Goal: Use online tool/utility: Utilize a website feature to perform a specific function

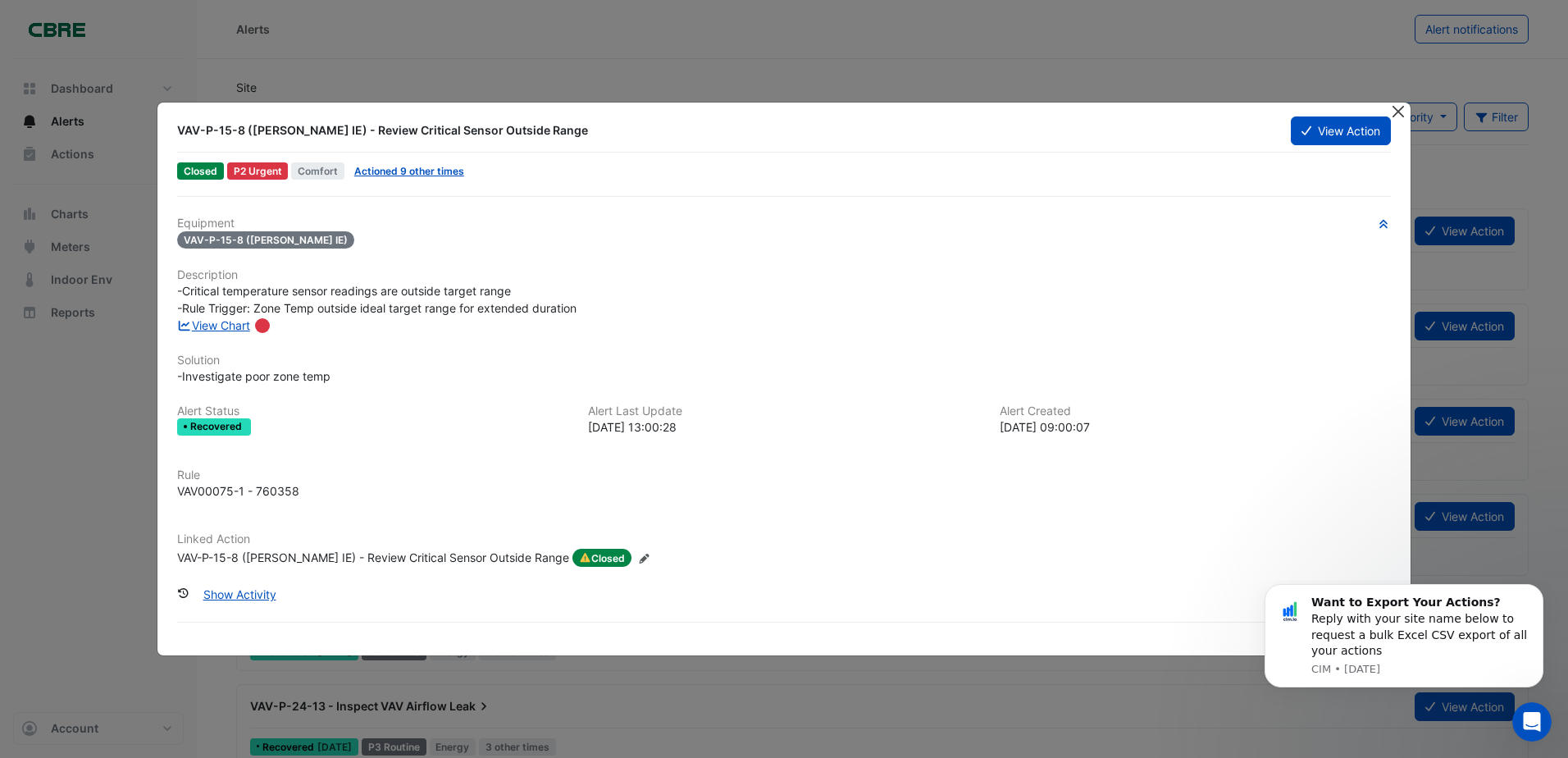
click at [1395, 108] on button "Close" at bounding box center [1399, 111] width 18 height 18
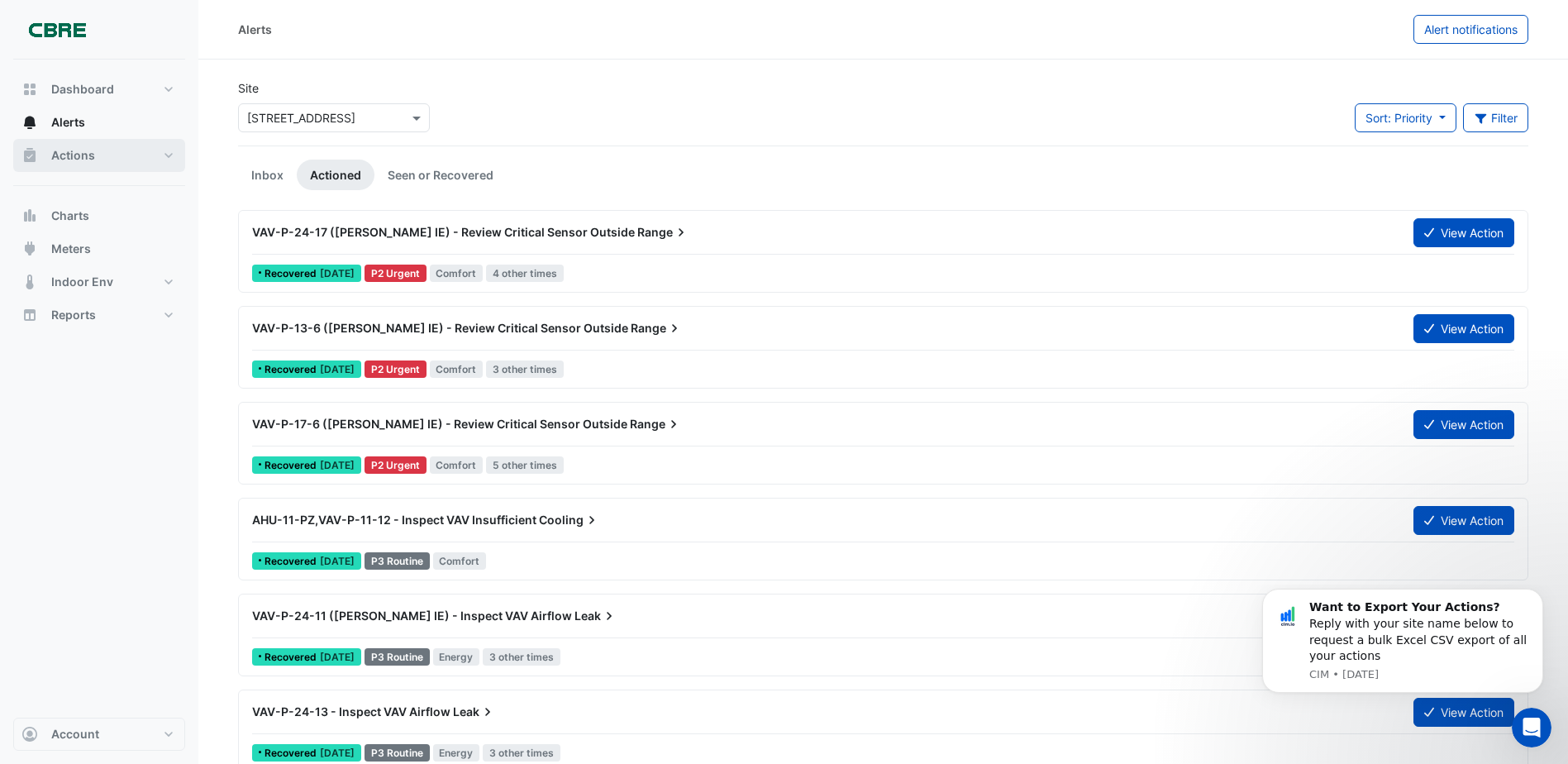
click at [116, 159] on button "Actions" at bounding box center [99, 154] width 172 height 33
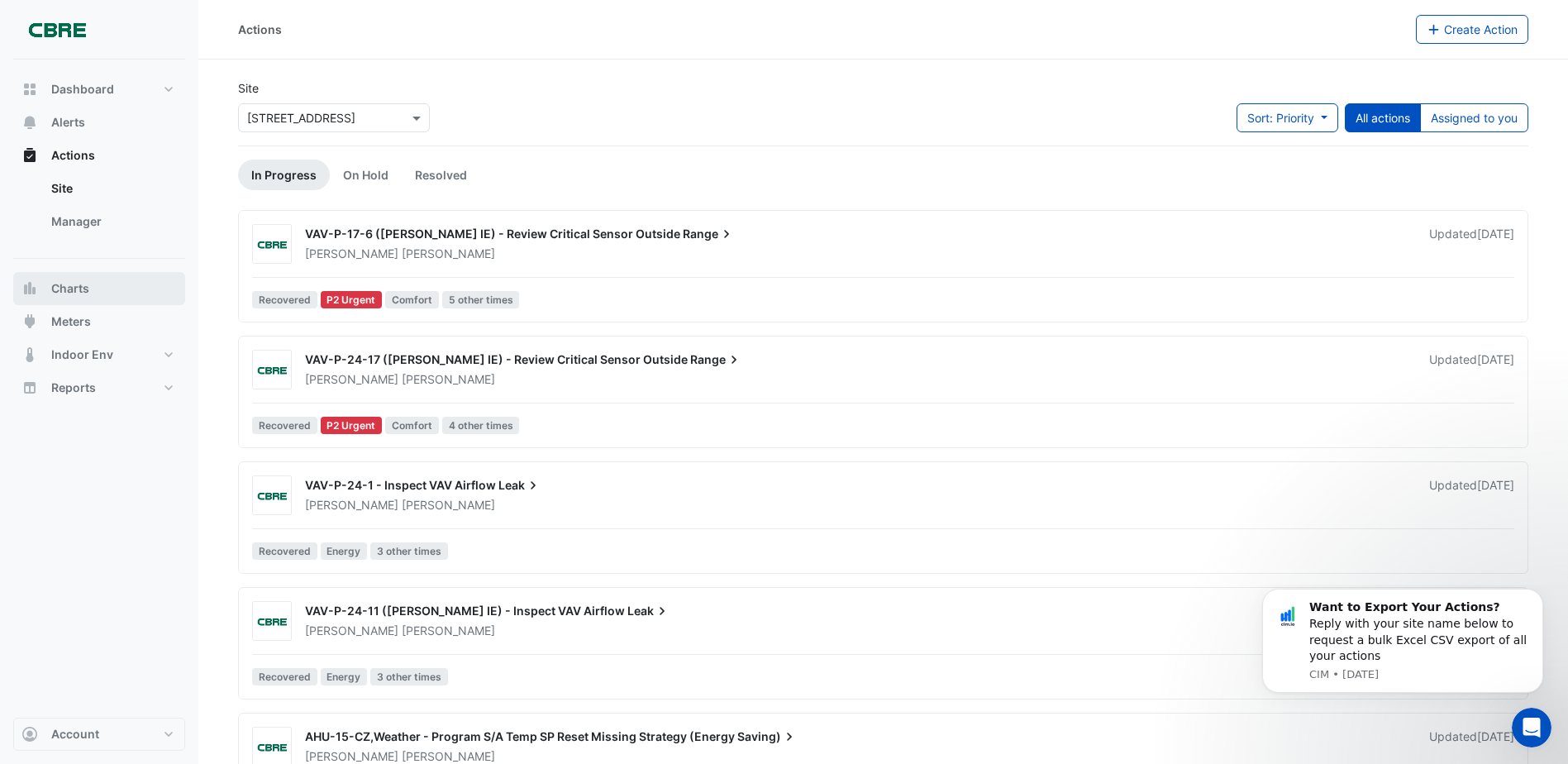
click at [99, 275] on button "Charts" at bounding box center [99, 288] width 172 height 33
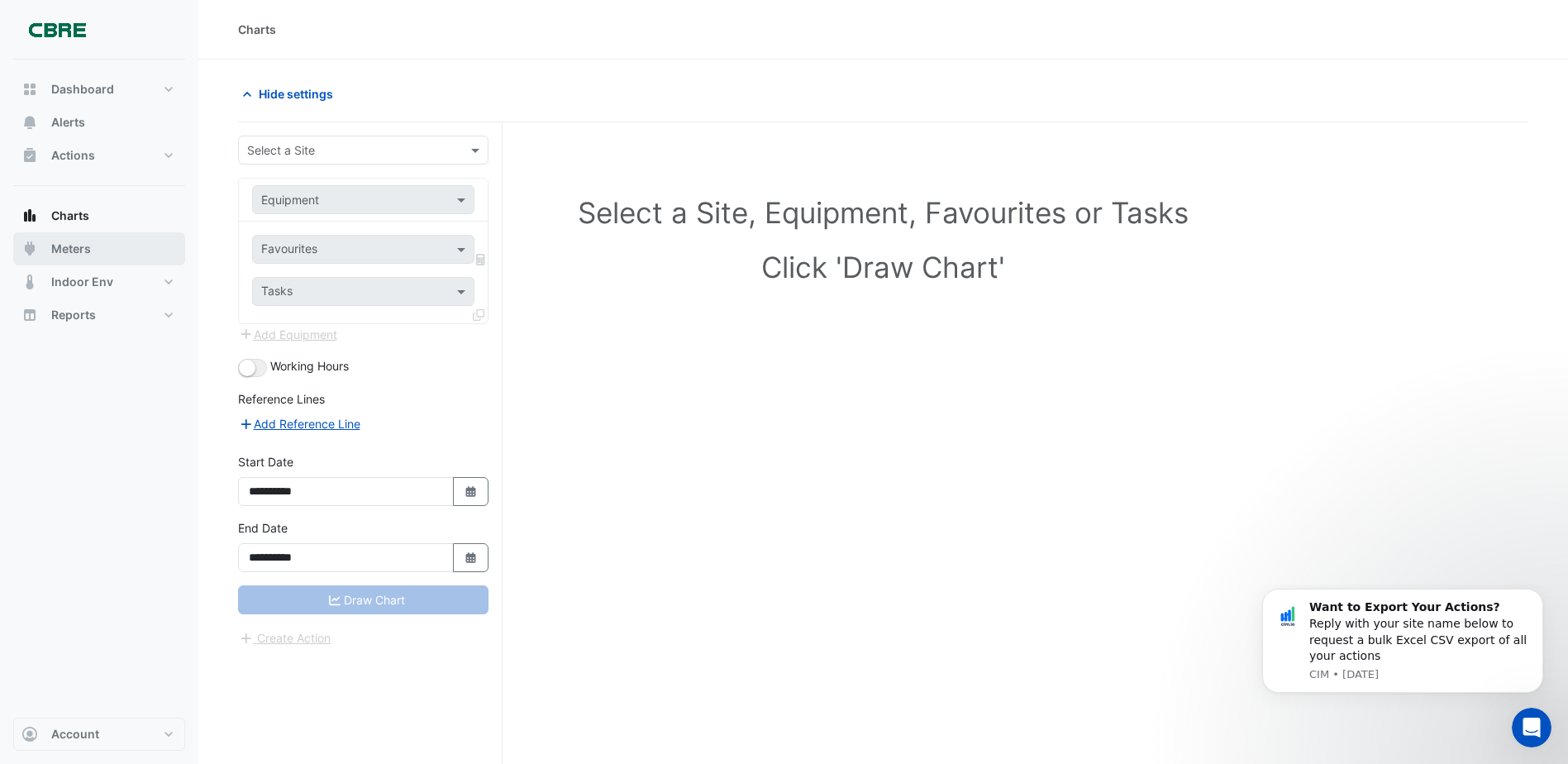
click at [84, 251] on span "Meters" at bounding box center [71, 249] width 39 height 17
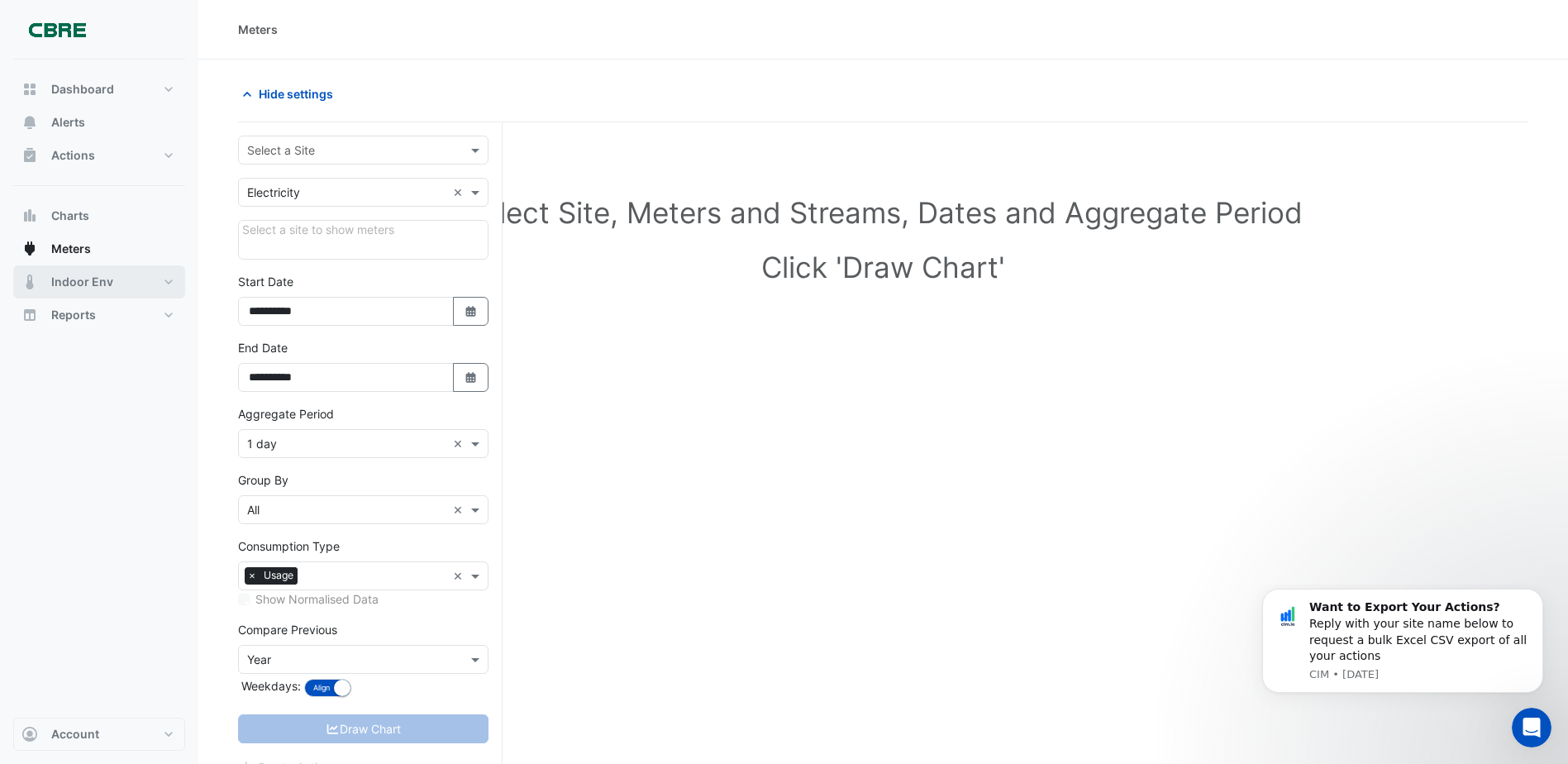
click at [125, 283] on button "Indoor Env" at bounding box center [99, 281] width 172 height 33
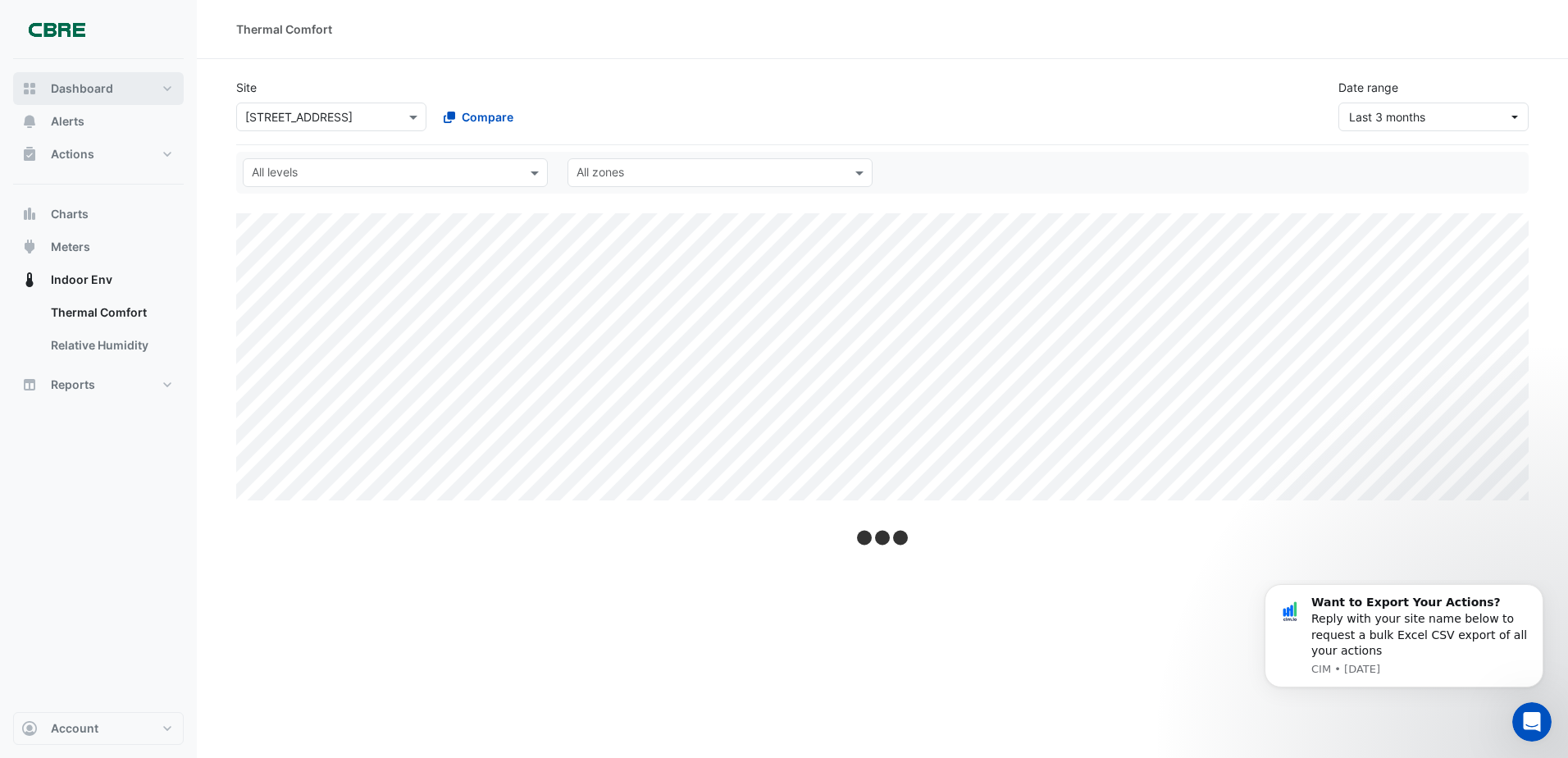
click at [116, 93] on button "Dashboard" at bounding box center [98, 88] width 171 height 33
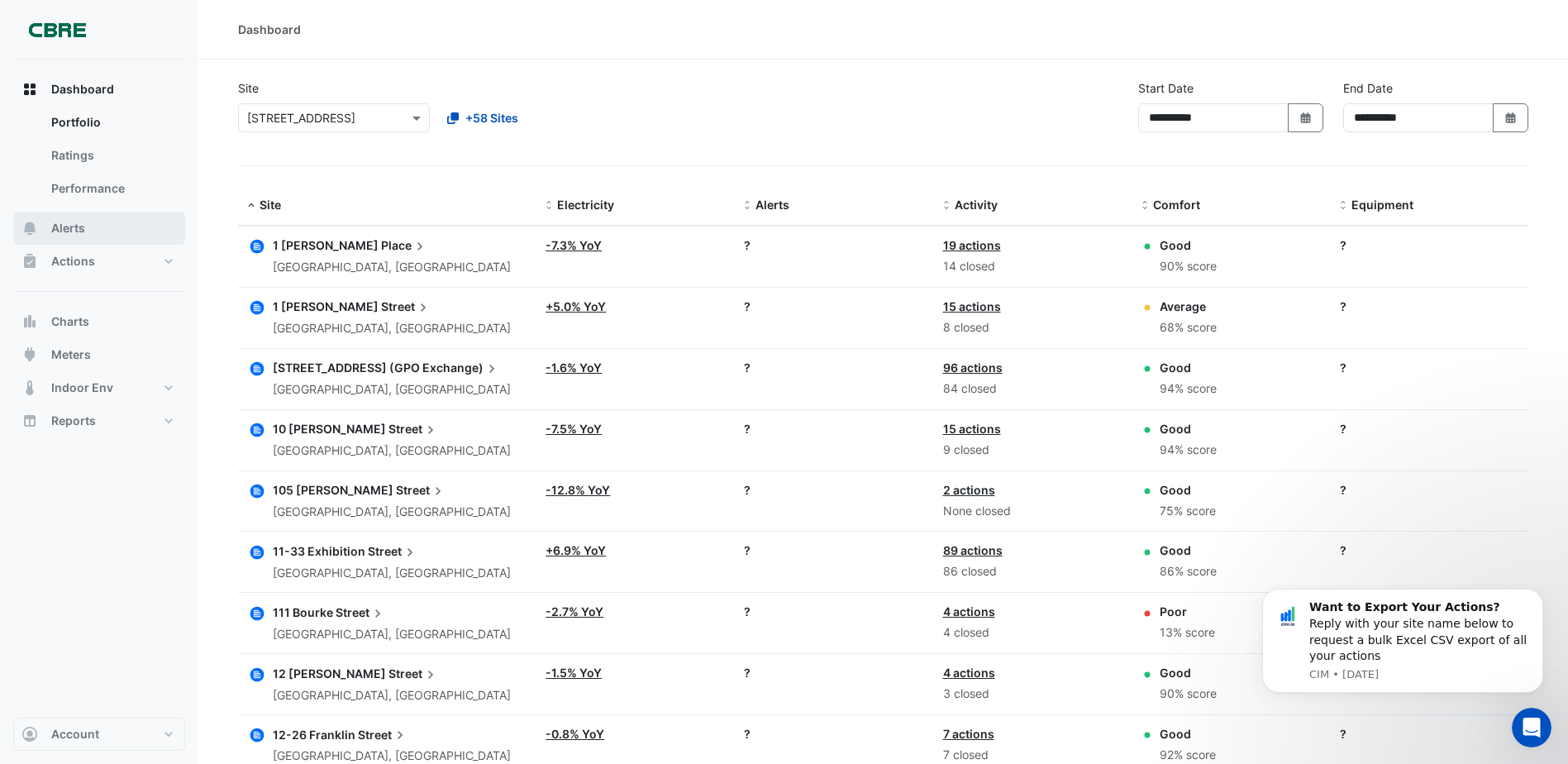
click at [89, 217] on button "Alerts" at bounding box center [99, 228] width 172 height 33
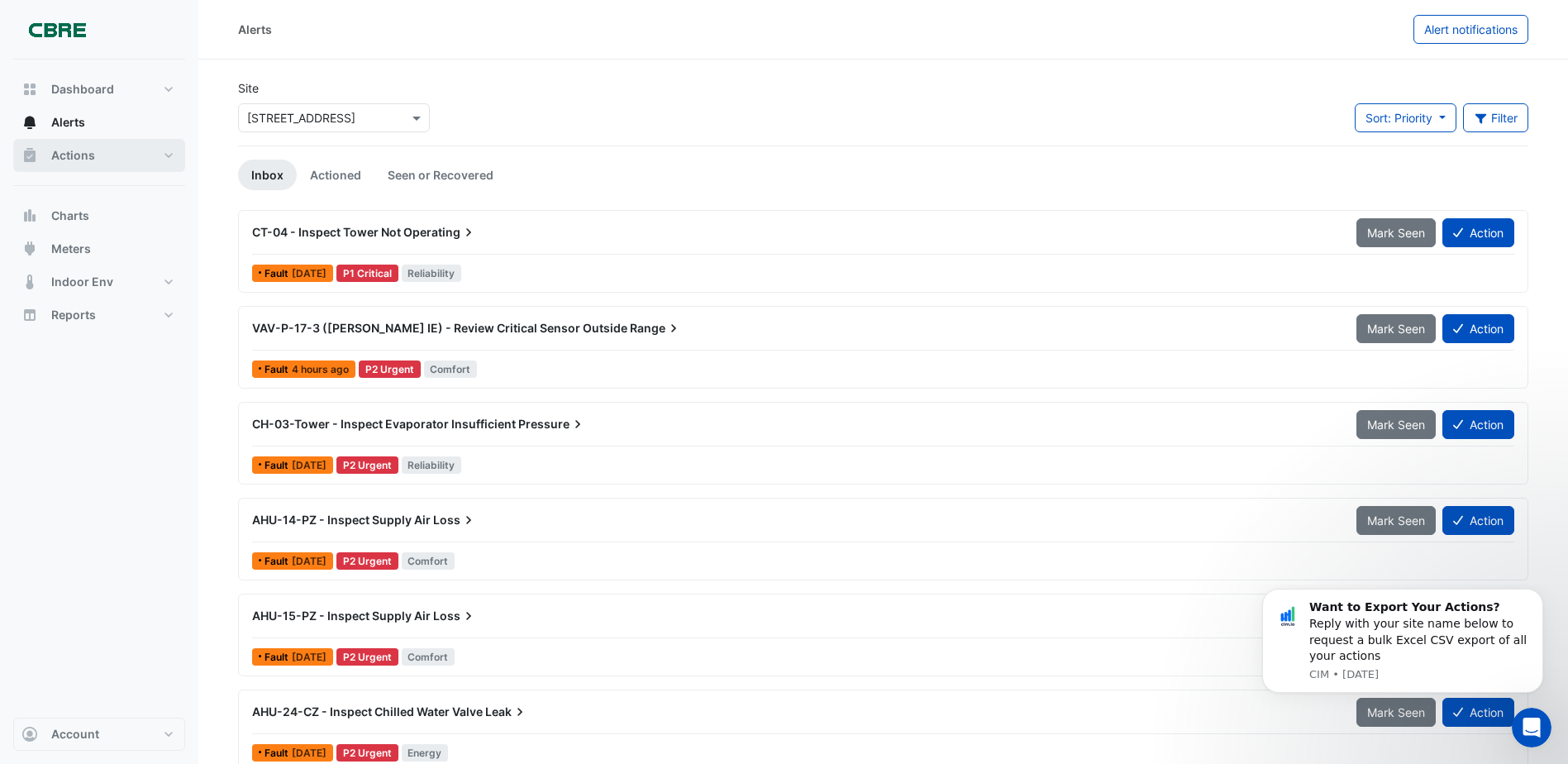
click at [103, 145] on button "Actions" at bounding box center [99, 154] width 172 height 33
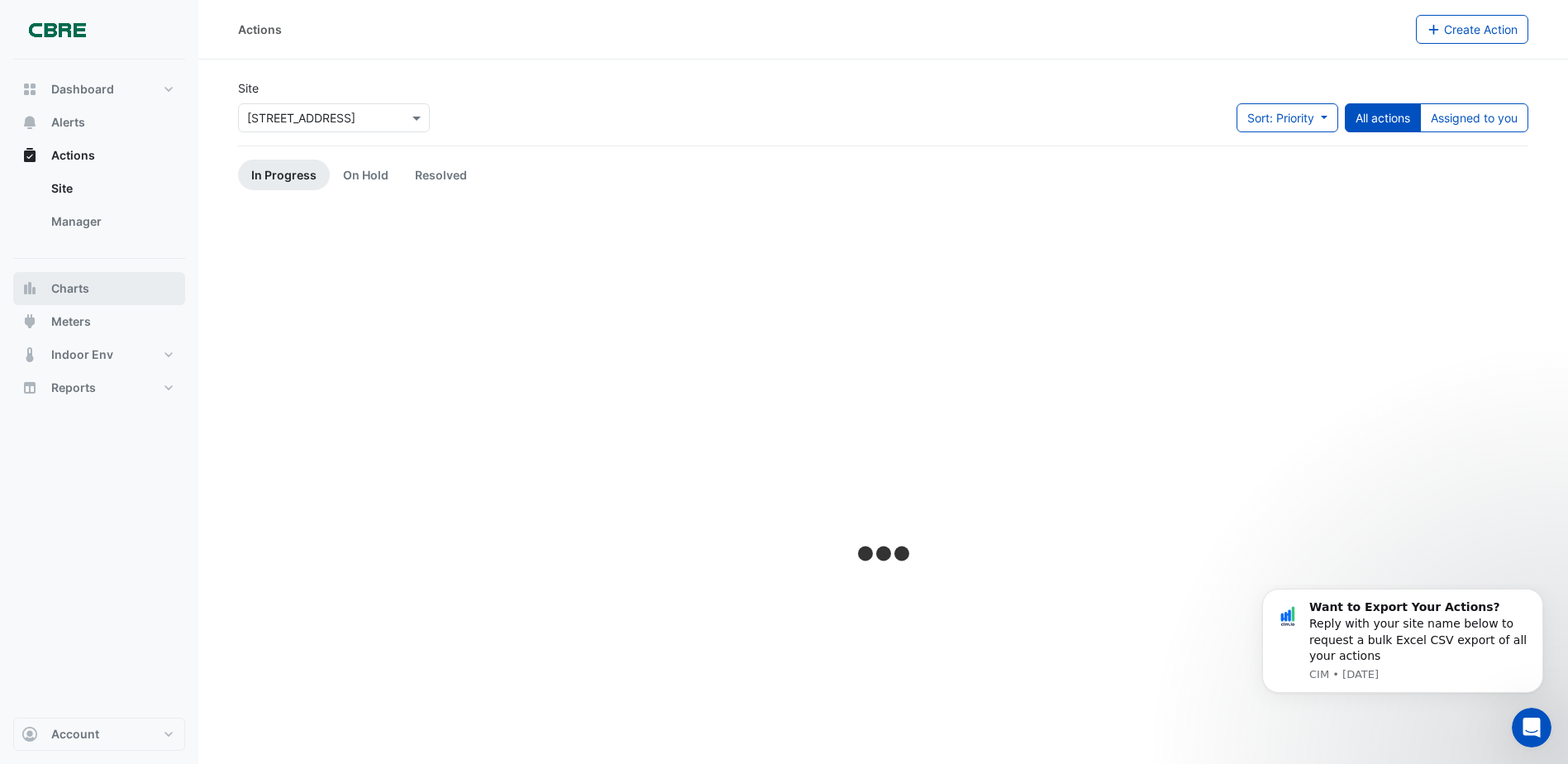
click at [95, 291] on button "Charts" at bounding box center [99, 288] width 172 height 33
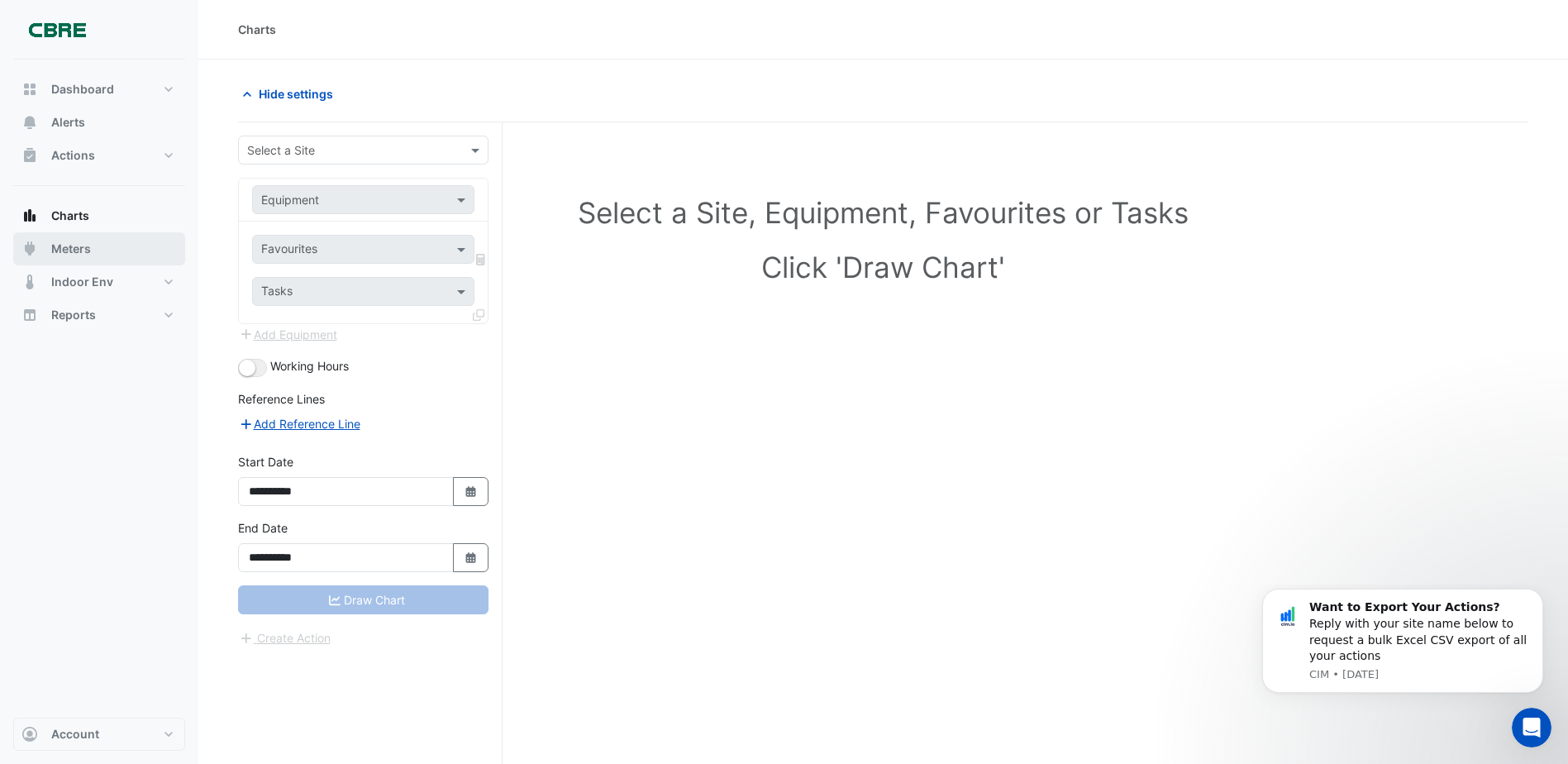
click at [110, 246] on button "Meters" at bounding box center [99, 248] width 172 height 33
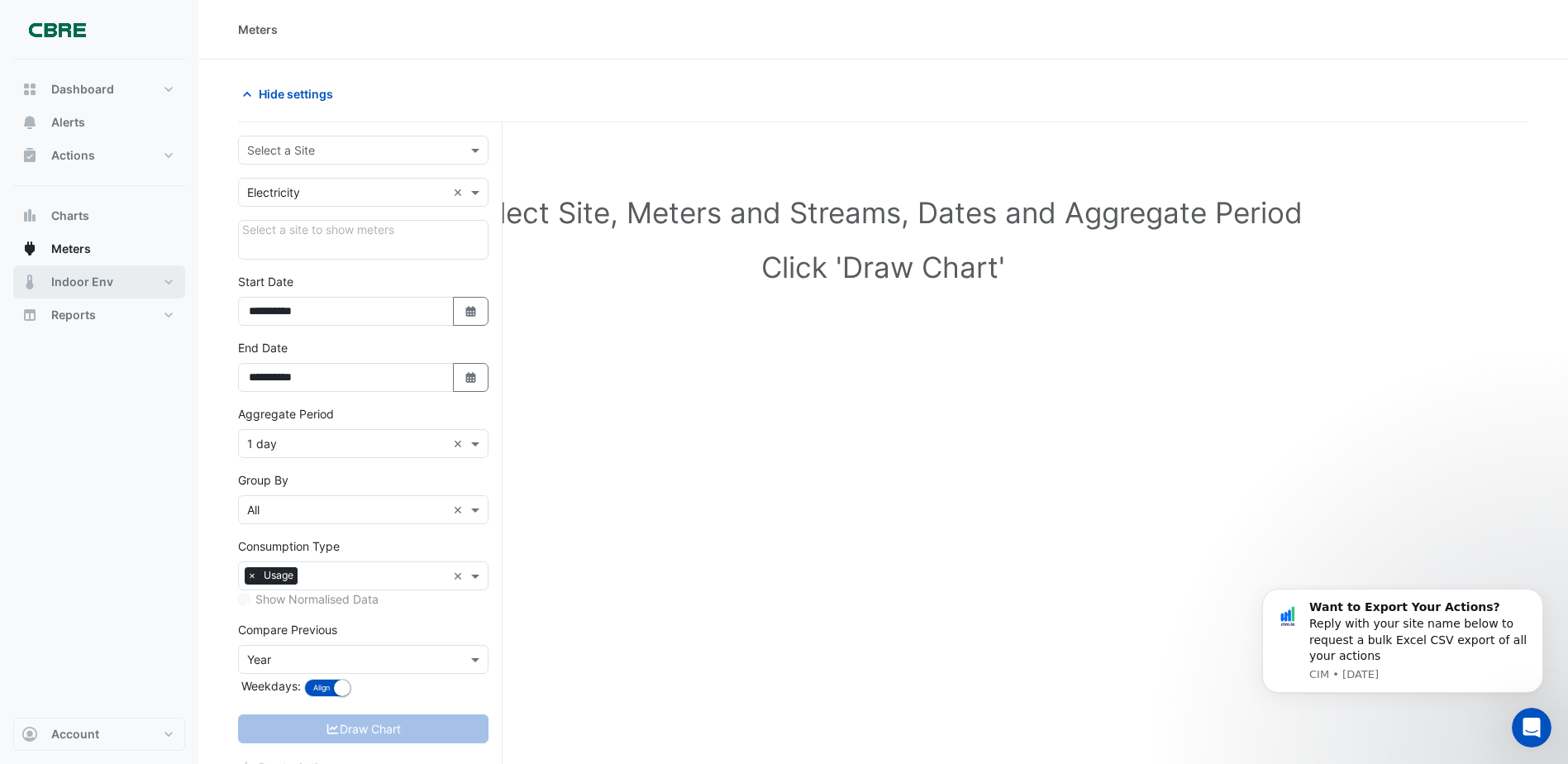
click at [116, 280] on button "Indoor Env" at bounding box center [99, 281] width 172 height 33
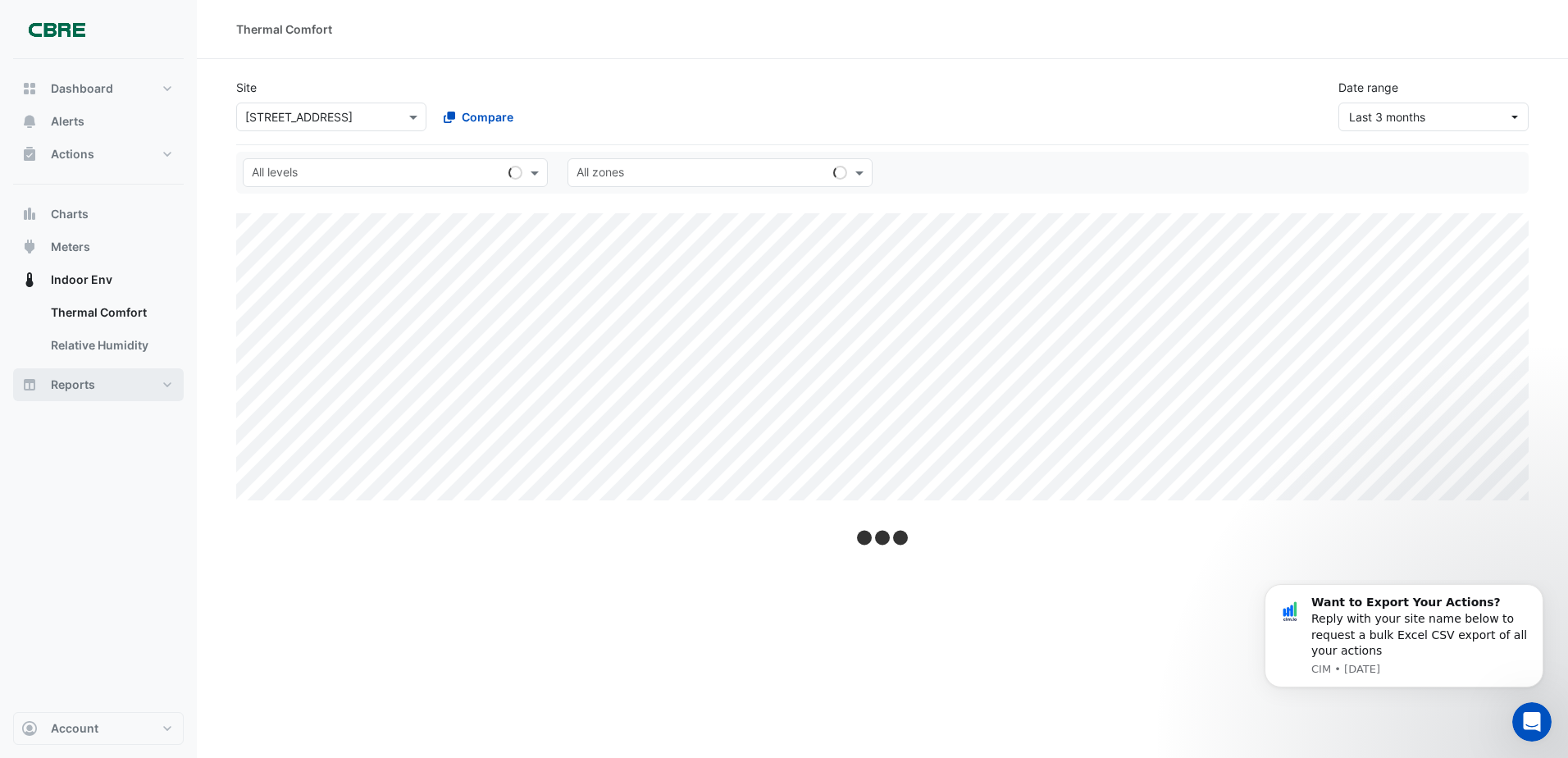
drag, startPoint x: 124, startPoint y: 381, endPoint x: 134, endPoint y: 382, distance: 10.0
click at [123, 381] on button "Reports" at bounding box center [98, 384] width 171 height 33
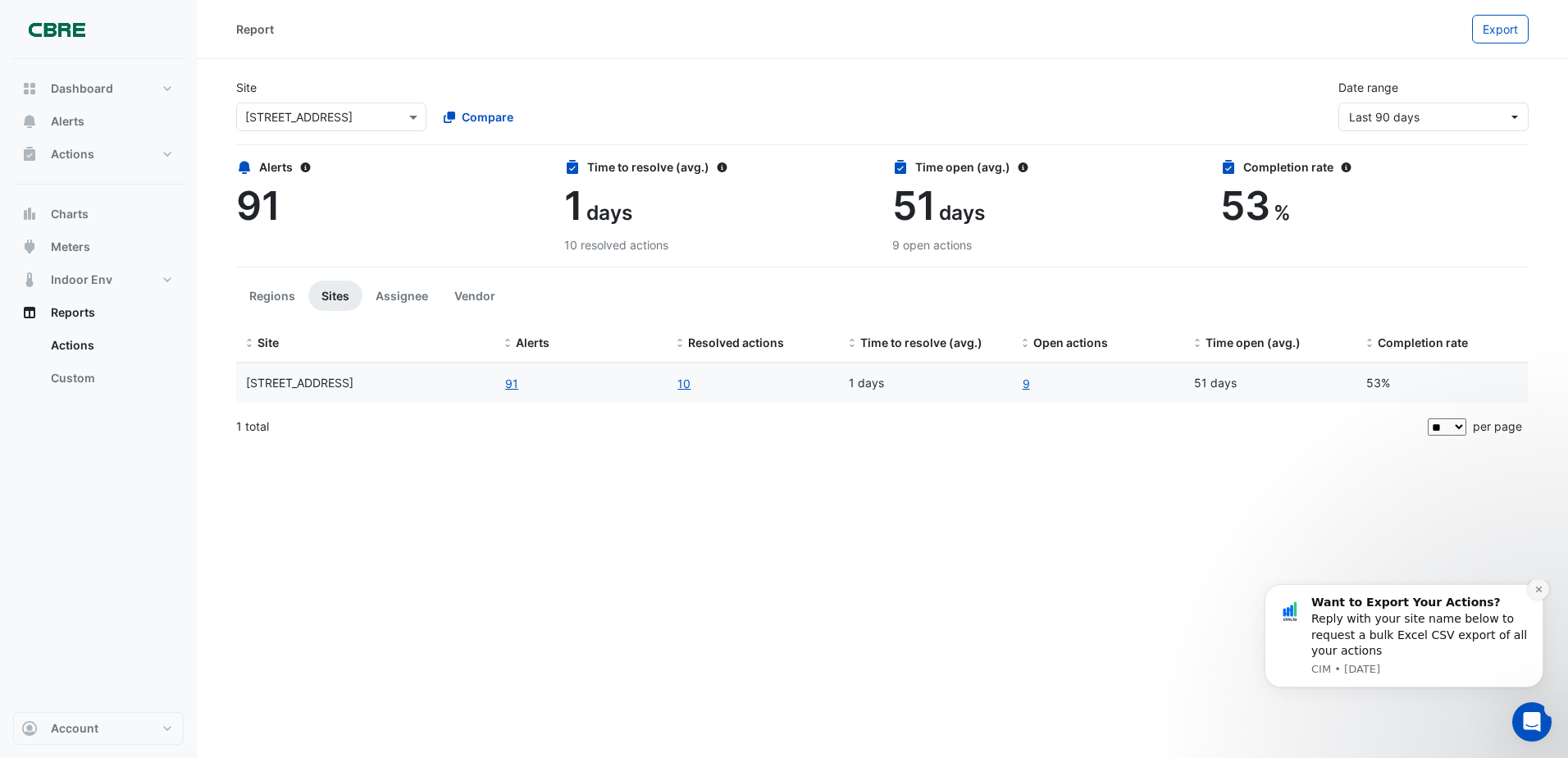
click at [1539, 593] on icon "Dismiss notification" at bounding box center [1538, 589] width 6 height 6
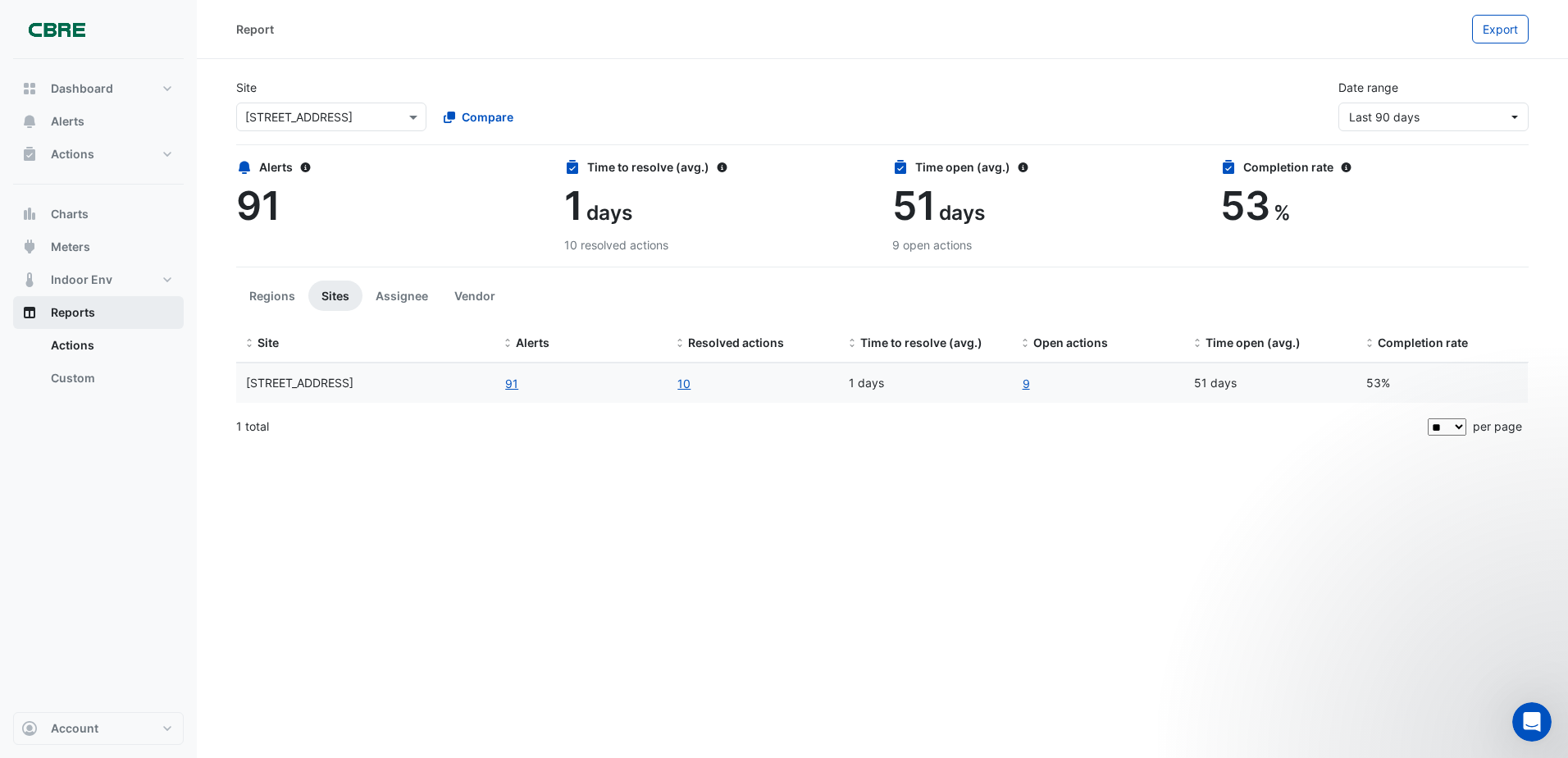
click at [99, 321] on button "Reports" at bounding box center [98, 312] width 171 height 33
click at [85, 359] on link "Actions" at bounding box center [111, 345] width 146 height 33
click at [354, 117] on input "text" at bounding box center [315, 117] width 139 height 18
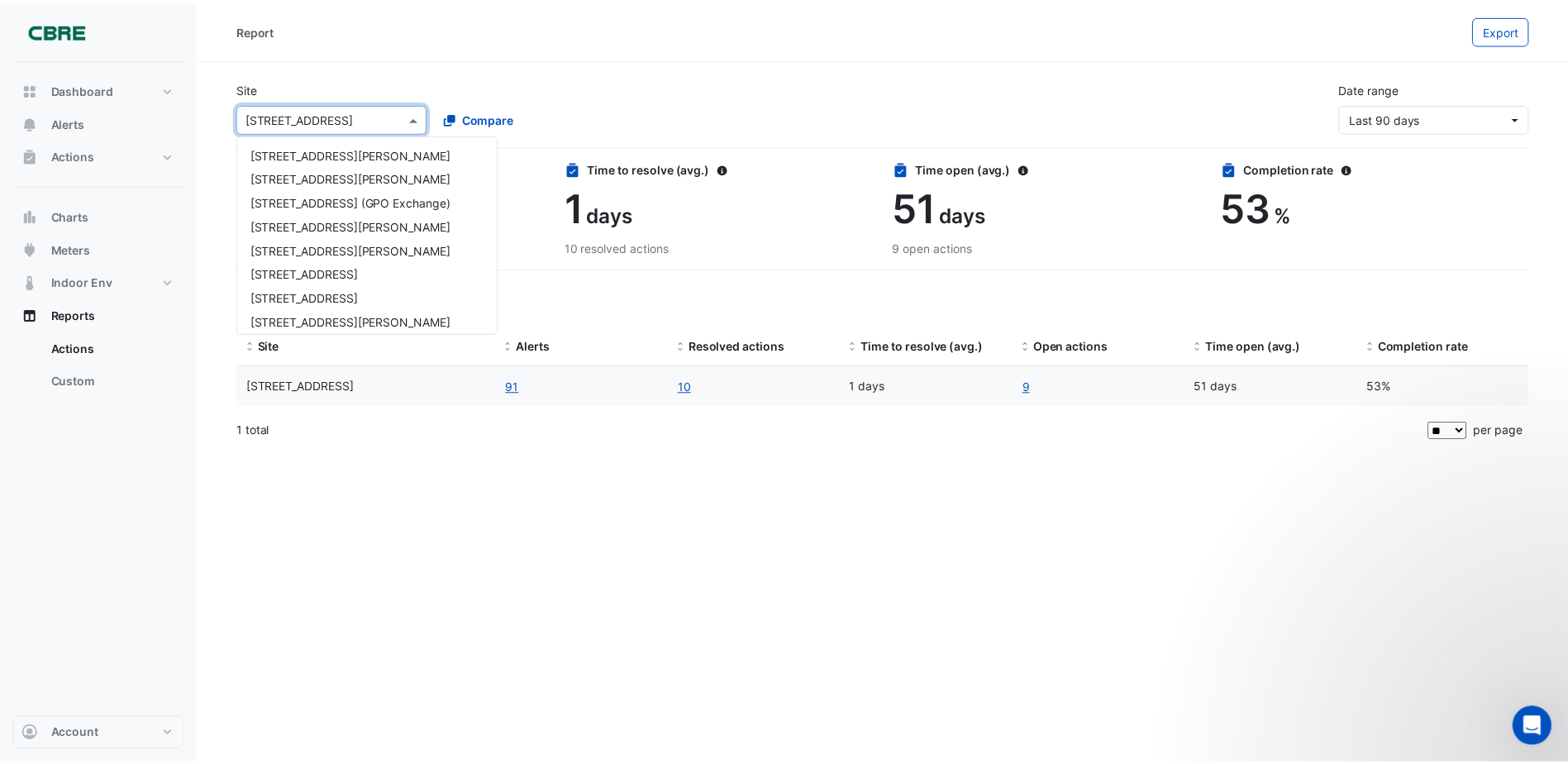
scroll to position [366, 0]
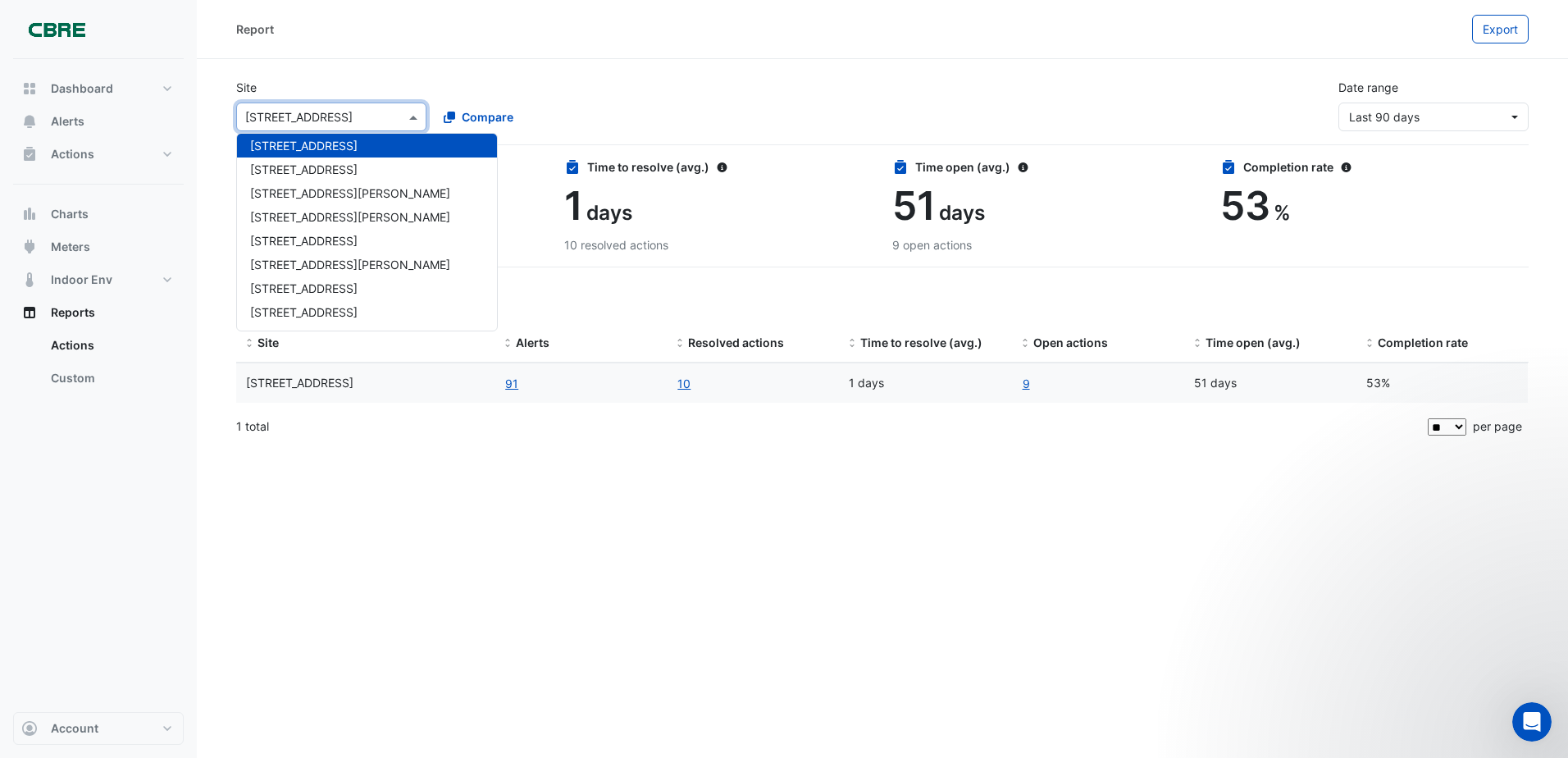
click at [314, 150] on span "[STREET_ADDRESS]" at bounding box center [304, 145] width 108 height 14
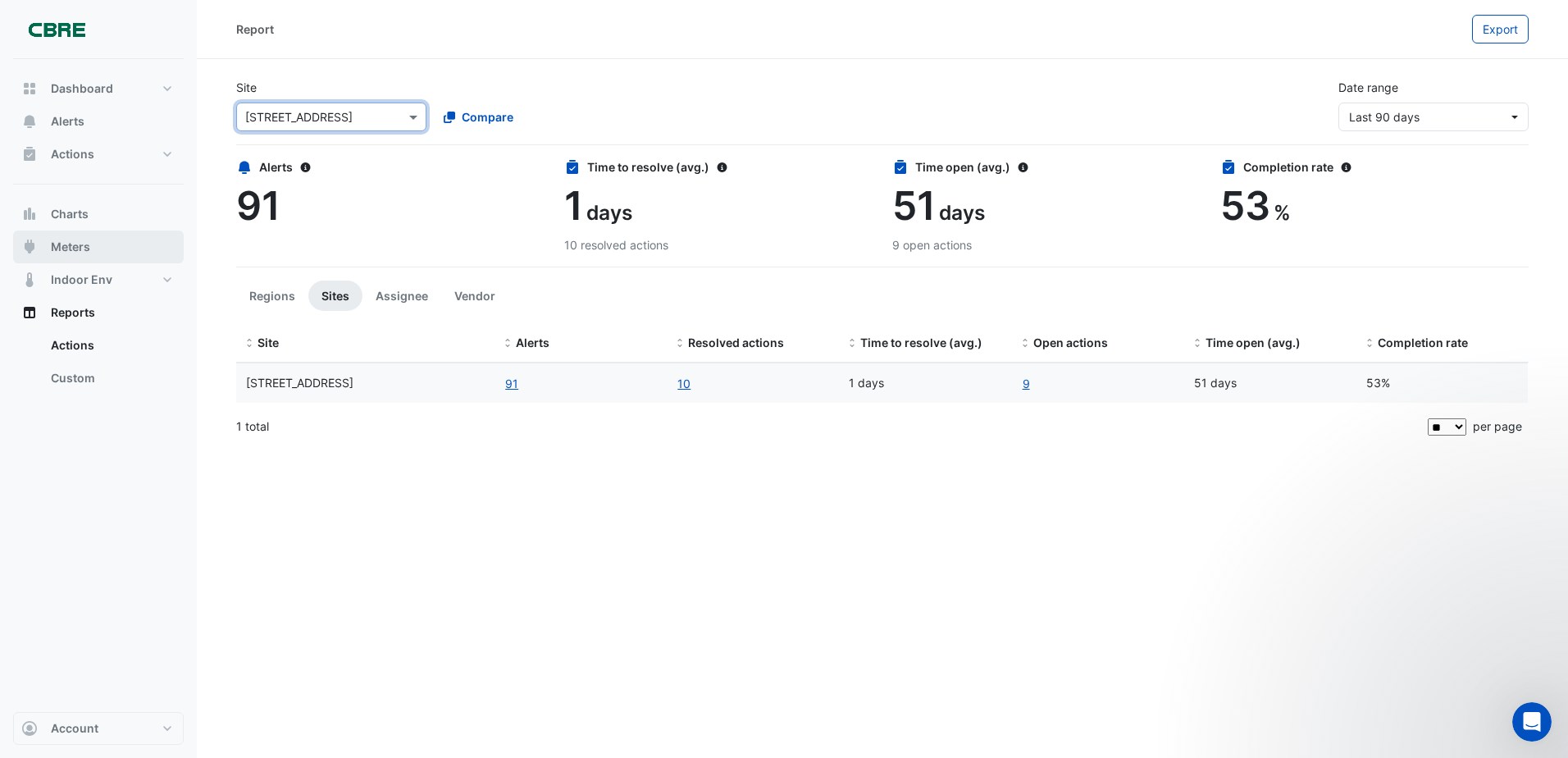
click at [92, 244] on button "Meters" at bounding box center [98, 246] width 171 height 33
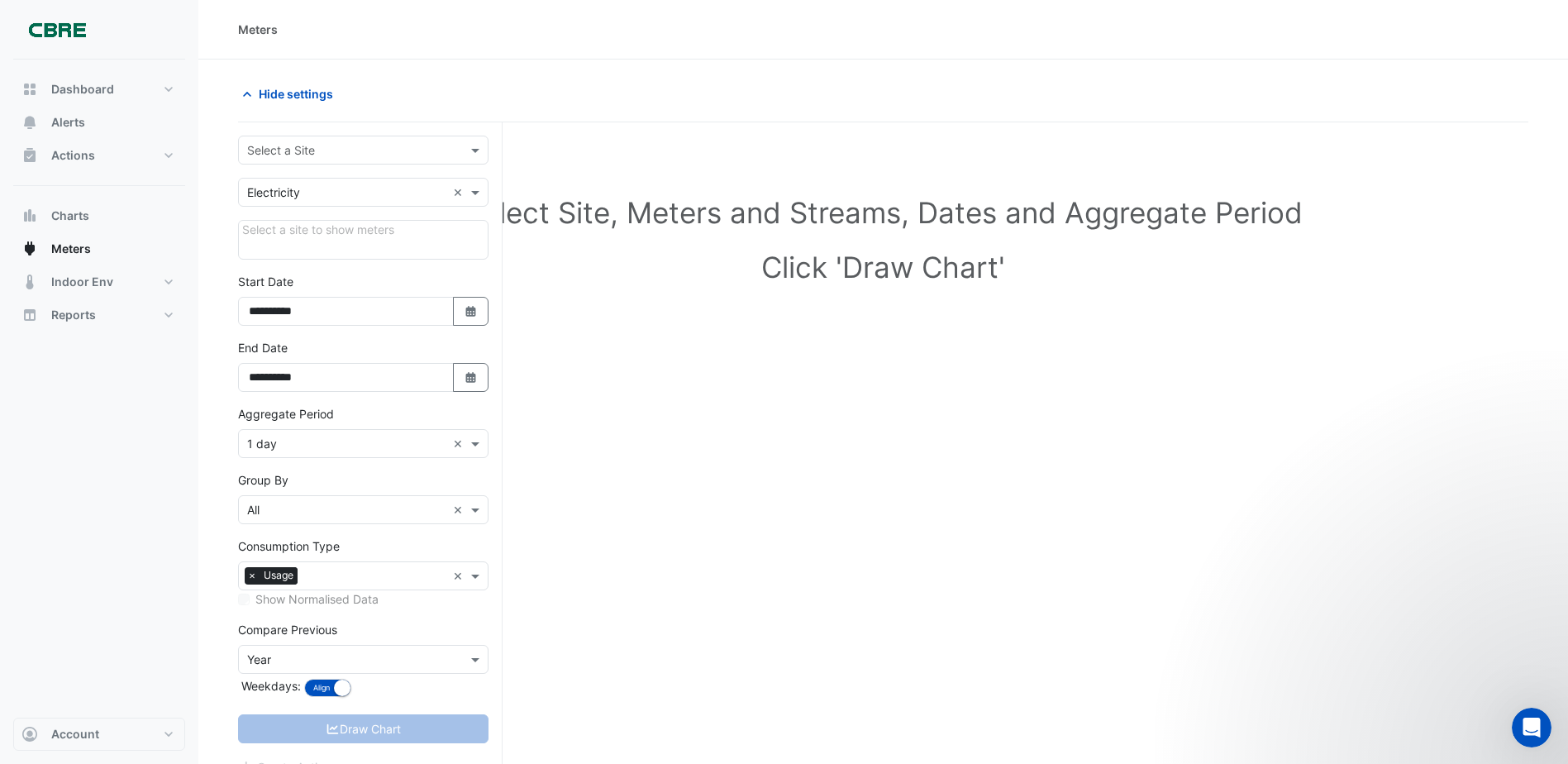
click at [464, 140] on div "Select a Site" at bounding box center [363, 150] width 251 height 29
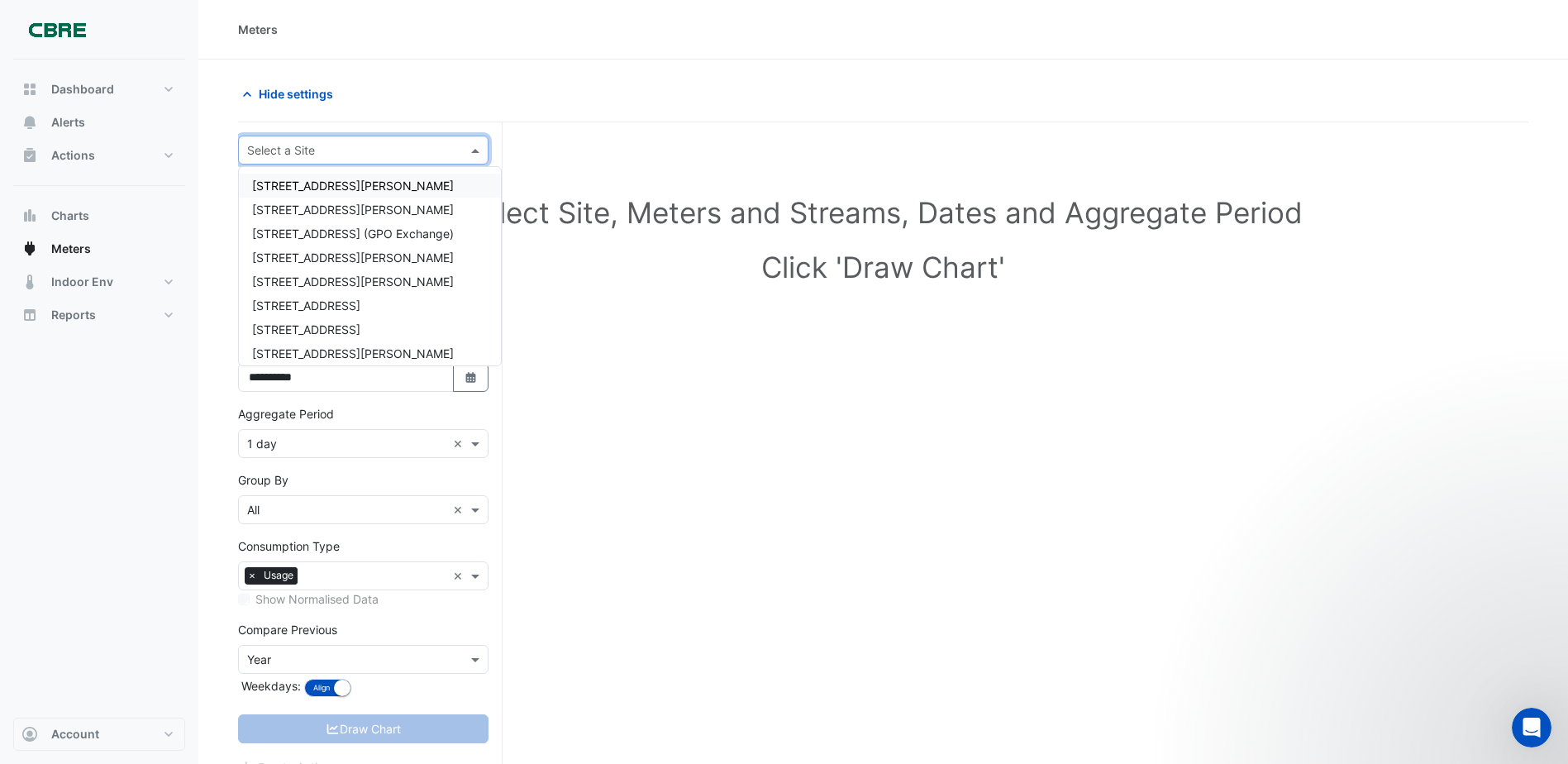
click at [363, 176] on div "[STREET_ADDRESS][PERSON_NAME]" at bounding box center [370, 185] width 262 height 24
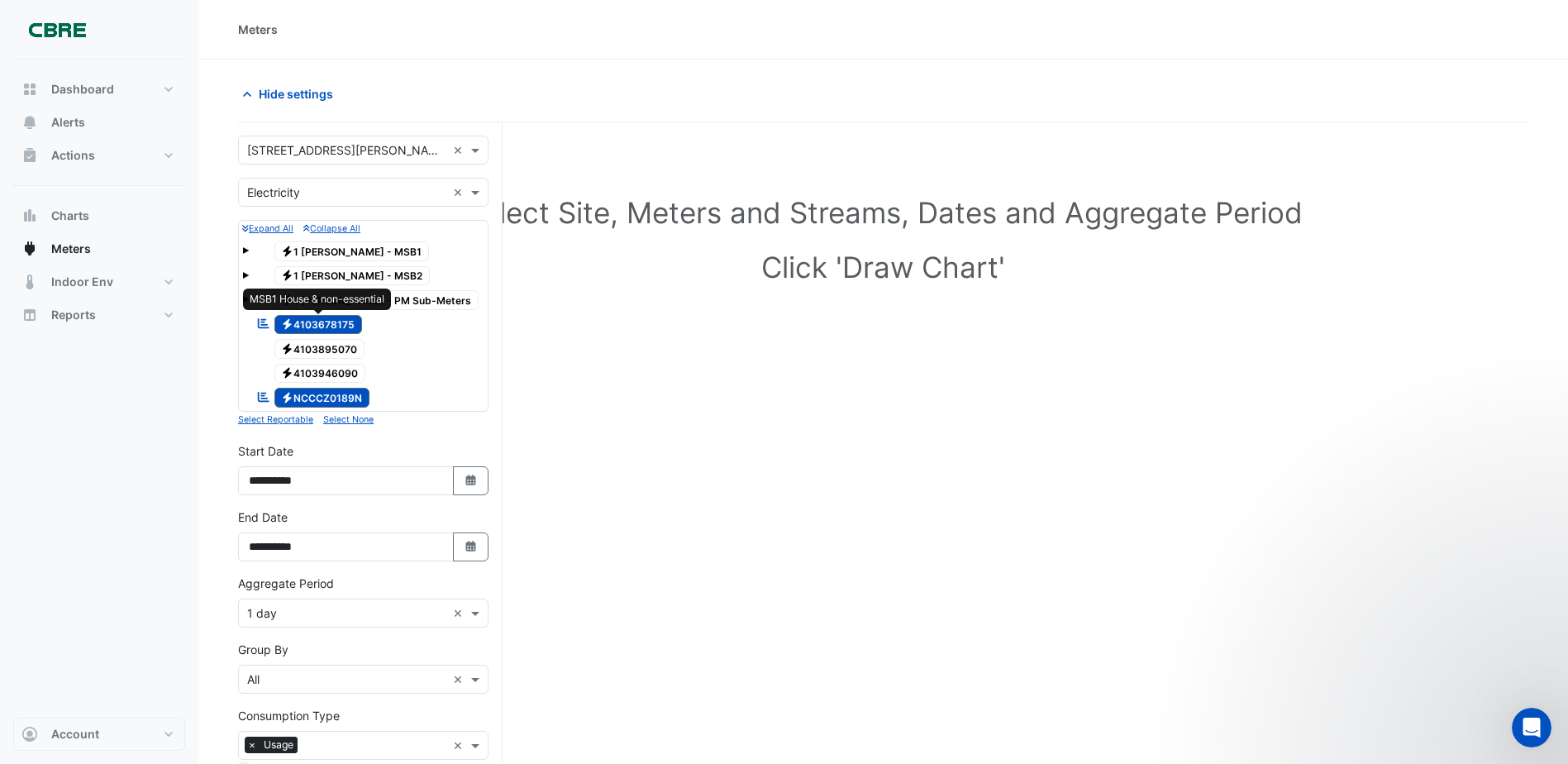
click at [339, 323] on span "Electricity 4103678175" at bounding box center [318, 324] width 88 height 20
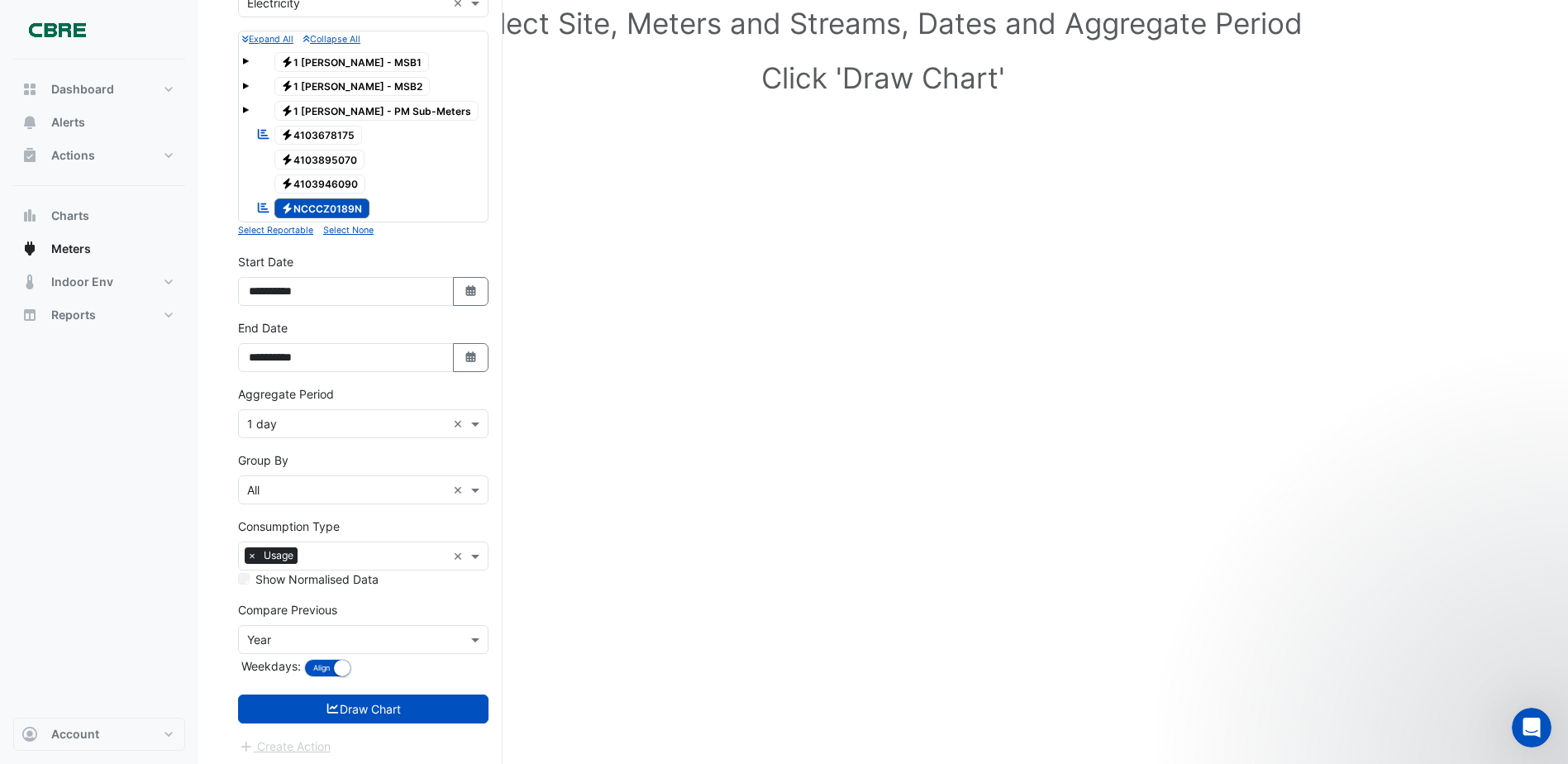
scroll to position [195, 0]
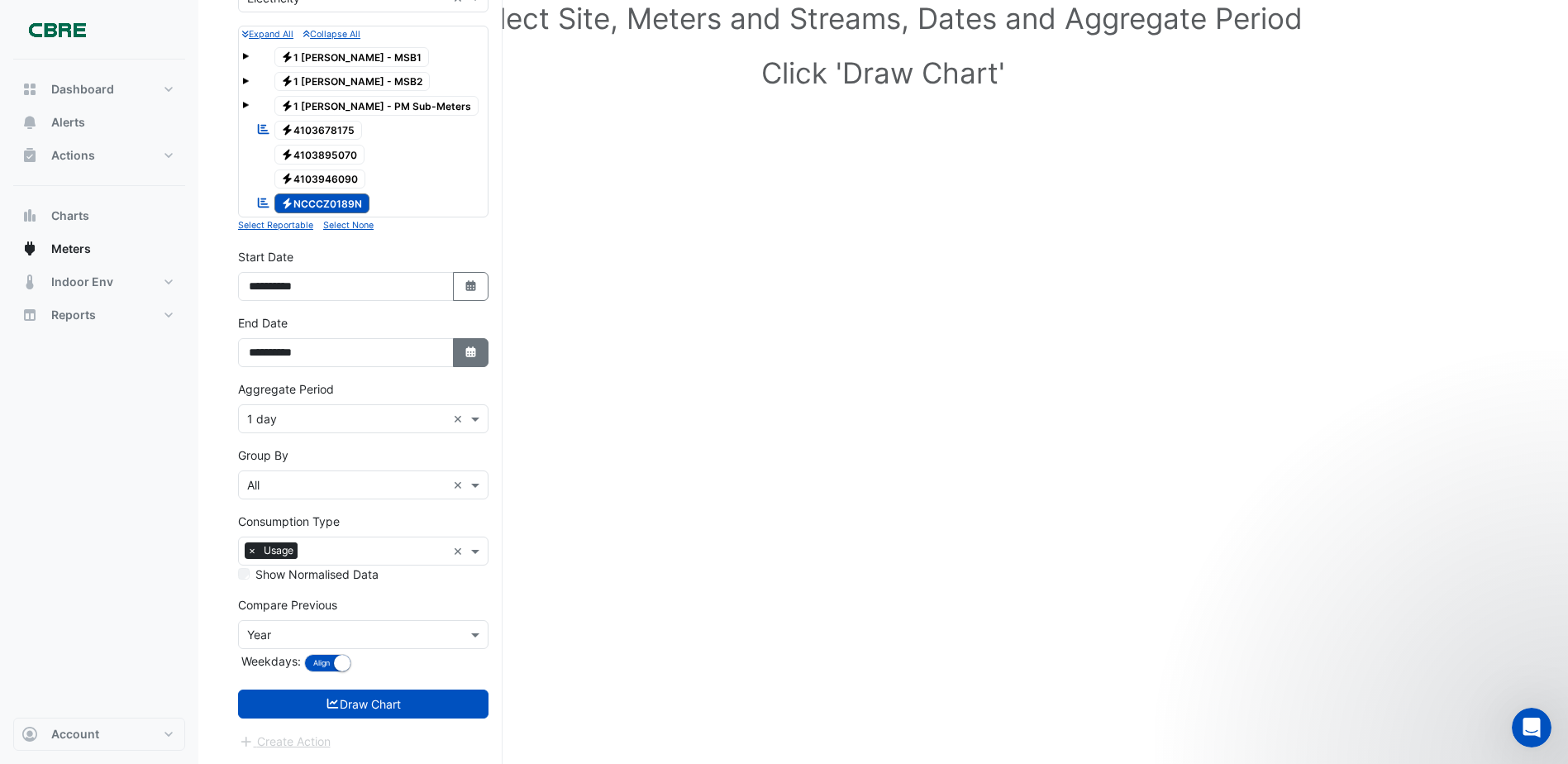
click at [473, 358] on icon "Select Date" at bounding box center [471, 352] width 15 height 11
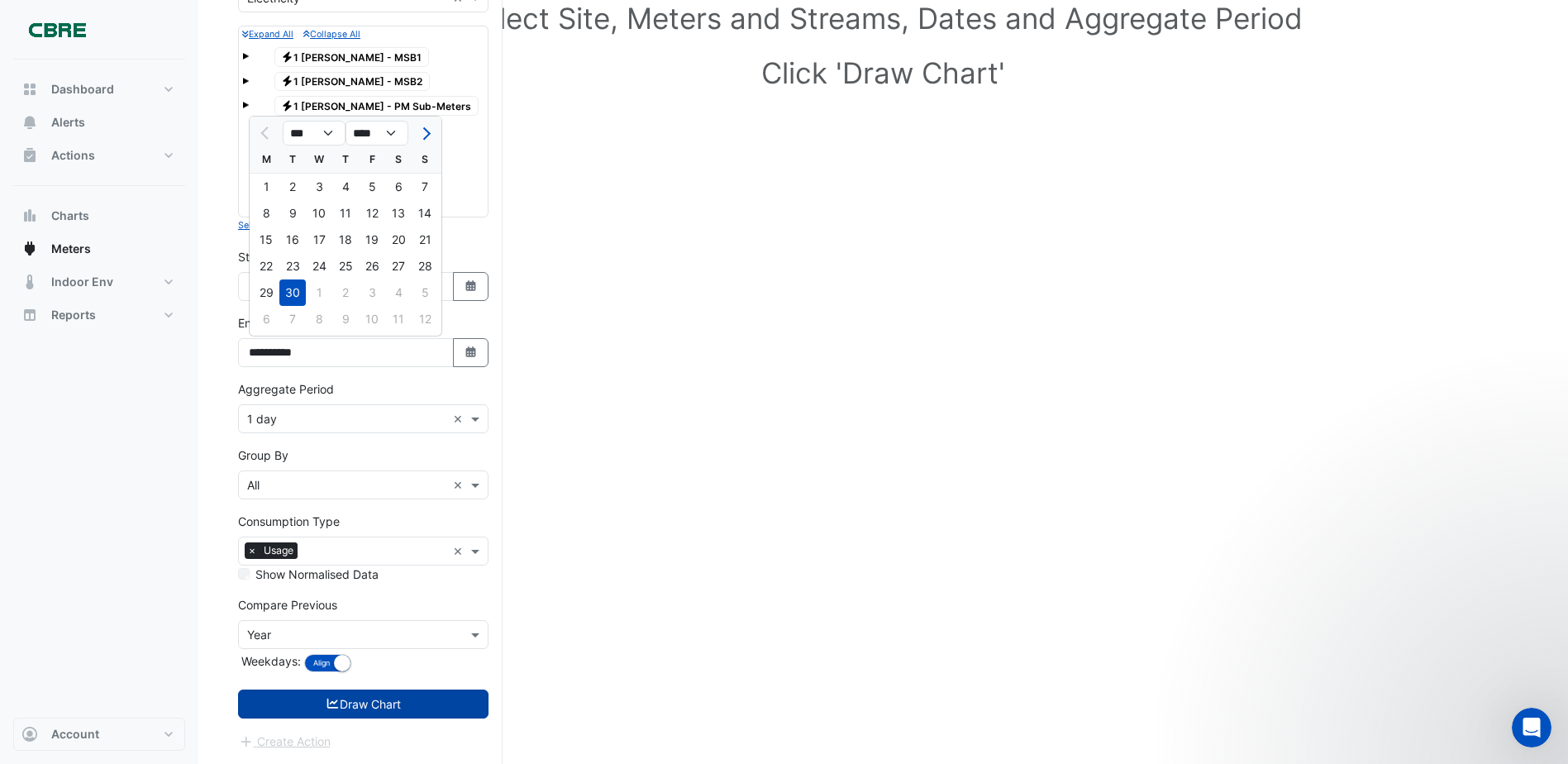
click at [393, 702] on button "Draw Chart" at bounding box center [363, 703] width 251 height 29
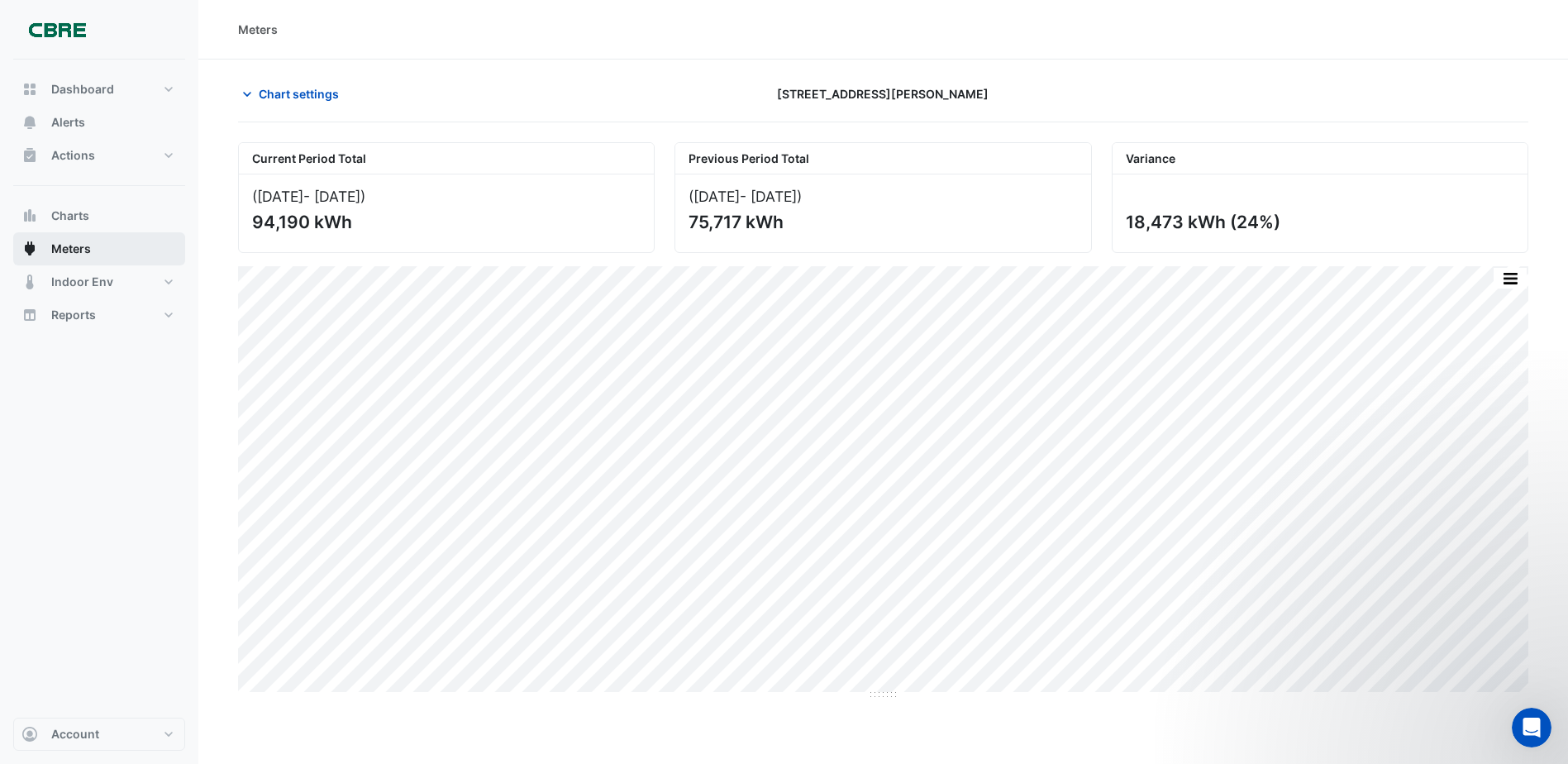
click at [124, 245] on button "Meters" at bounding box center [99, 248] width 172 height 33
click at [295, 96] on span "Chart settings" at bounding box center [299, 94] width 81 height 18
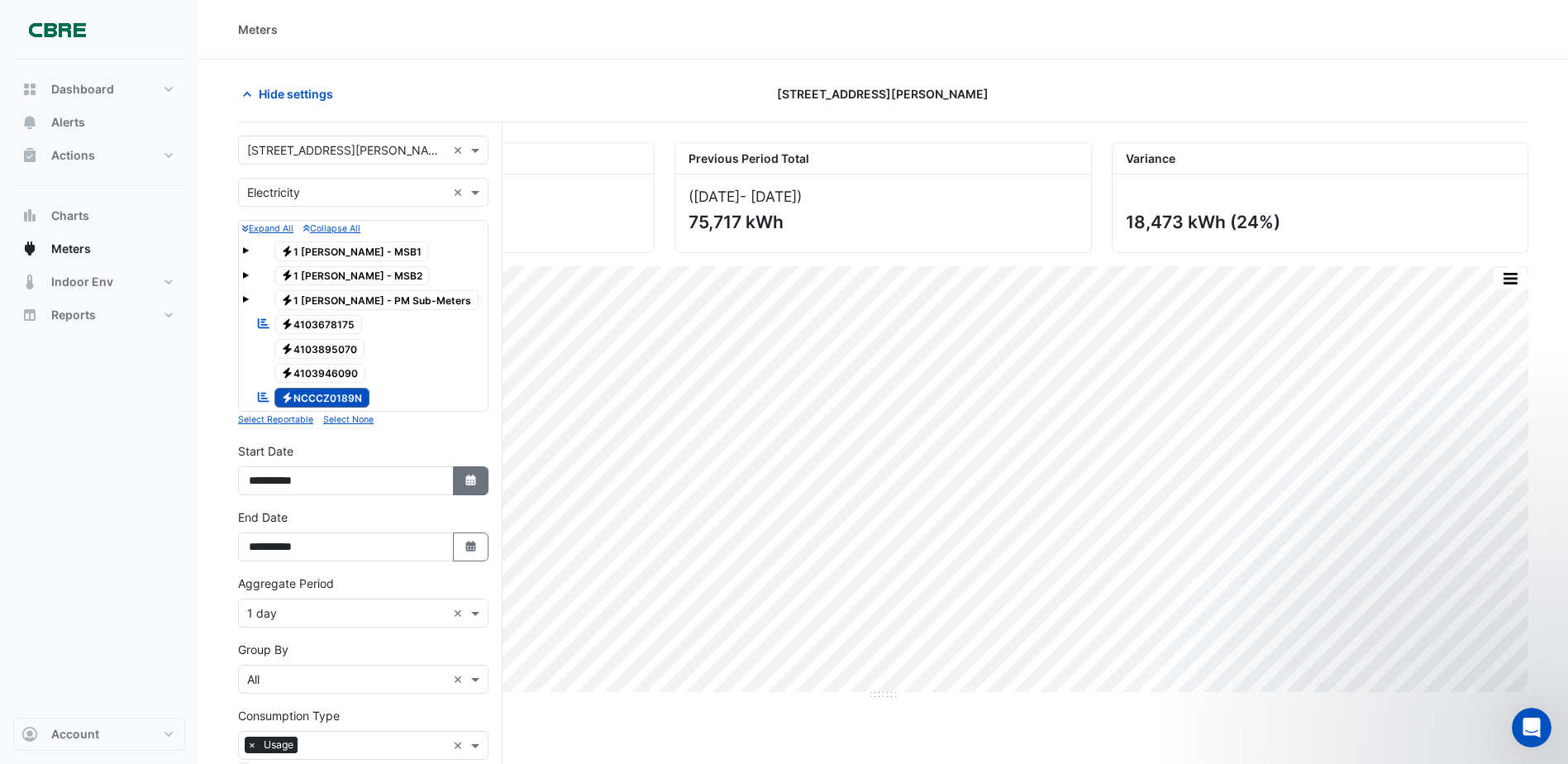
click at [472, 484] on icon "button" at bounding box center [470, 479] width 10 height 10
select select "*"
select select "****"
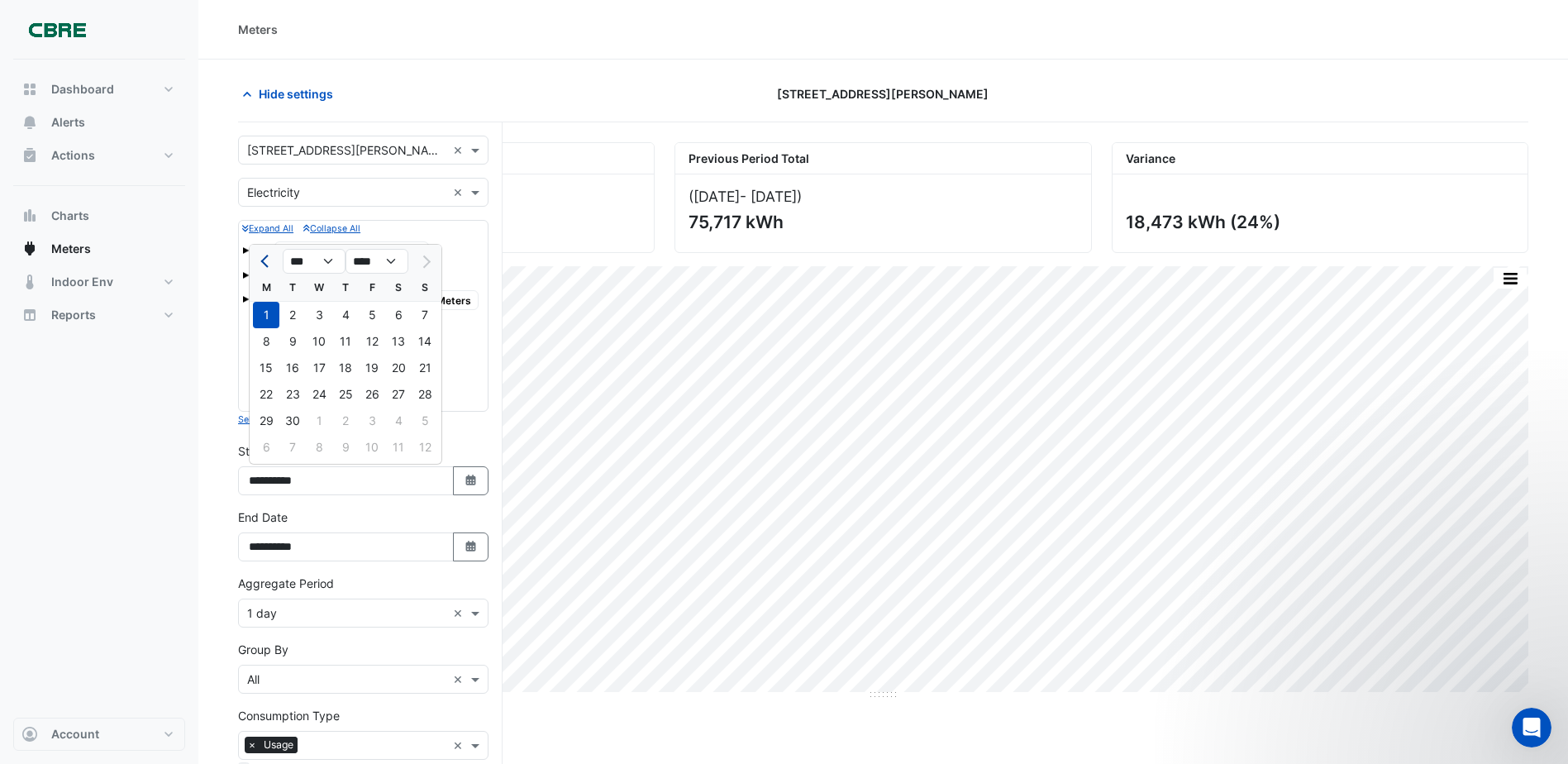
click at [263, 257] on button "Previous month" at bounding box center [266, 261] width 20 height 26
select select "*"
click at [376, 315] on div "1" at bounding box center [372, 315] width 26 height 26
type input "**********"
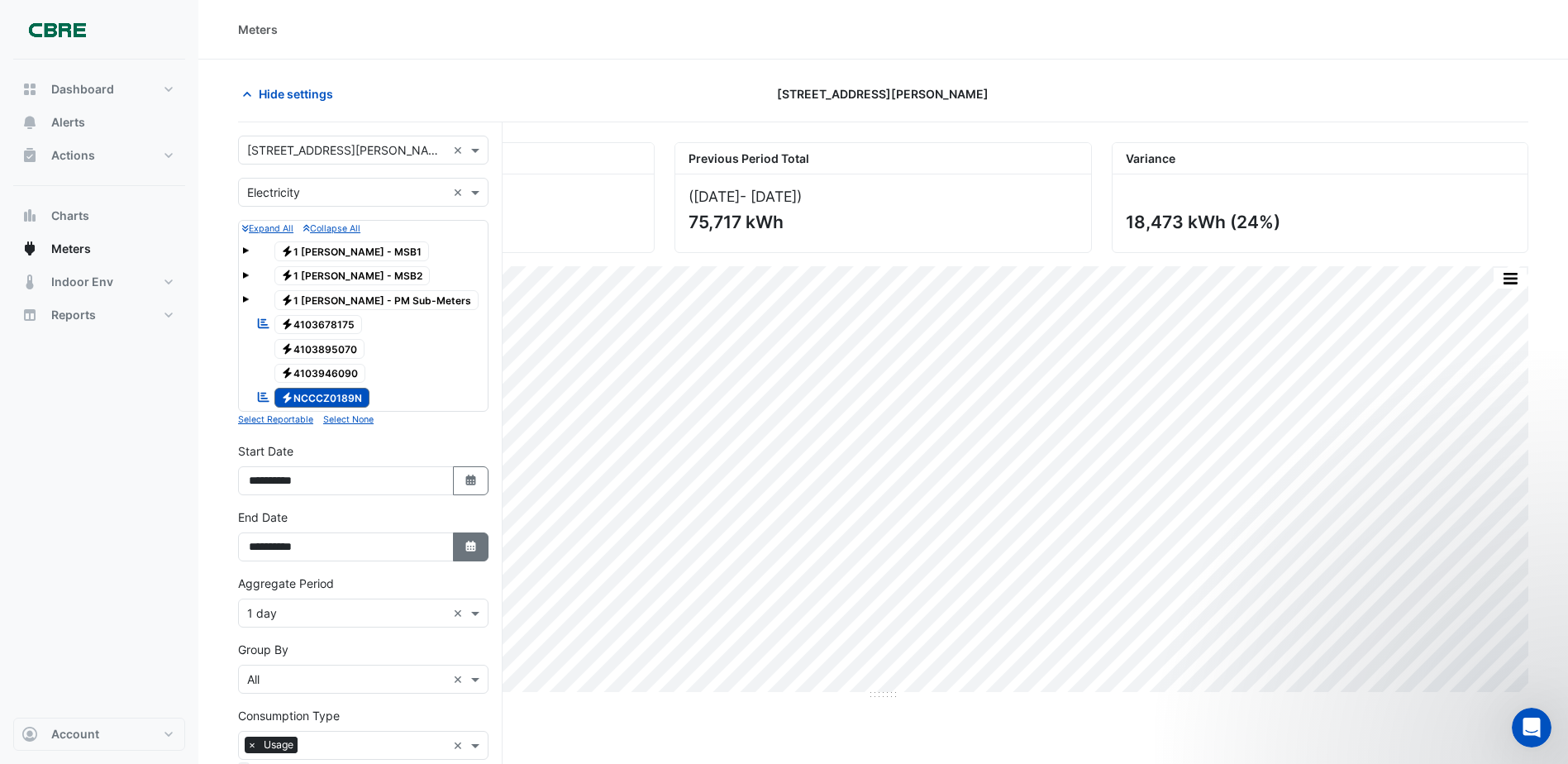
click at [482, 554] on button "Select Date" at bounding box center [471, 547] width 37 height 29
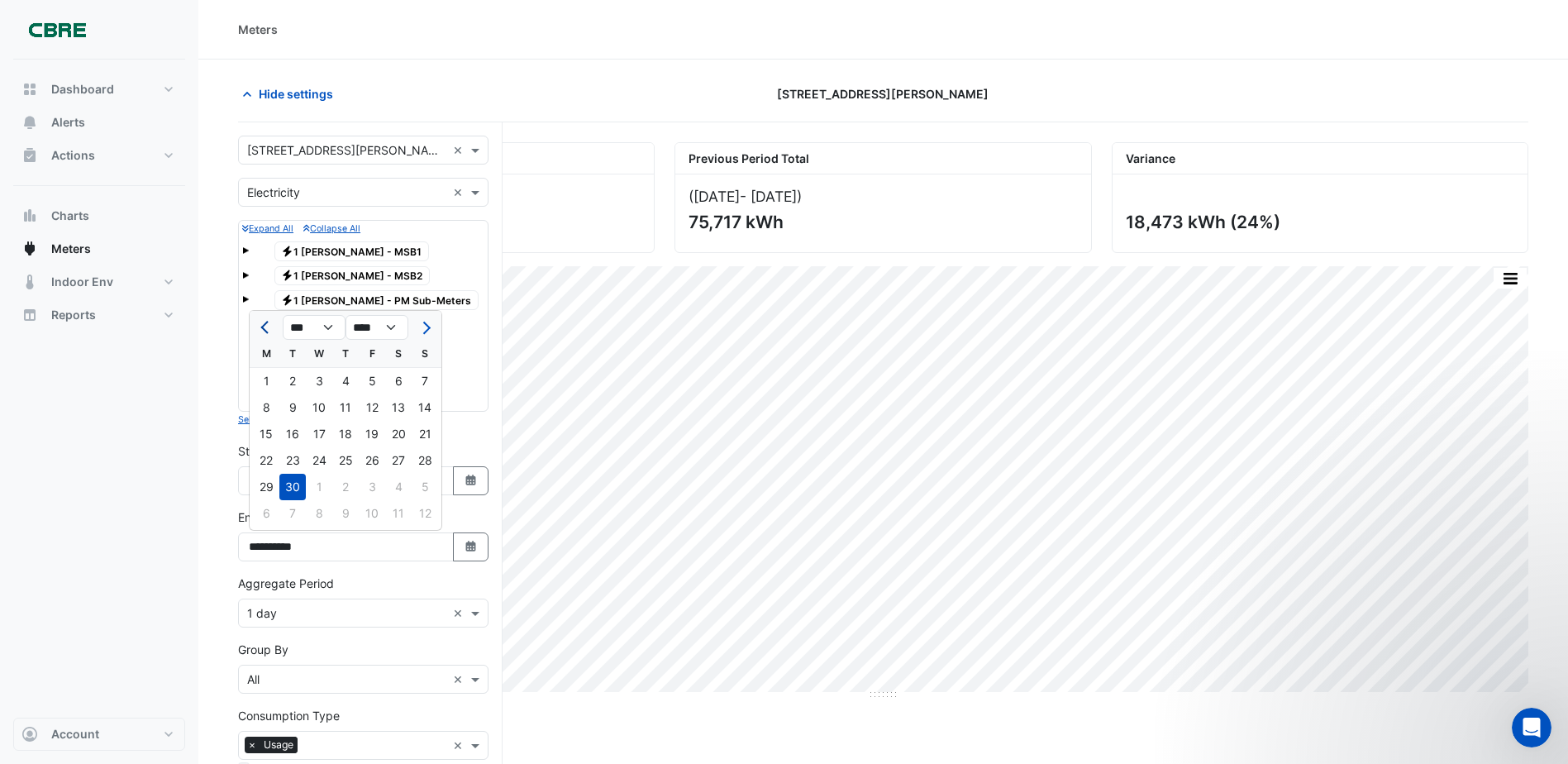
click at [271, 329] on span "Previous month" at bounding box center [266, 328] width 12 height 12
select select "*"
click at [419, 484] on div "31" at bounding box center [425, 487] width 26 height 26
type input "**********"
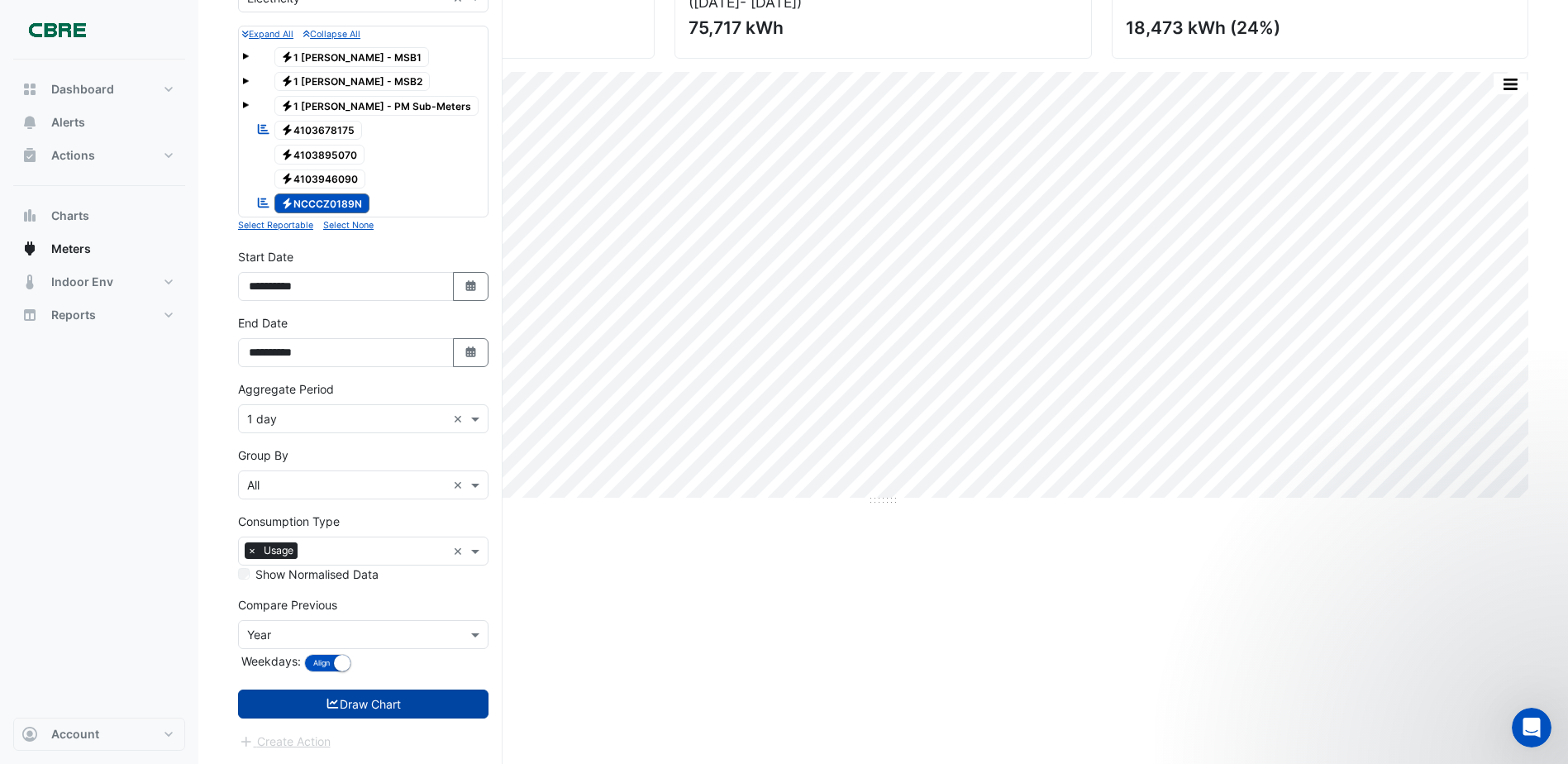
click at [329, 699] on icon "submit" at bounding box center [333, 703] width 15 height 11
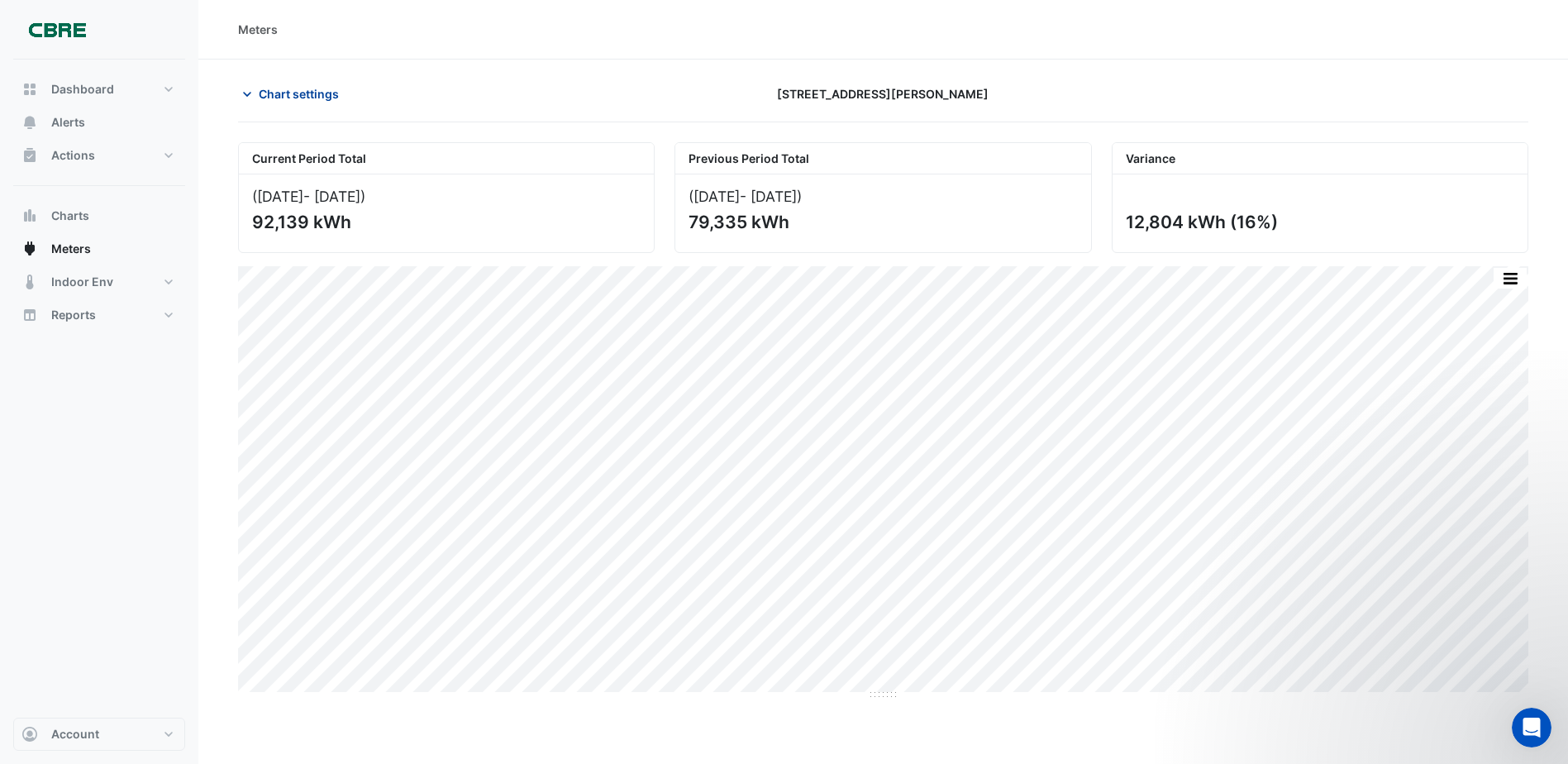
click at [286, 101] on span "Chart settings" at bounding box center [299, 94] width 81 height 18
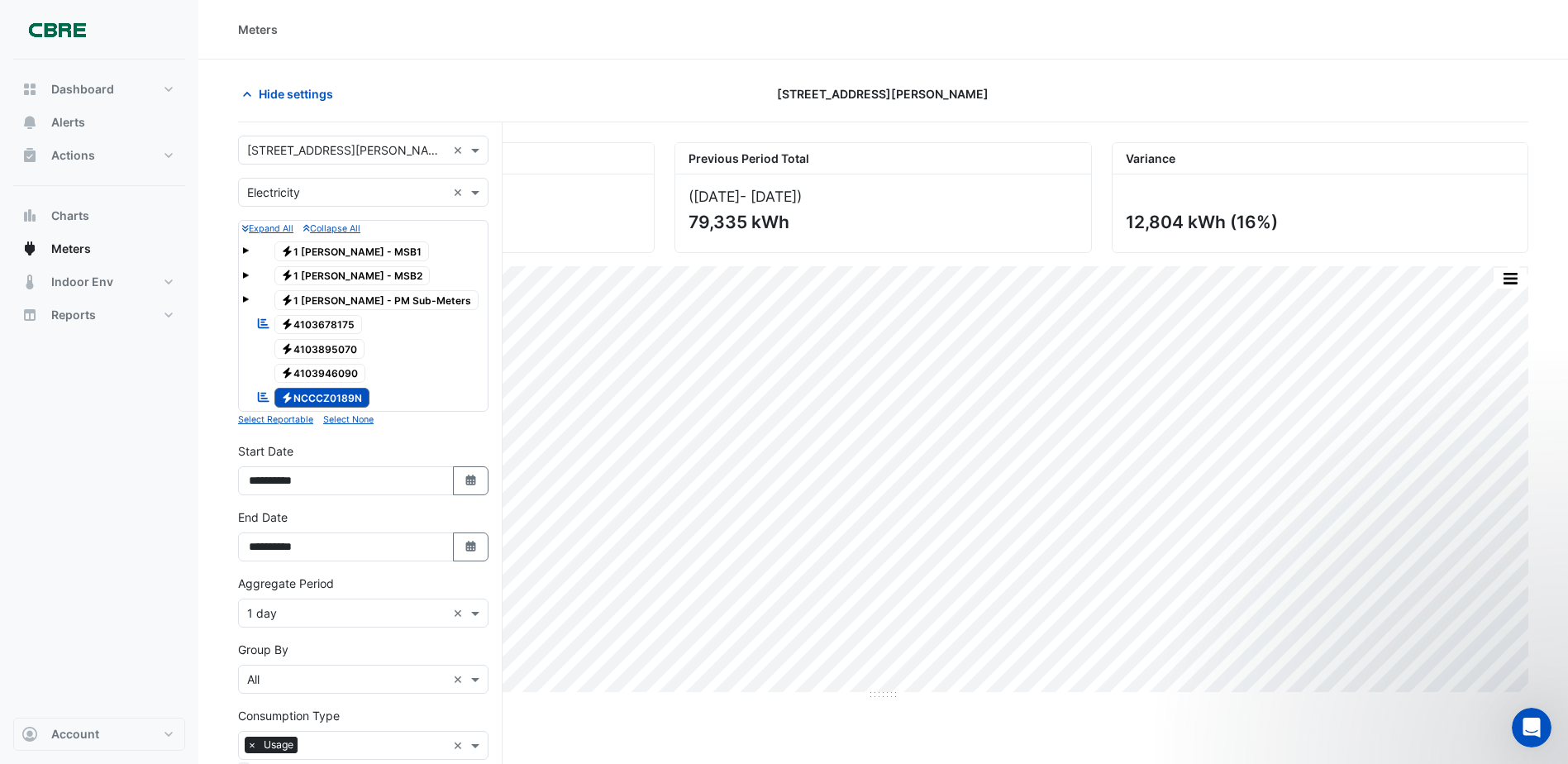
drag, startPoint x: 469, startPoint y: 478, endPoint x: 477, endPoint y: 450, distance: 29.1
click at [468, 478] on icon "button" at bounding box center [470, 479] width 10 height 10
select select "*"
select select "****"
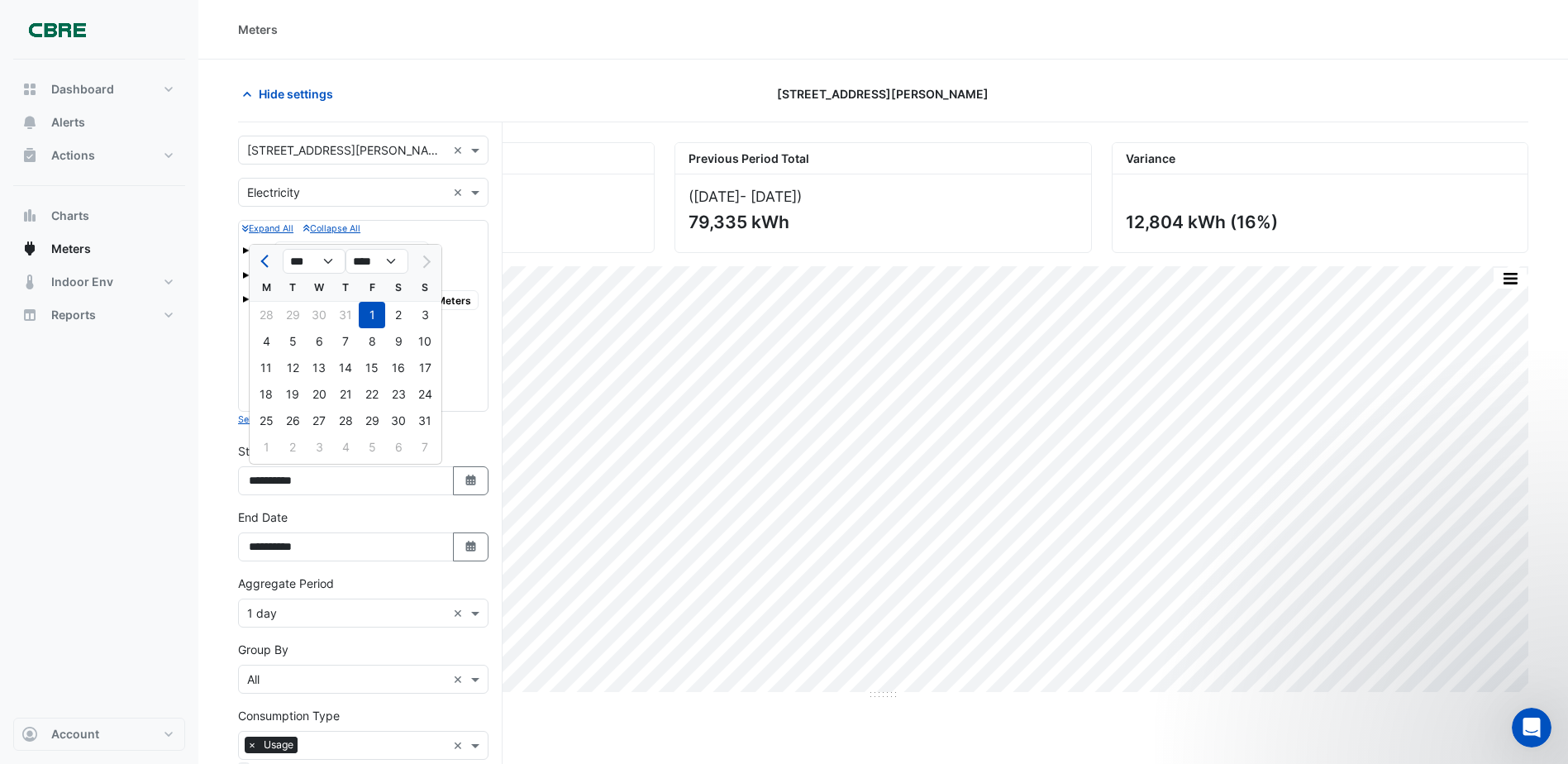
click at [426, 258] on div at bounding box center [424, 261] width 33 height 26
drag, startPoint x: 326, startPoint y: 260, endPoint x: 325, endPoint y: 275, distance: 15.0
click at [326, 260] on select "*** *** *** *** *** *** *** ***" at bounding box center [314, 261] width 63 height 24
drag, startPoint x: 267, startPoint y: 403, endPoint x: 300, endPoint y: 434, distance: 45.3
click at [266, 403] on div "18" at bounding box center [266, 394] width 26 height 26
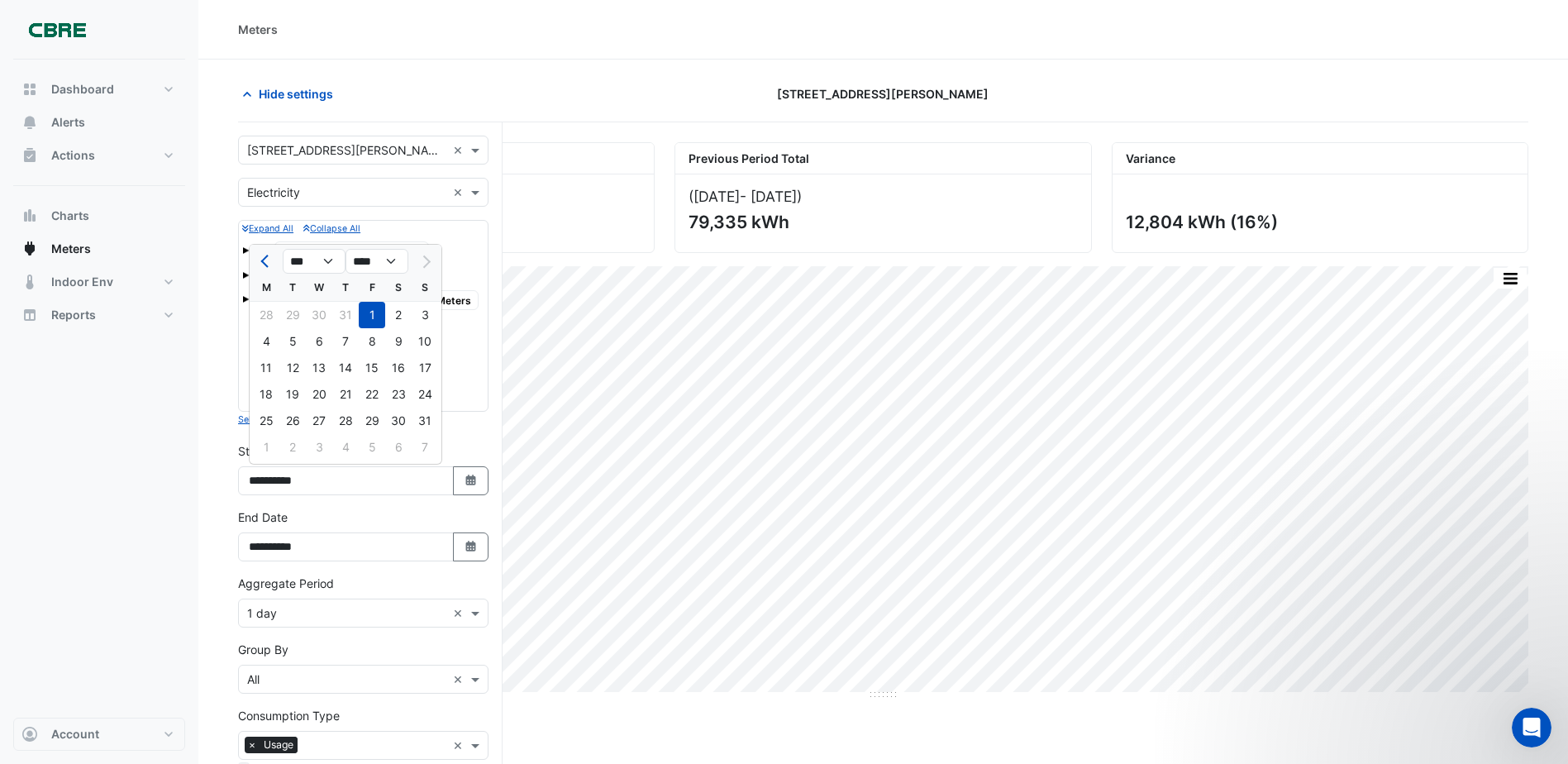
type input "**********"
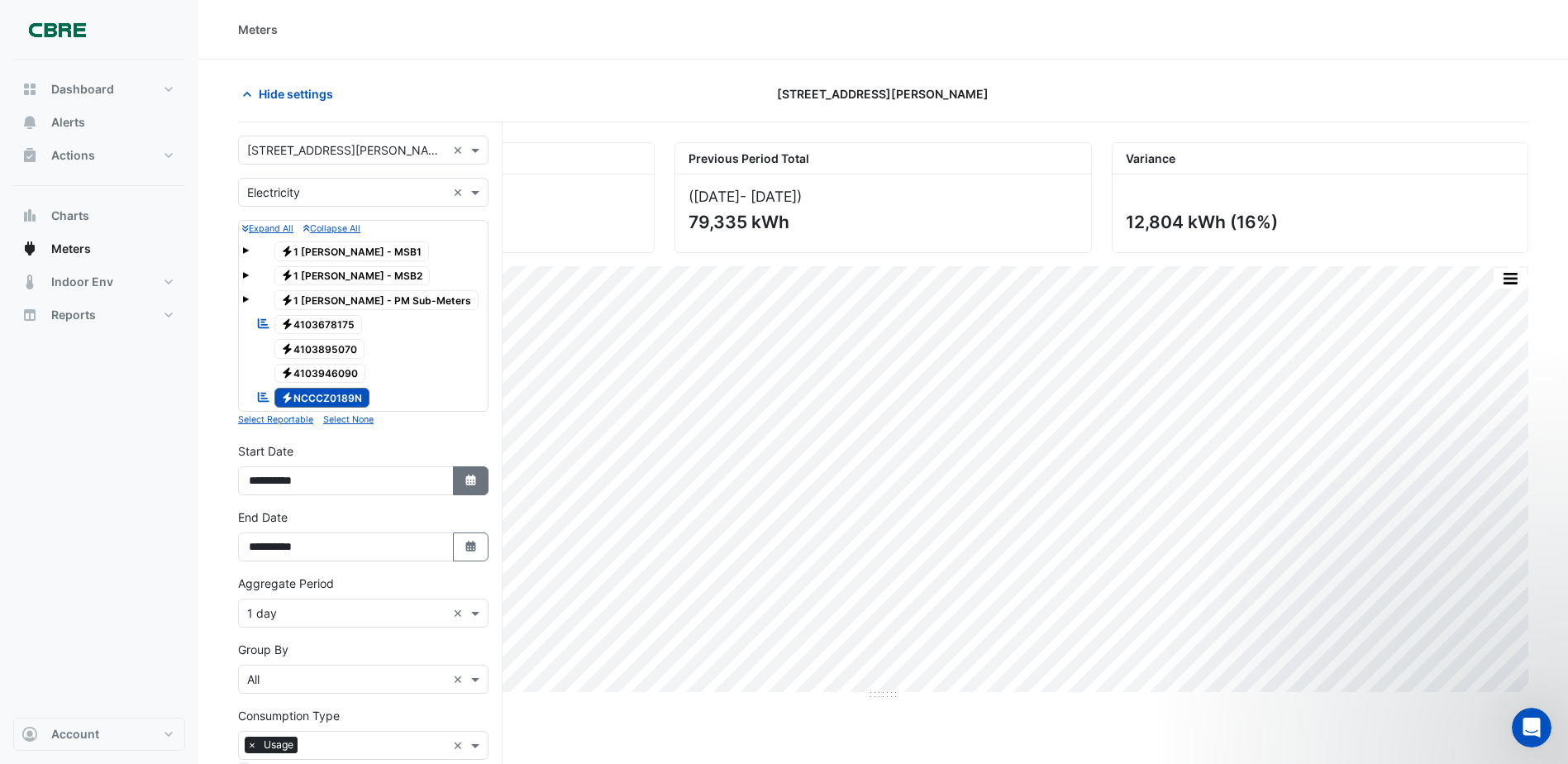
click at [468, 492] on button "Select Date" at bounding box center [471, 480] width 37 height 29
select select "*"
select select "****"
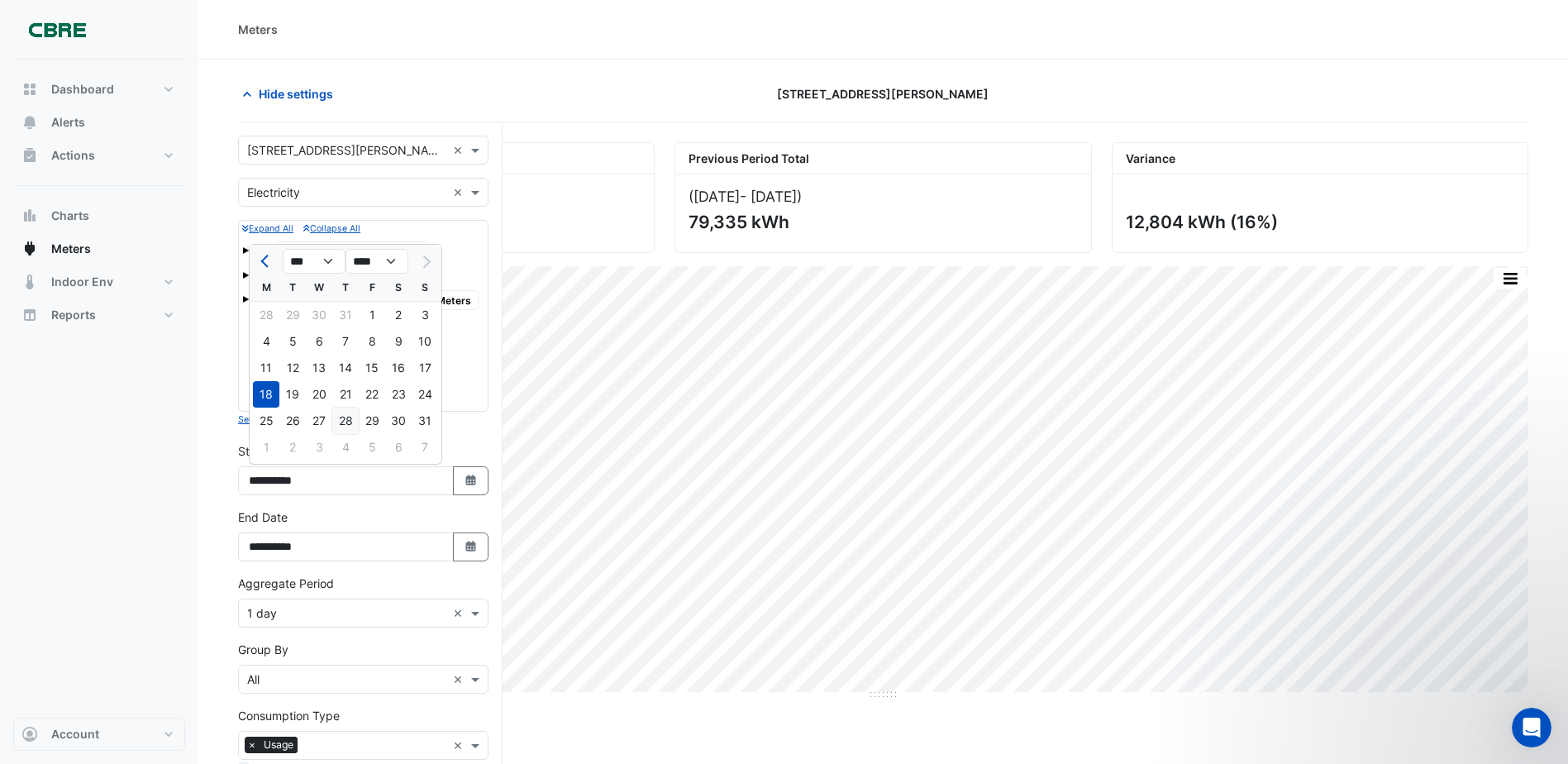
drag, startPoint x: 268, startPoint y: 448, endPoint x: 337, endPoint y: 424, distance: 73.1
click at [267, 448] on div "1 2 3 4 5 6 7" at bounding box center [345, 449] width 192 height 30
click at [430, 415] on div "31" at bounding box center [425, 420] width 26 height 26
type input "**********"
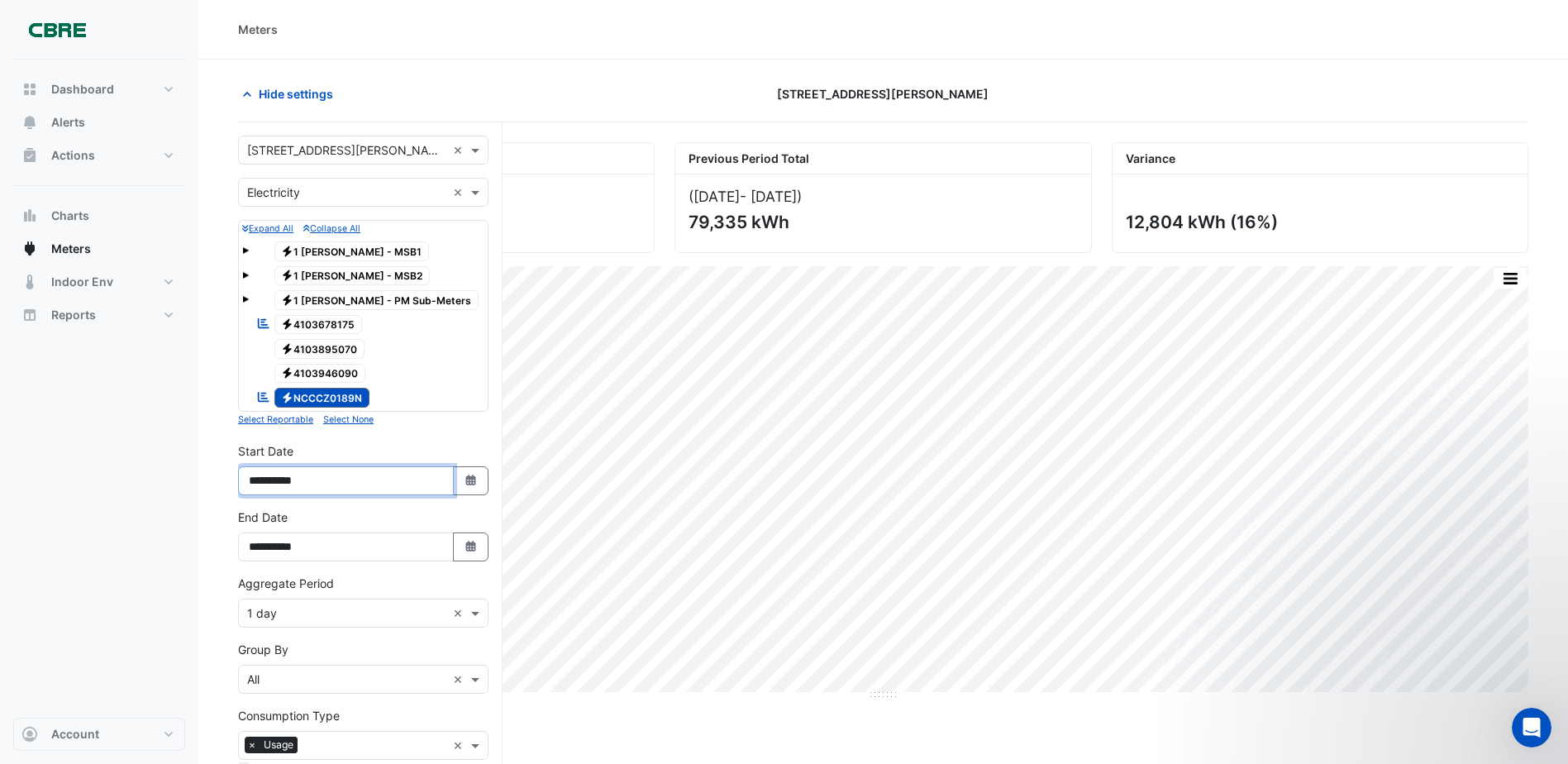
click at [396, 472] on input "**********" at bounding box center [345, 480] width 215 height 29
click at [488, 480] on button "Select Date" at bounding box center [471, 480] width 37 height 29
select select "*"
select select "****"
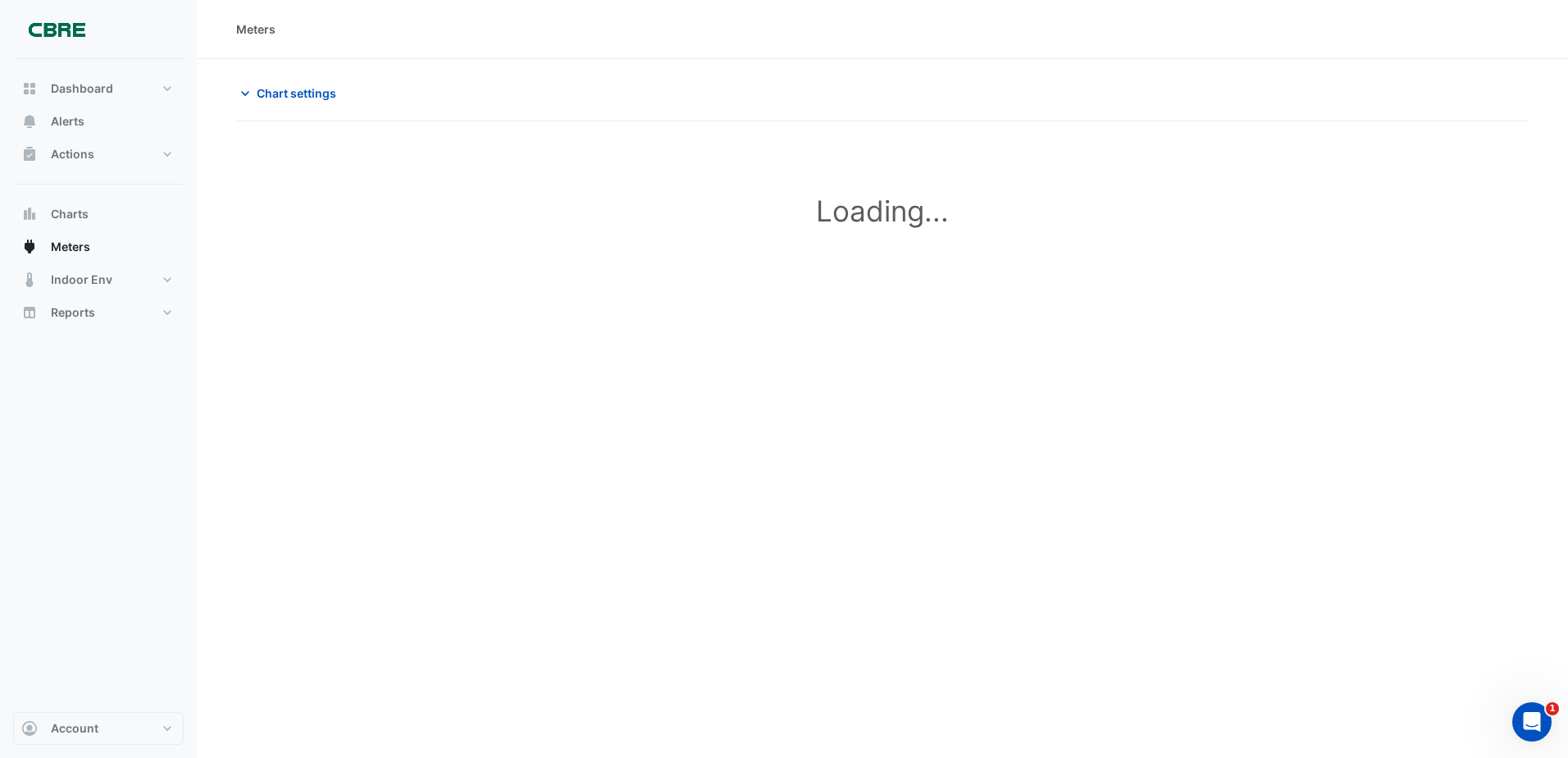
type input "**********"
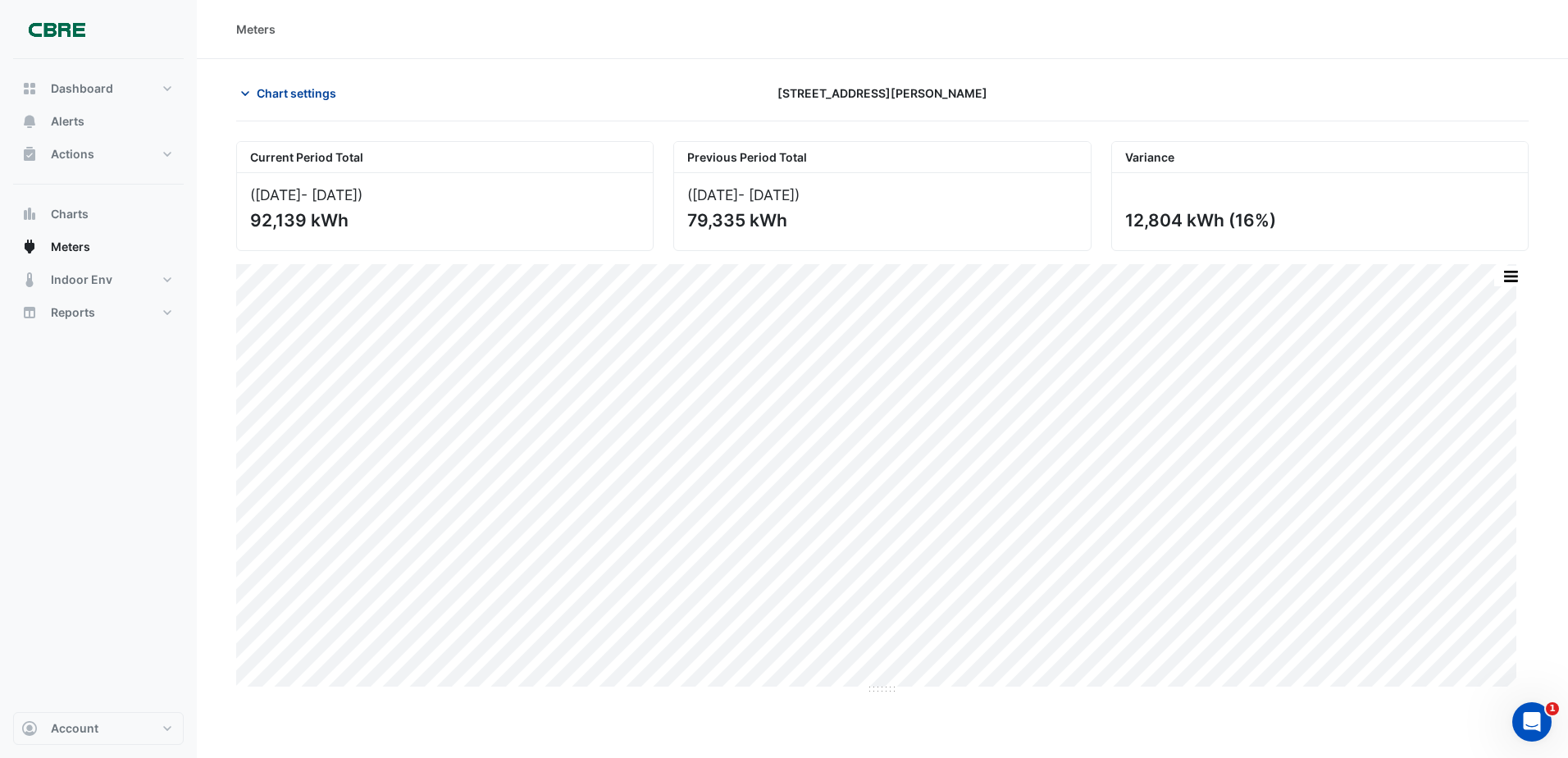
click at [307, 100] on span "Chart settings" at bounding box center [296, 93] width 80 height 18
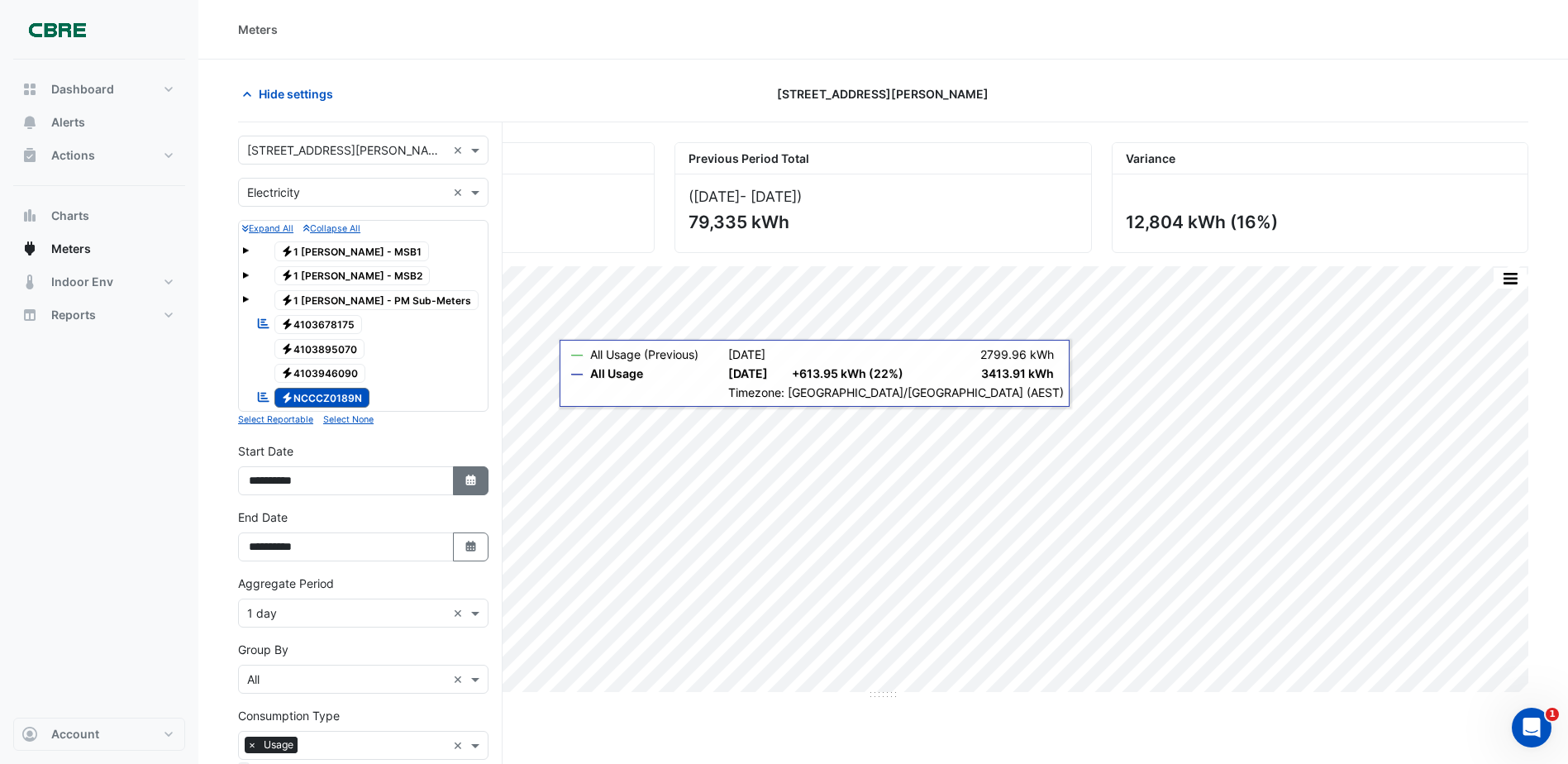
click at [464, 470] on button "Select Date" at bounding box center [471, 480] width 37 height 29
select select "*"
select select "****"
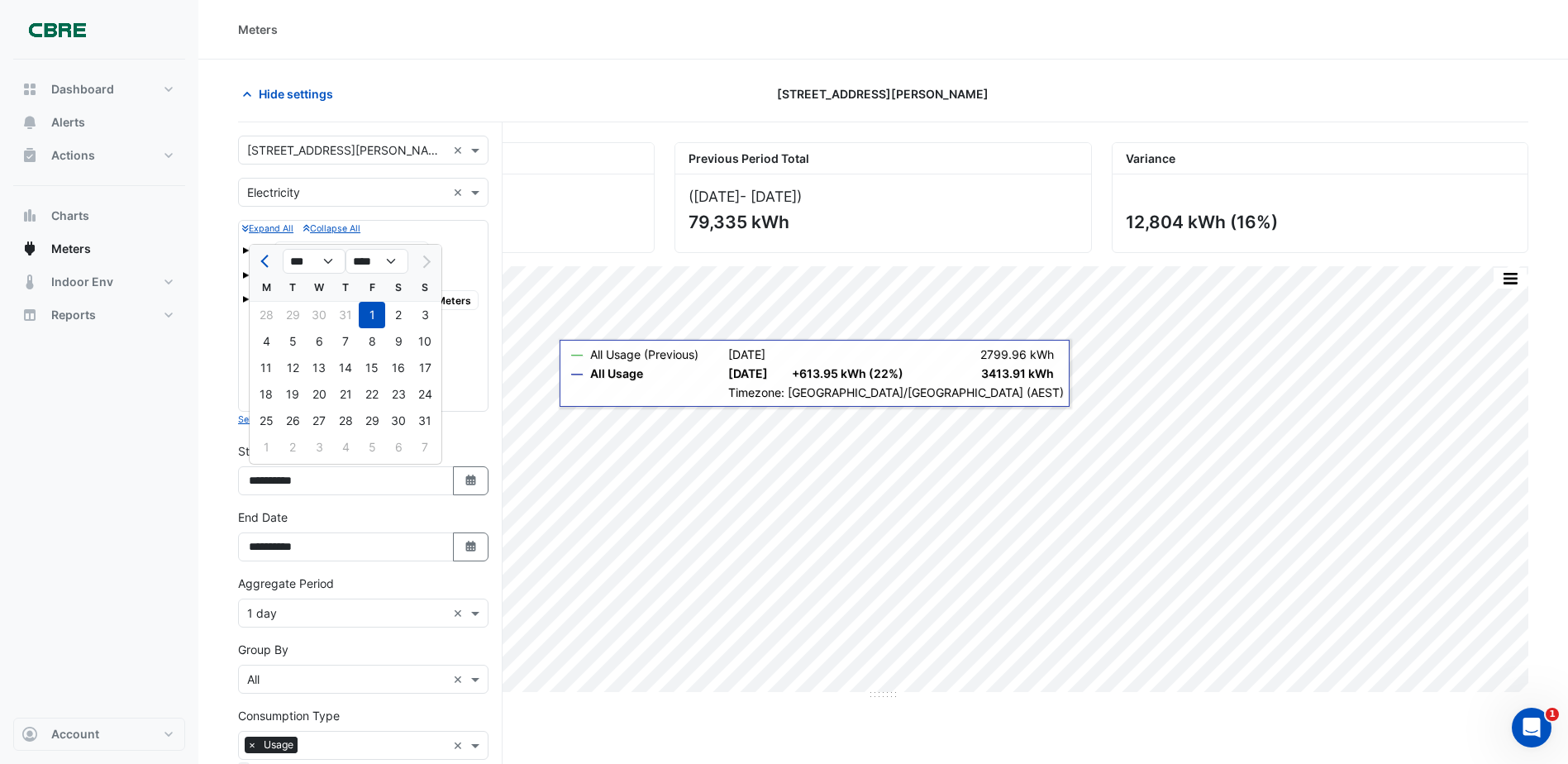
click at [418, 259] on div at bounding box center [424, 261] width 33 height 26
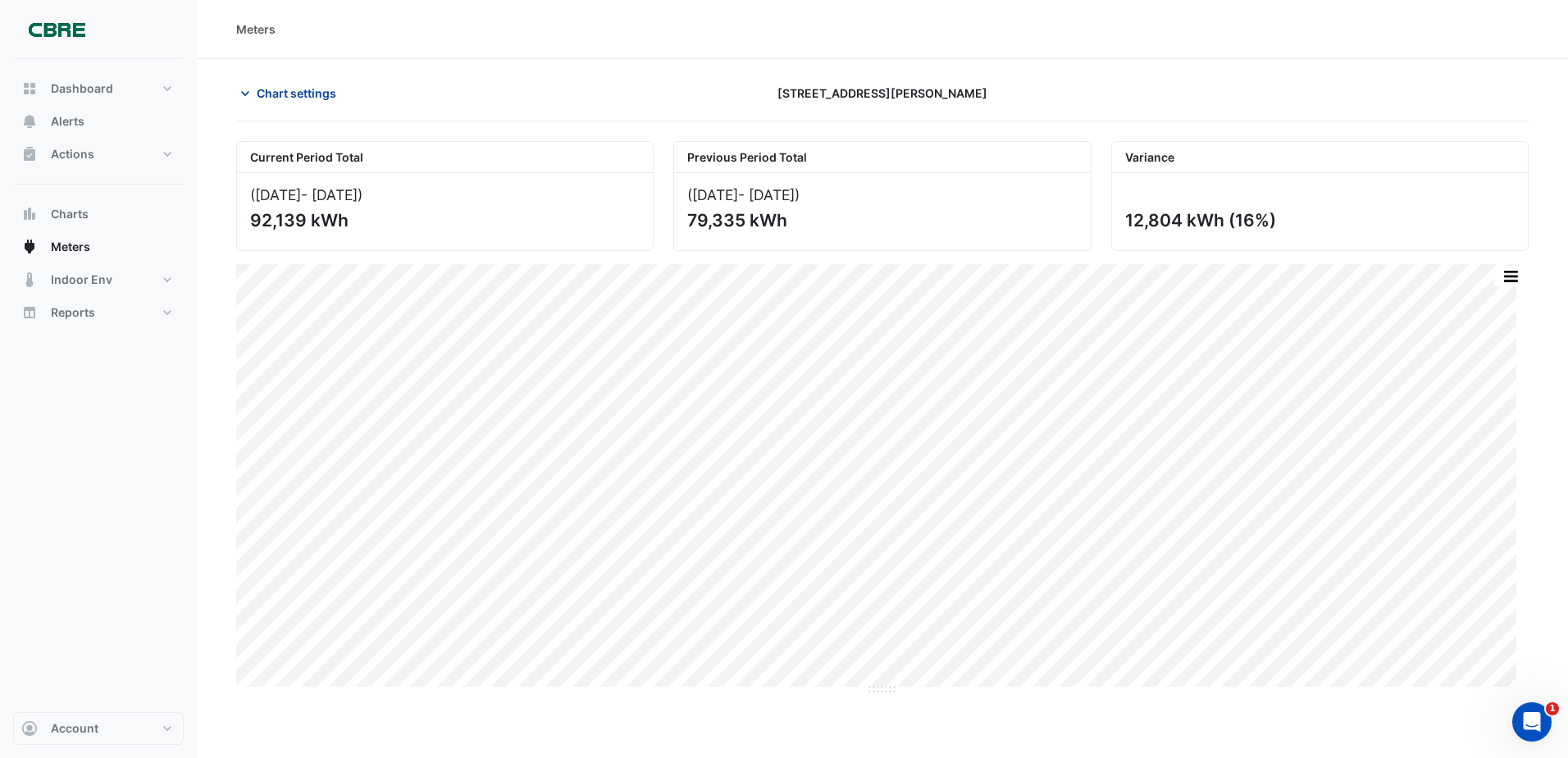
click at [273, 90] on span "Chart settings" at bounding box center [296, 93] width 80 height 18
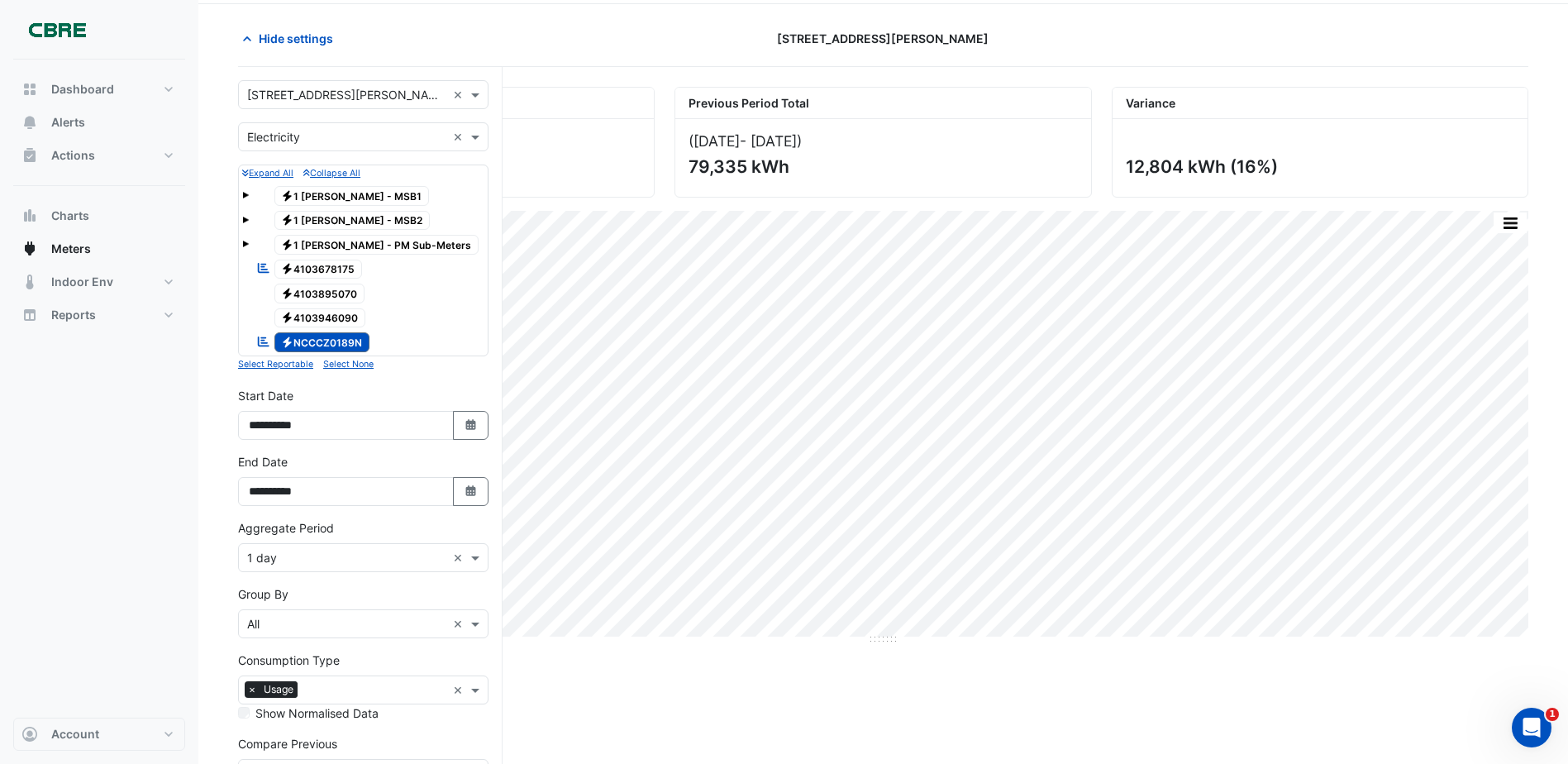
scroll to position [82, 0]
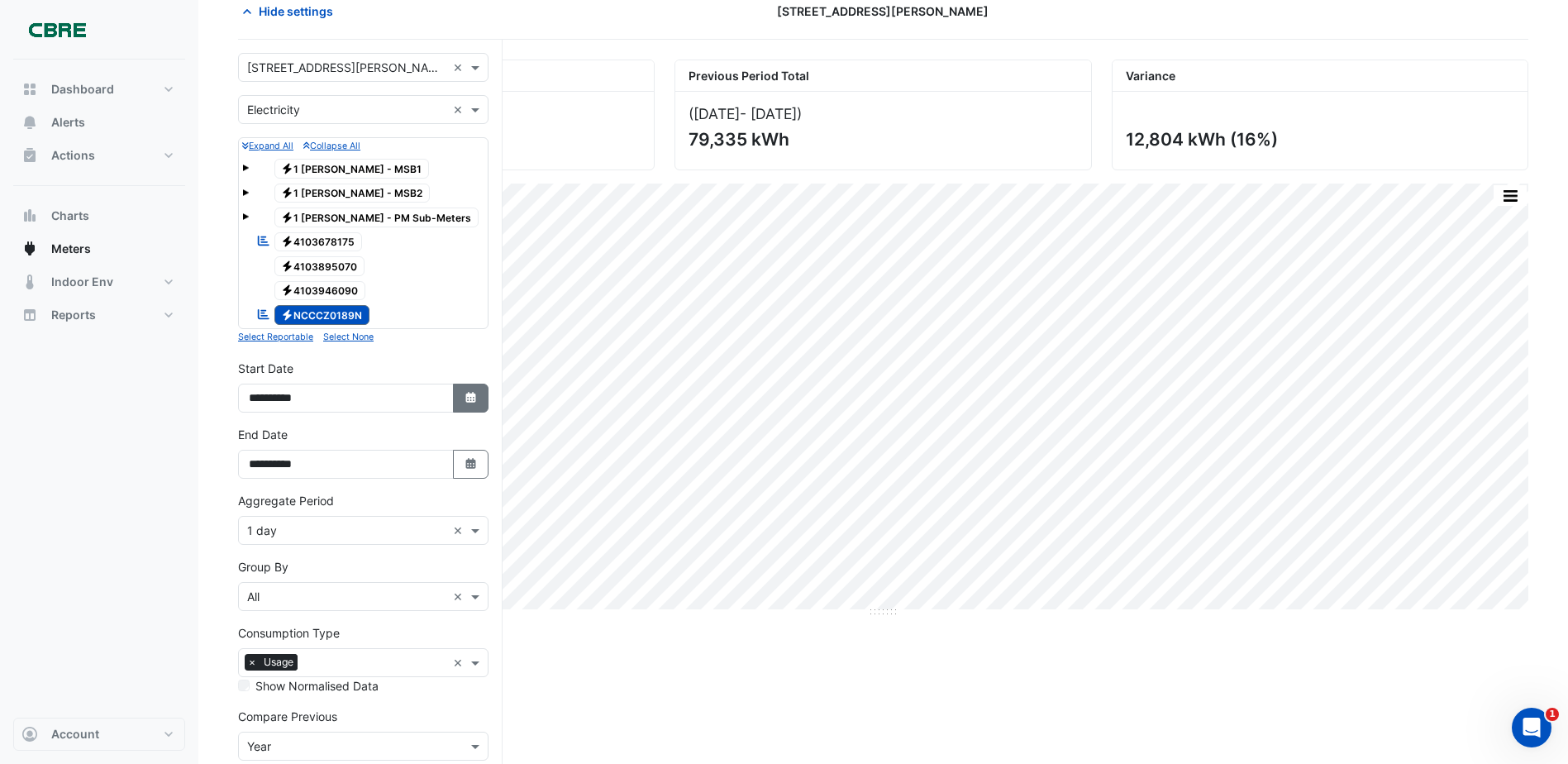
click at [464, 394] on icon "Select Date" at bounding box center [471, 398] width 15 height 11
select select "*"
select select "****"
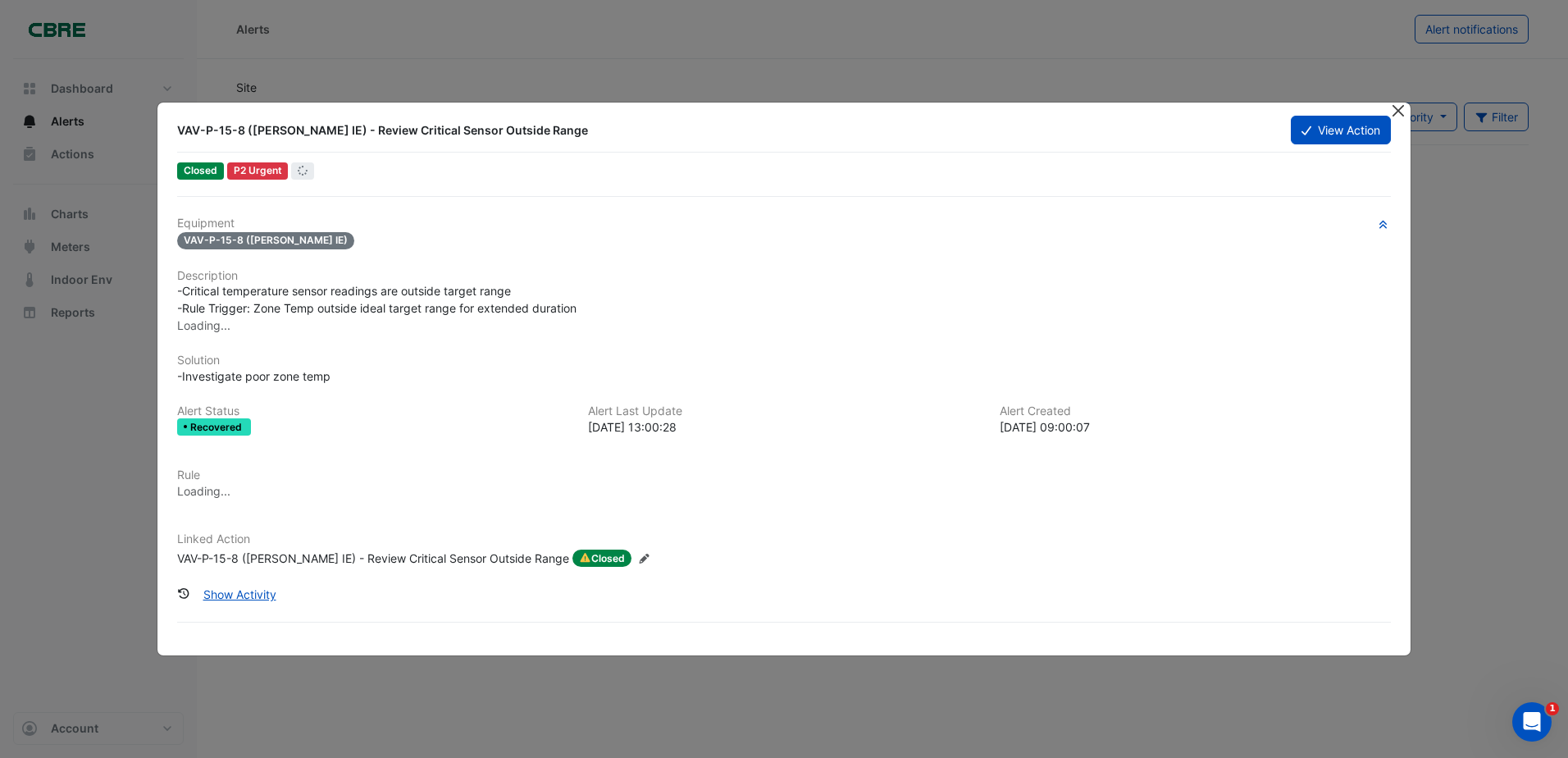
click at [1404, 111] on button "Close" at bounding box center [1399, 111] width 18 height 18
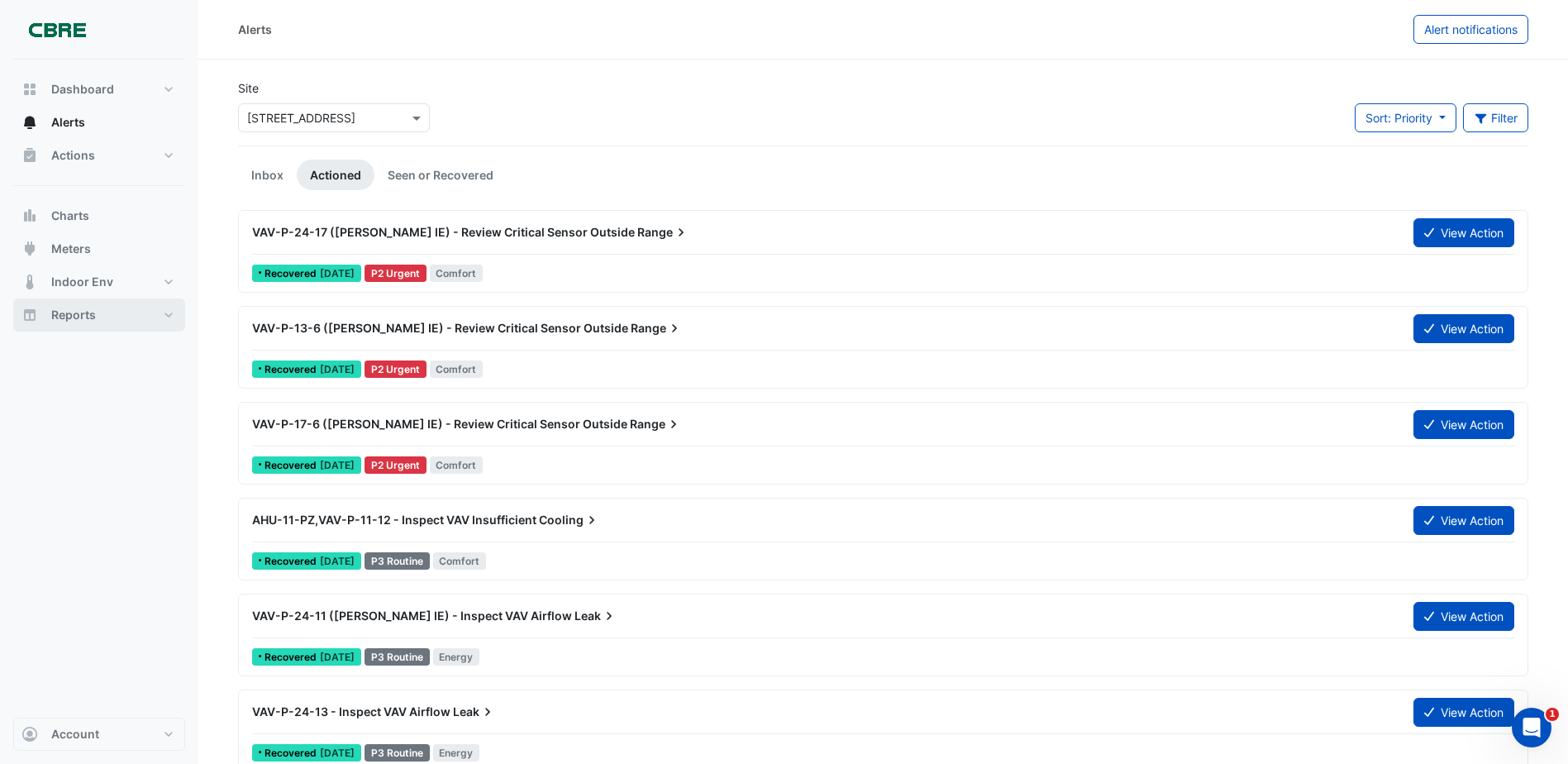
click at [105, 310] on button "Reports" at bounding box center [99, 315] width 172 height 33
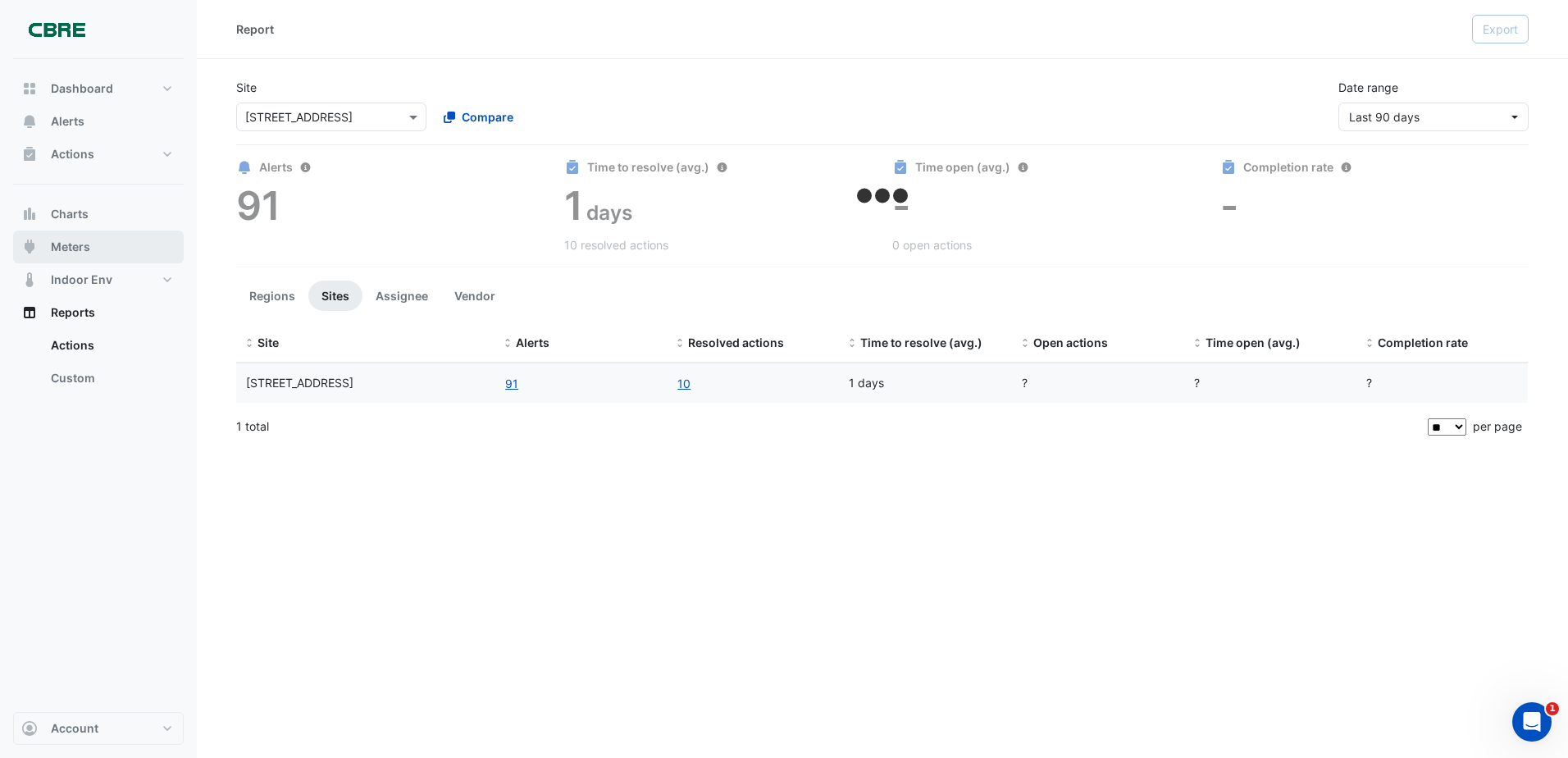
click at [95, 244] on button "Meters" at bounding box center [98, 246] width 171 height 33
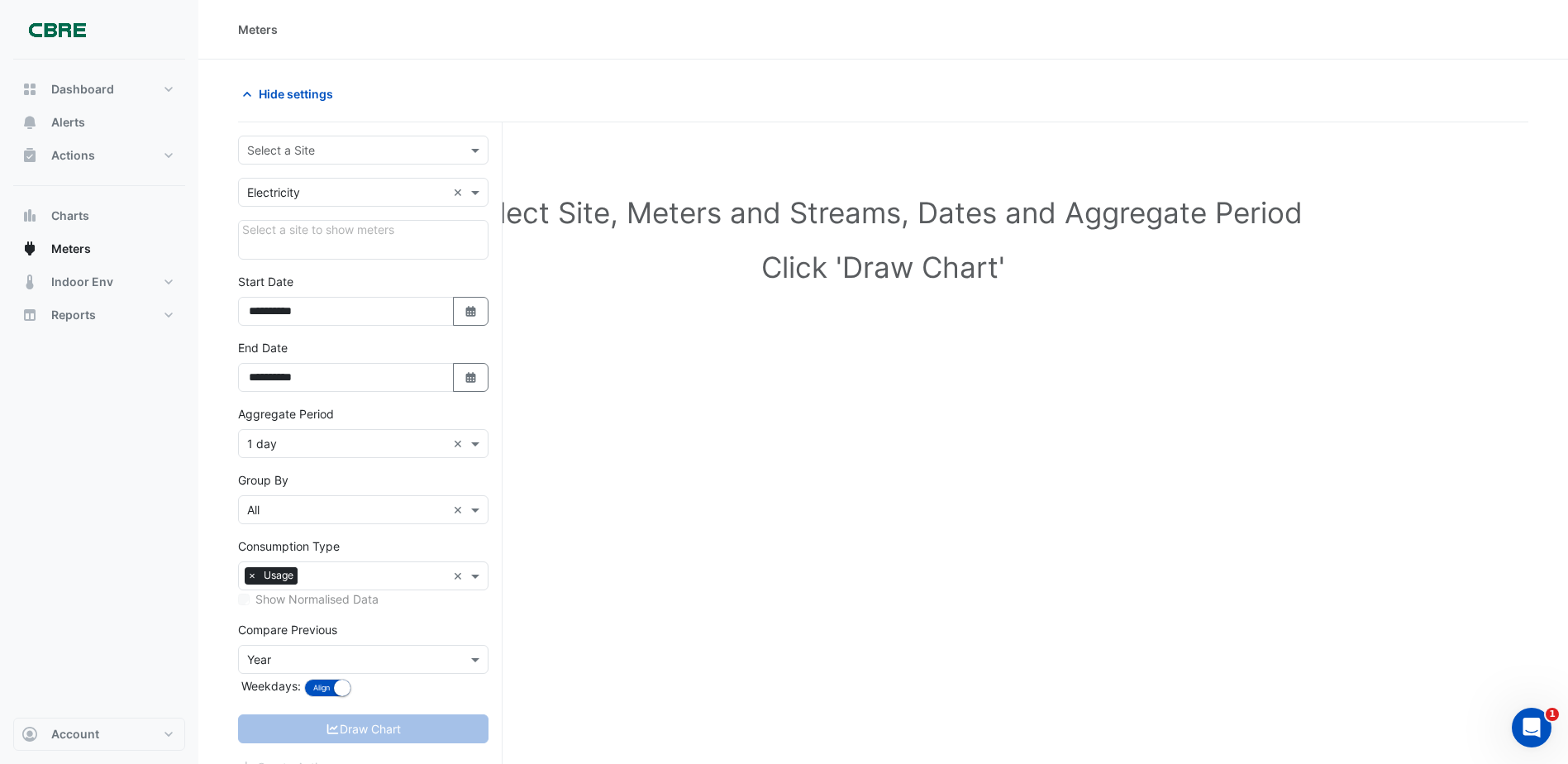
click at [322, 192] on input "text" at bounding box center [346, 193] width 199 height 18
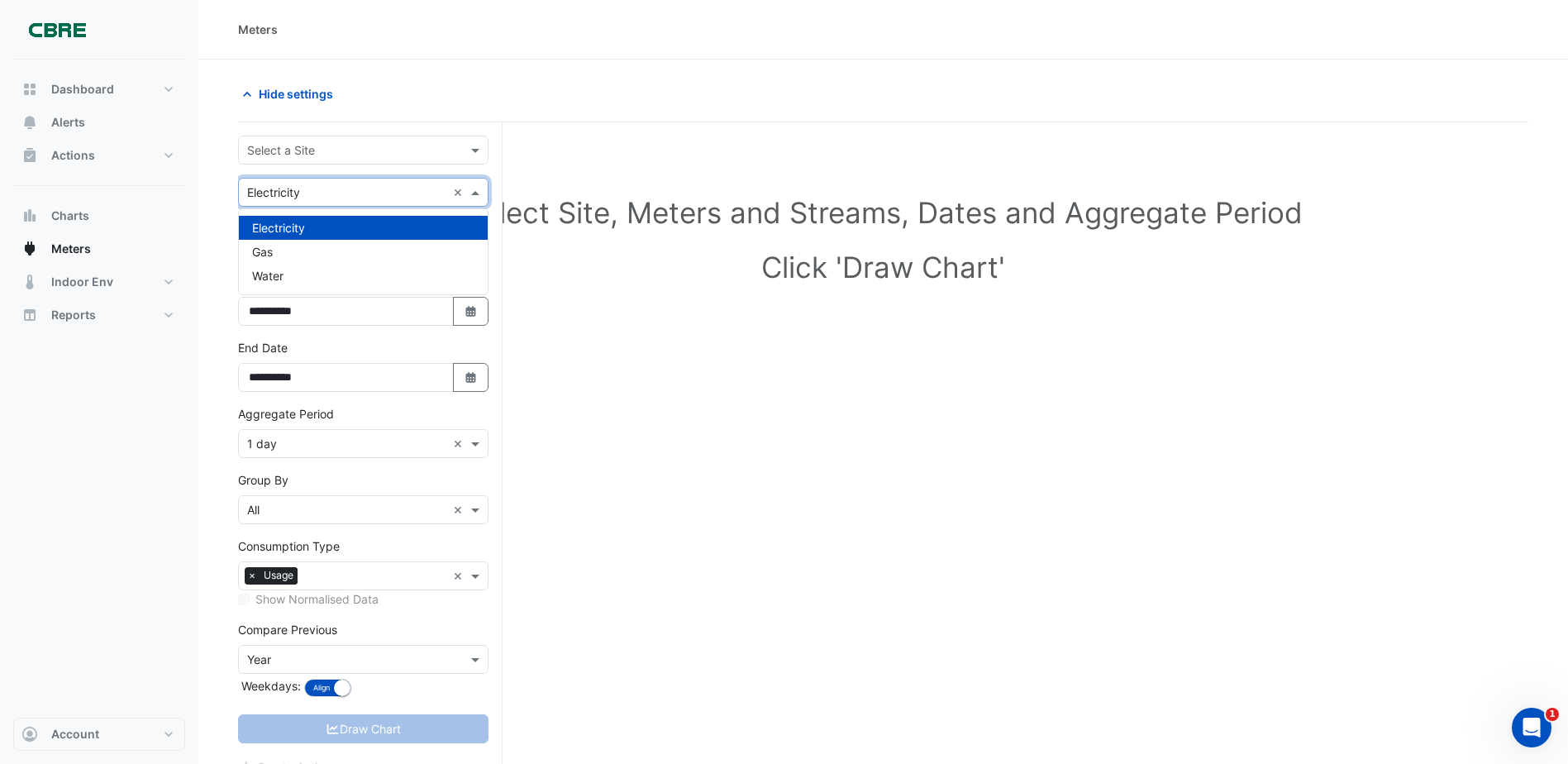
click at [188, 248] on nav "Dashboard Portfolio Ratings Performance Alerts Actions Site Manager Charts" at bounding box center [99, 382] width 198 height 764
click at [378, 195] on input "text" at bounding box center [346, 193] width 199 height 18
click at [755, 377] on div "Select Site, Meters and Streams, Dates and Aggregate Period Click 'Draw Chart'" at bounding box center [883, 484] width 1290 height 684
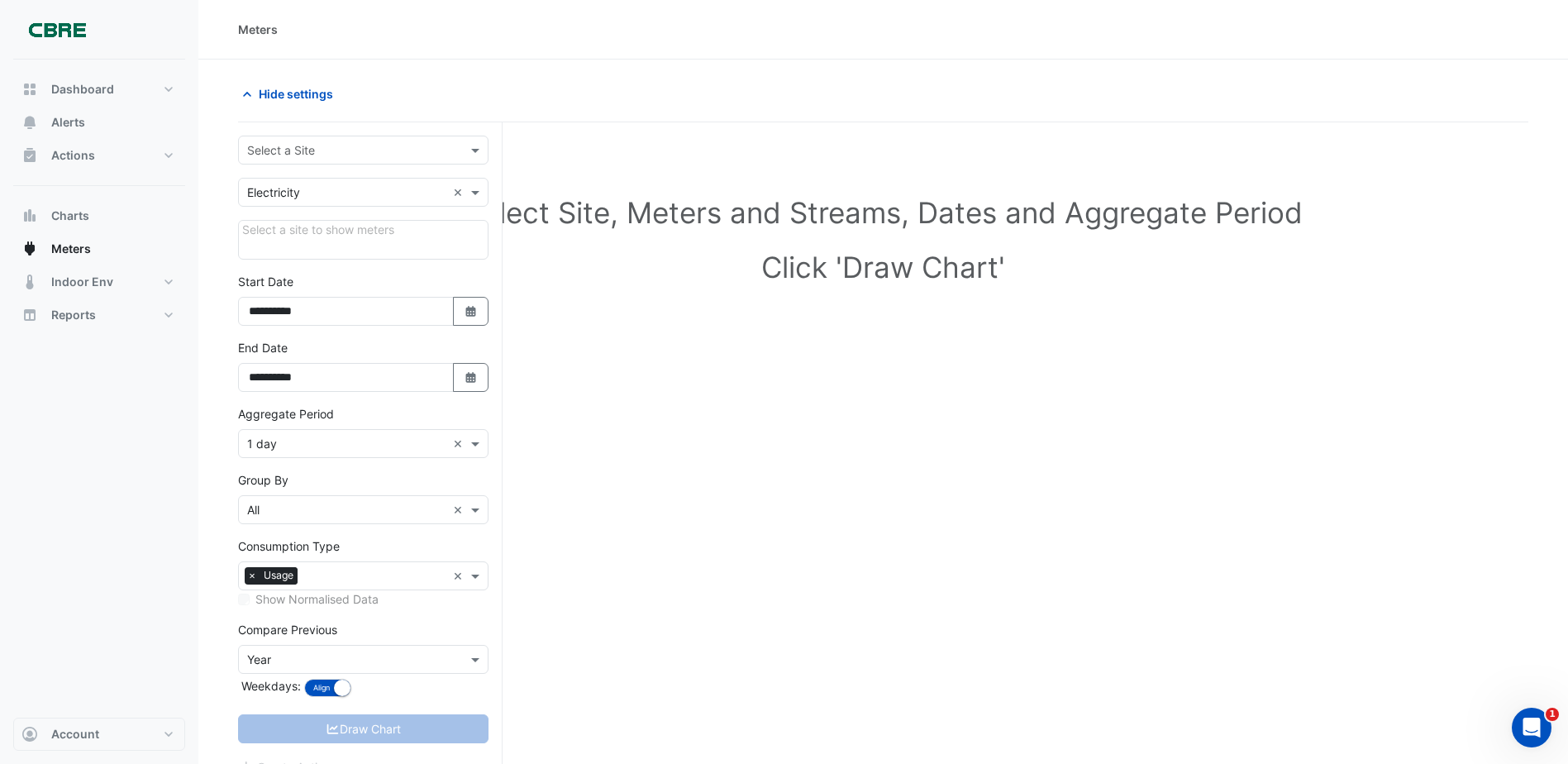
click at [359, 450] on input "text" at bounding box center [346, 444] width 199 height 18
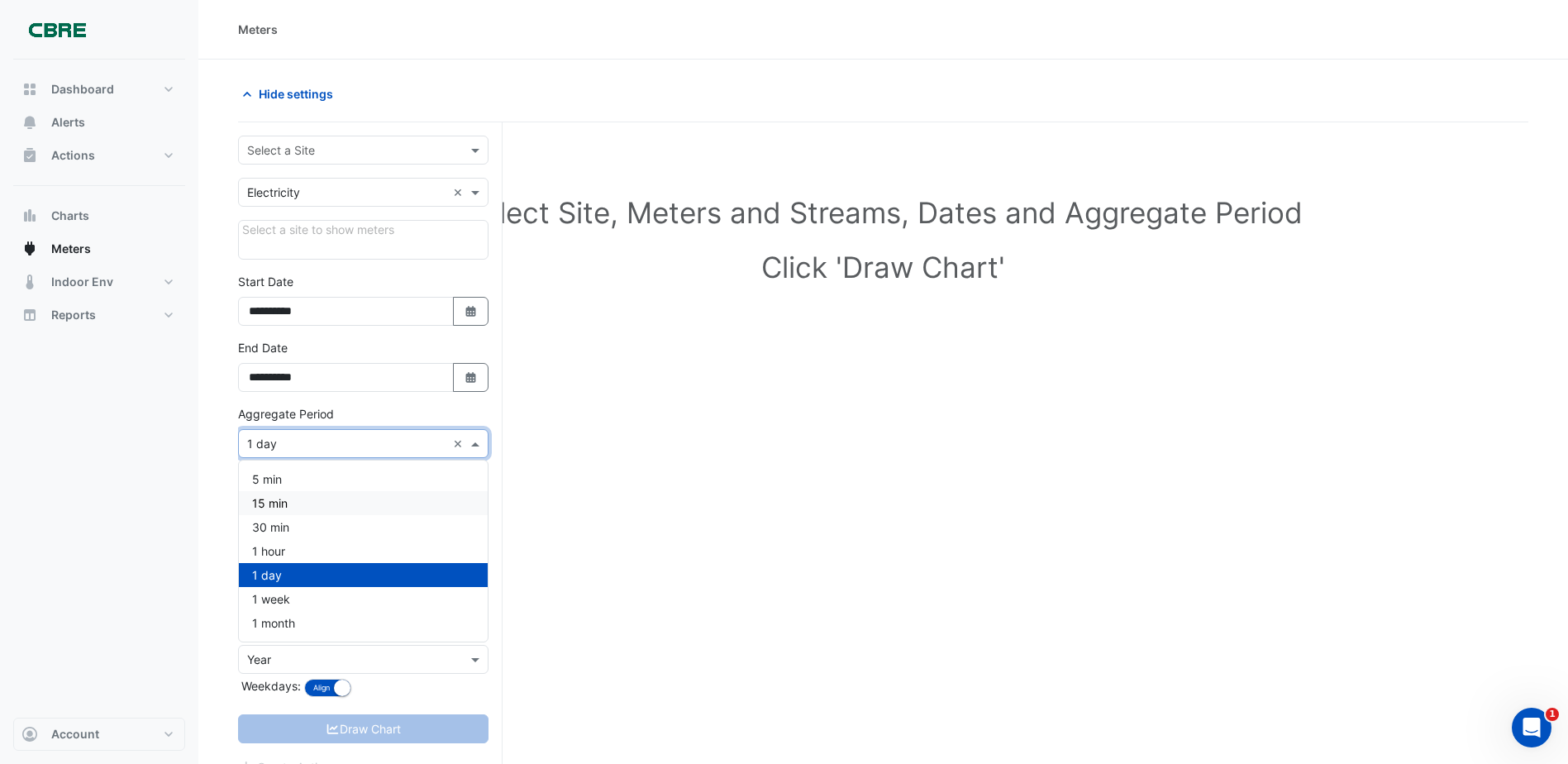
click at [665, 544] on div "Select Site, Meters and Streams, Dates and Aggregate Period Click 'Draw Chart'" at bounding box center [883, 484] width 1290 height 684
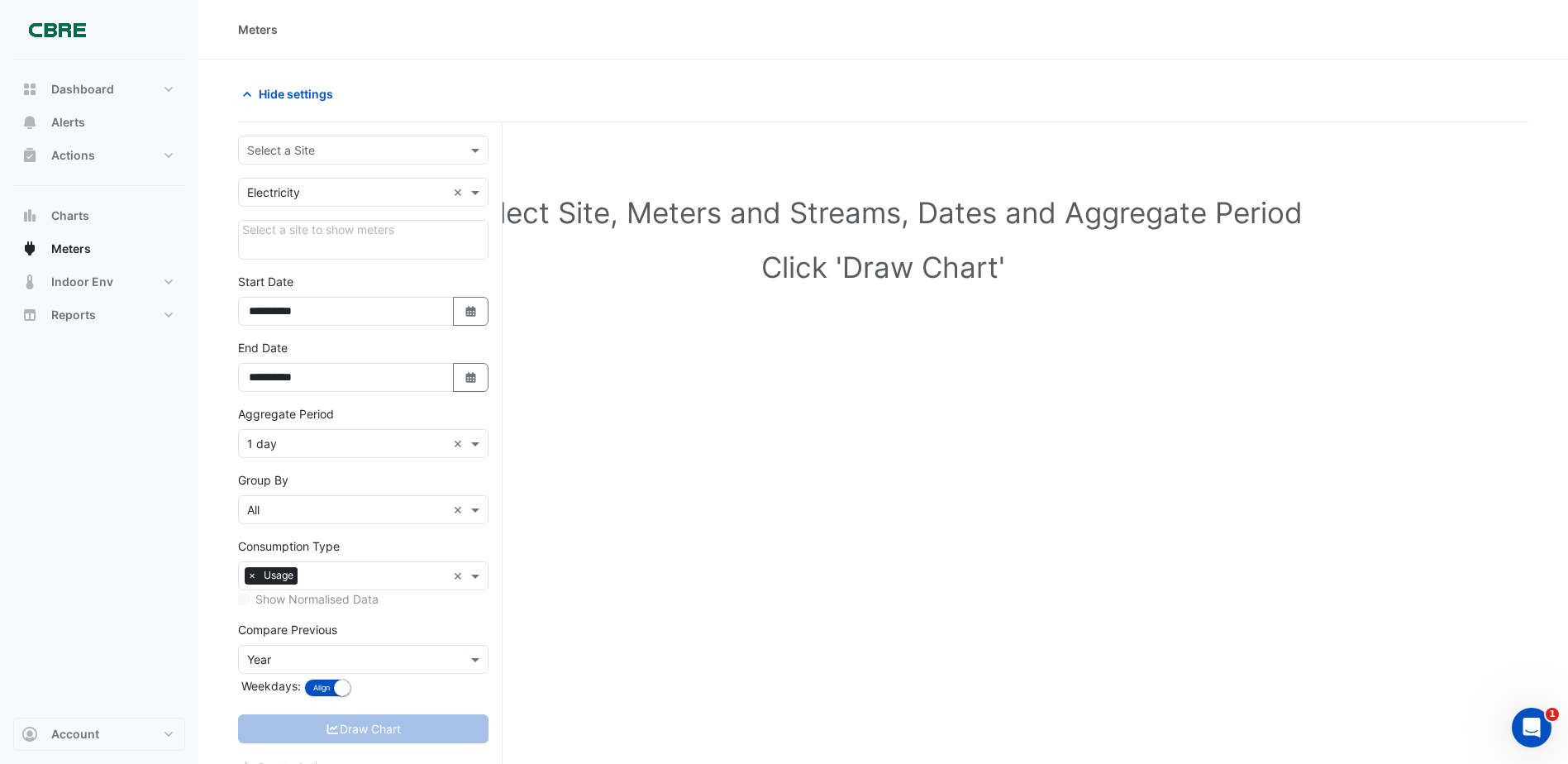
click at [349, 154] on input "text" at bounding box center [346, 151] width 199 height 18
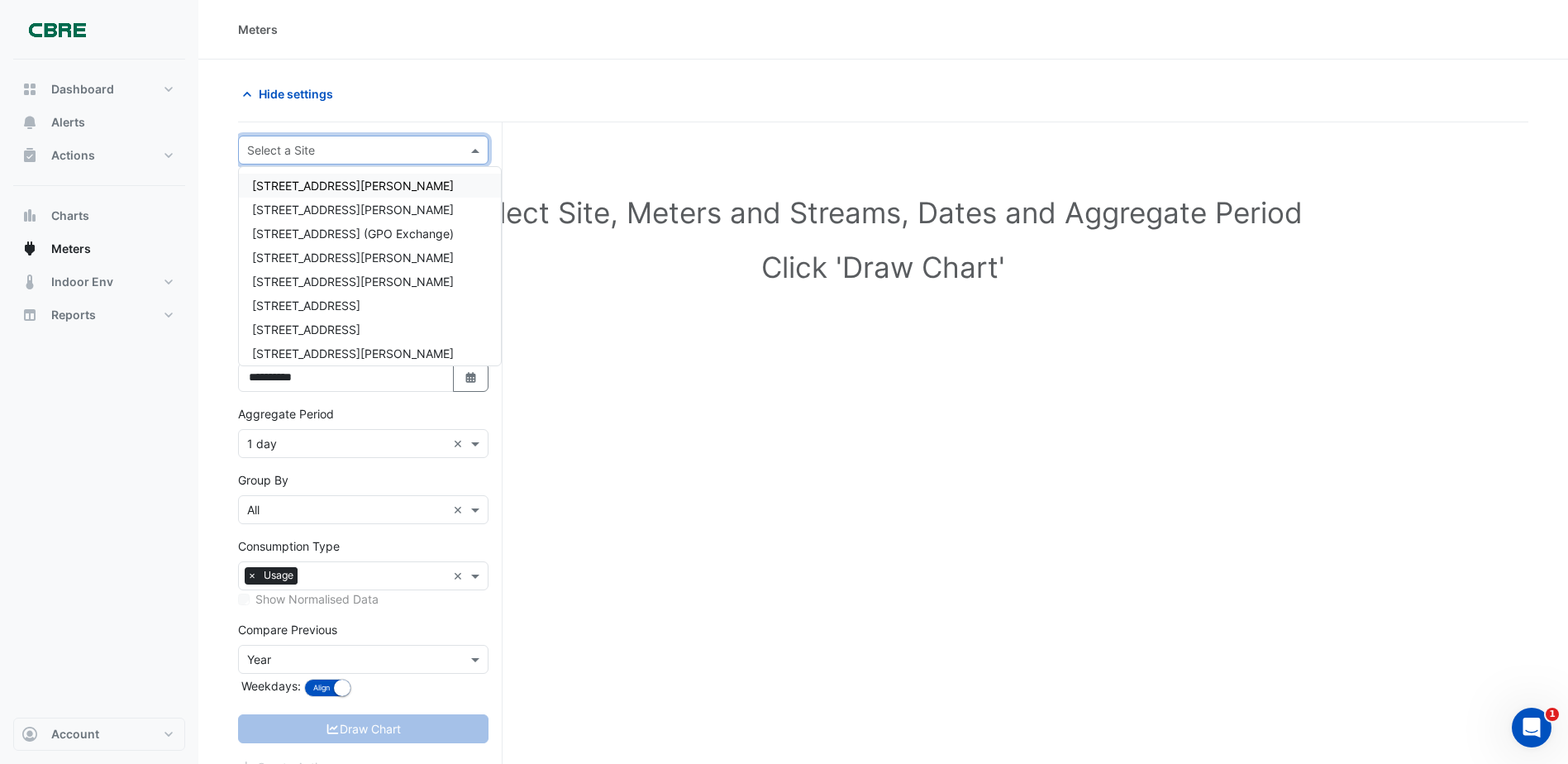
click at [335, 181] on div "[STREET_ADDRESS][PERSON_NAME]" at bounding box center [370, 185] width 262 height 24
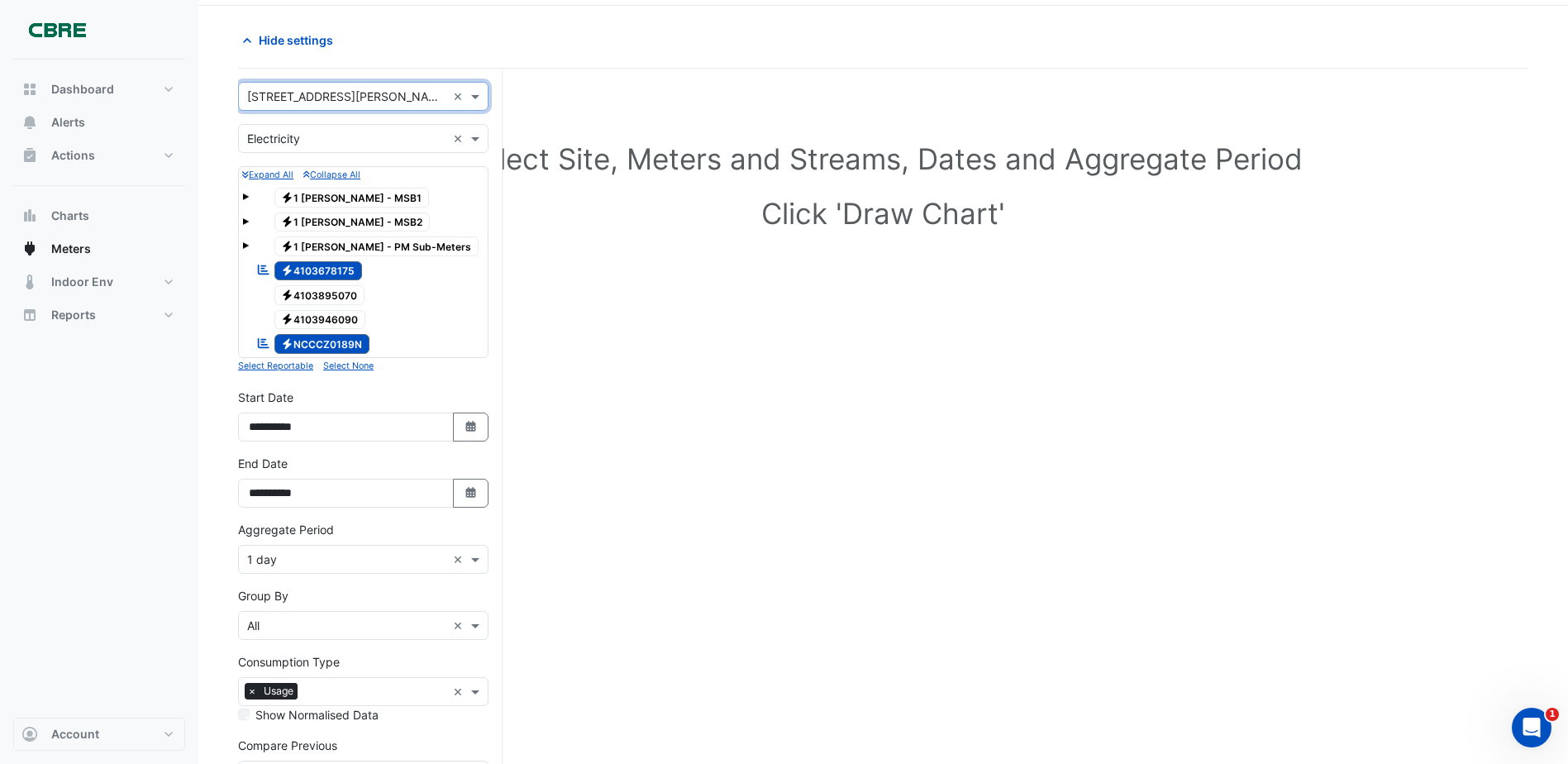
scroll to position [82, 0]
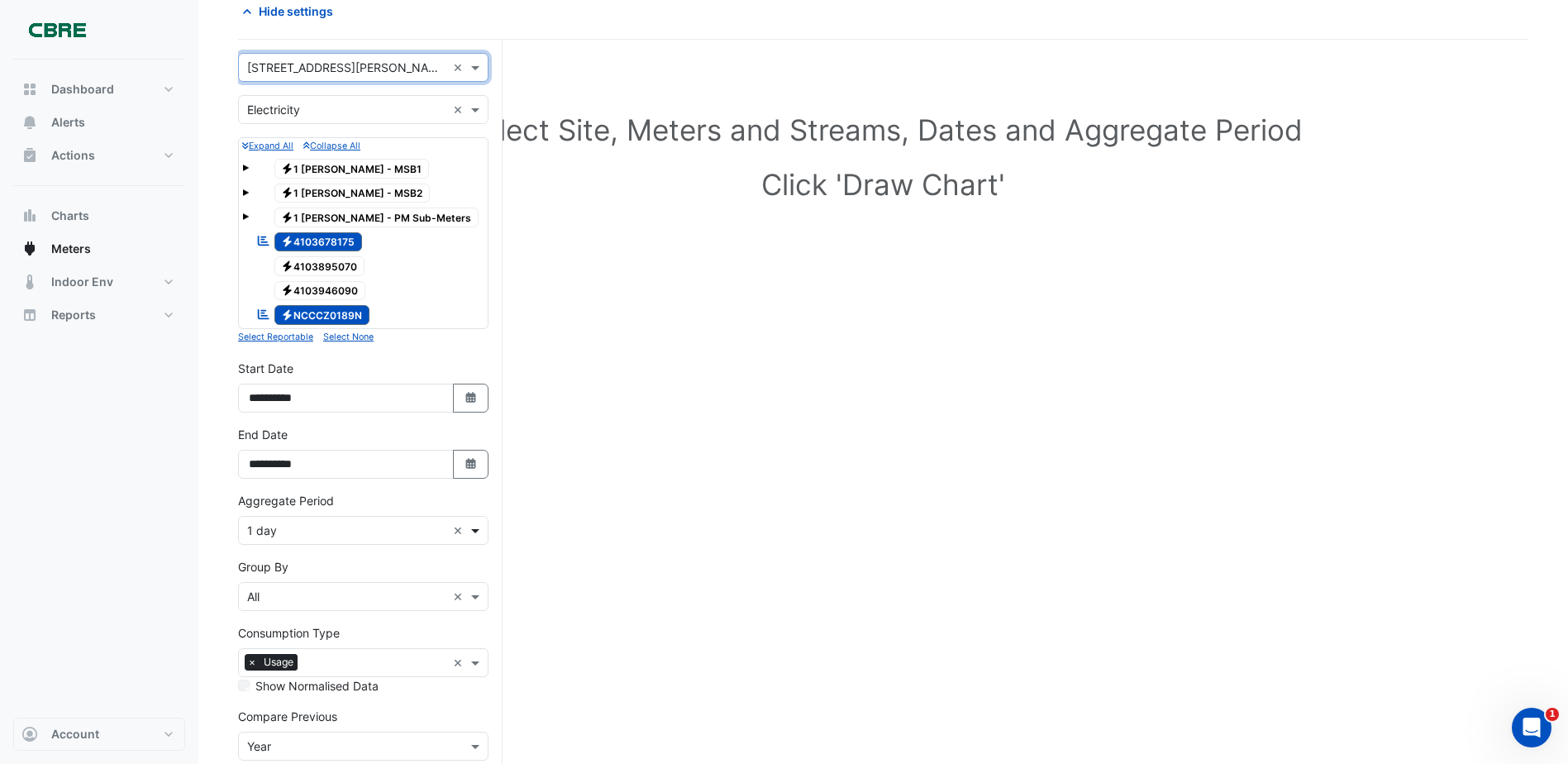
click at [478, 522] on span at bounding box center [477, 530] width 21 height 18
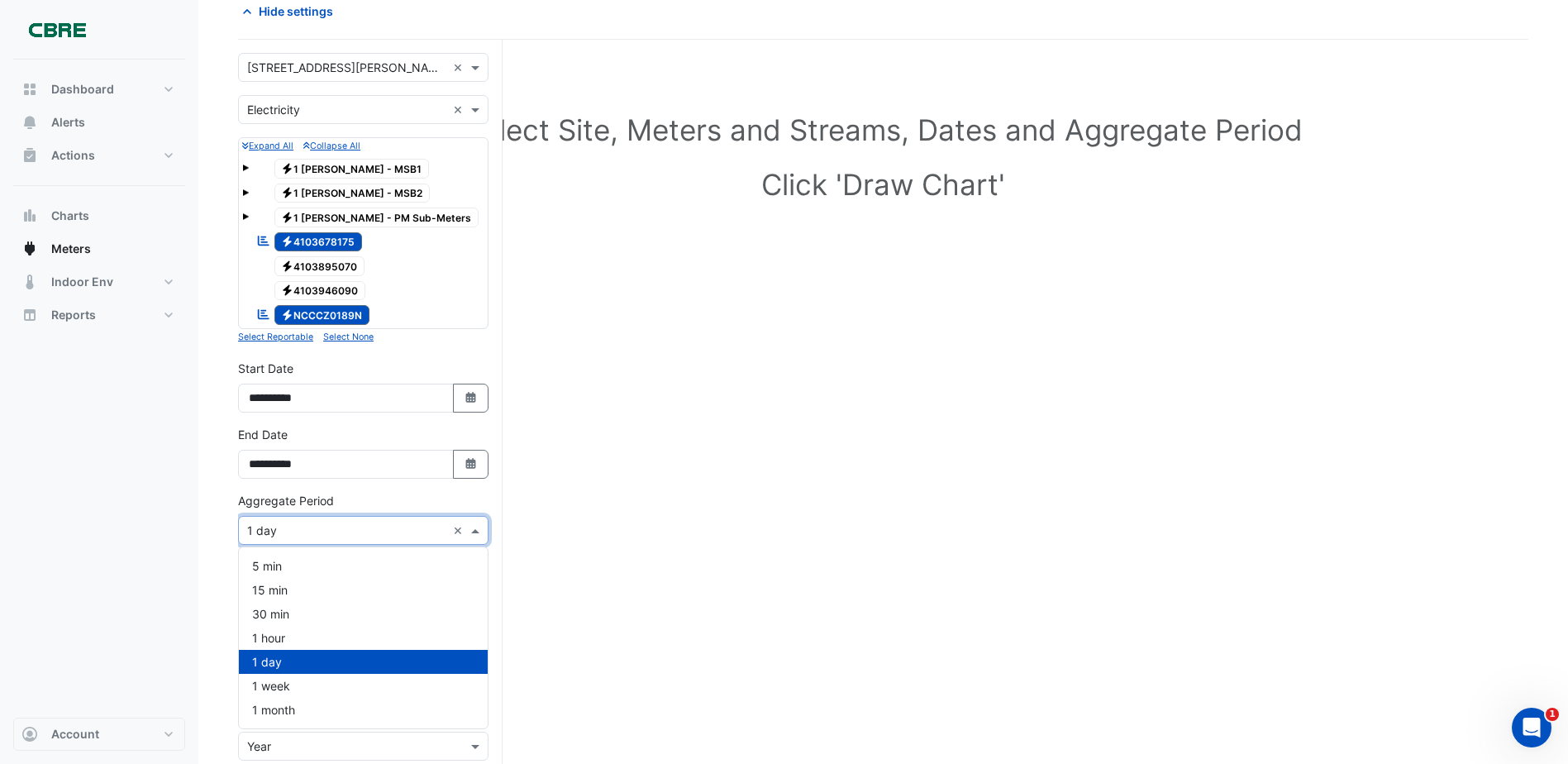
click at [645, 512] on div "Select Site, Meters and Streams, Dates and Aggregate Period Click 'Draw Chart'" at bounding box center [883, 468] width 1290 height 816
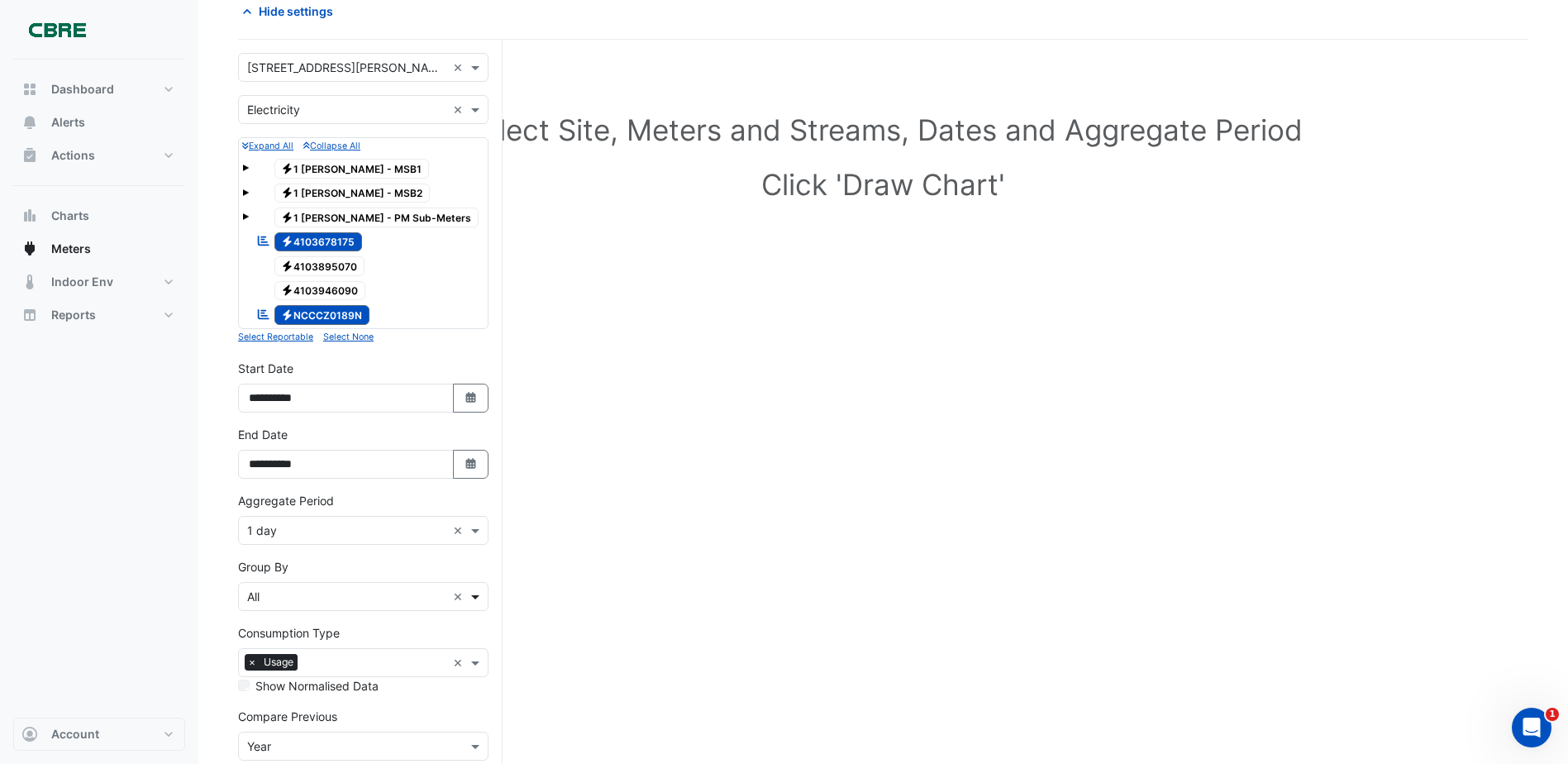
drag, startPoint x: 478, startPoint y: 597, endPoint x: 487, endPoint y: 591, distance: 10.8
click at [478, 597] on span at bounding box center [477, 596] width 21 height 18
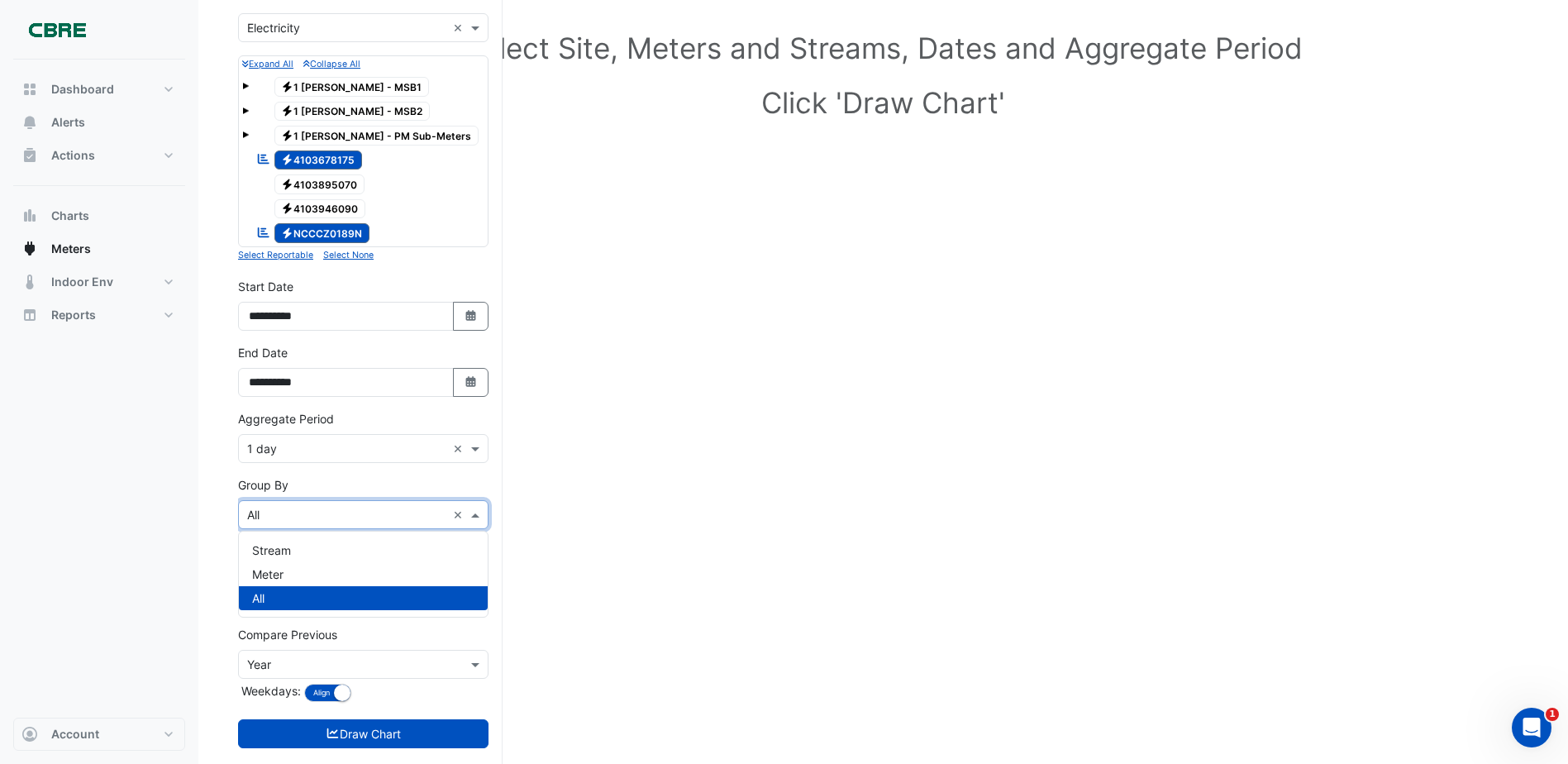
scroll to position [166, 0]
drag, startPoint x: 679, startPoint y: 566, endPoint x: 666, endPoint y: 569, distance: 13.3
click at [679, 567] on div "Select Site, Meters and Streams, Dates and Aggregate Period Click 'Draw Chart'" at bounding box center [883, 385] width 1290 height 816
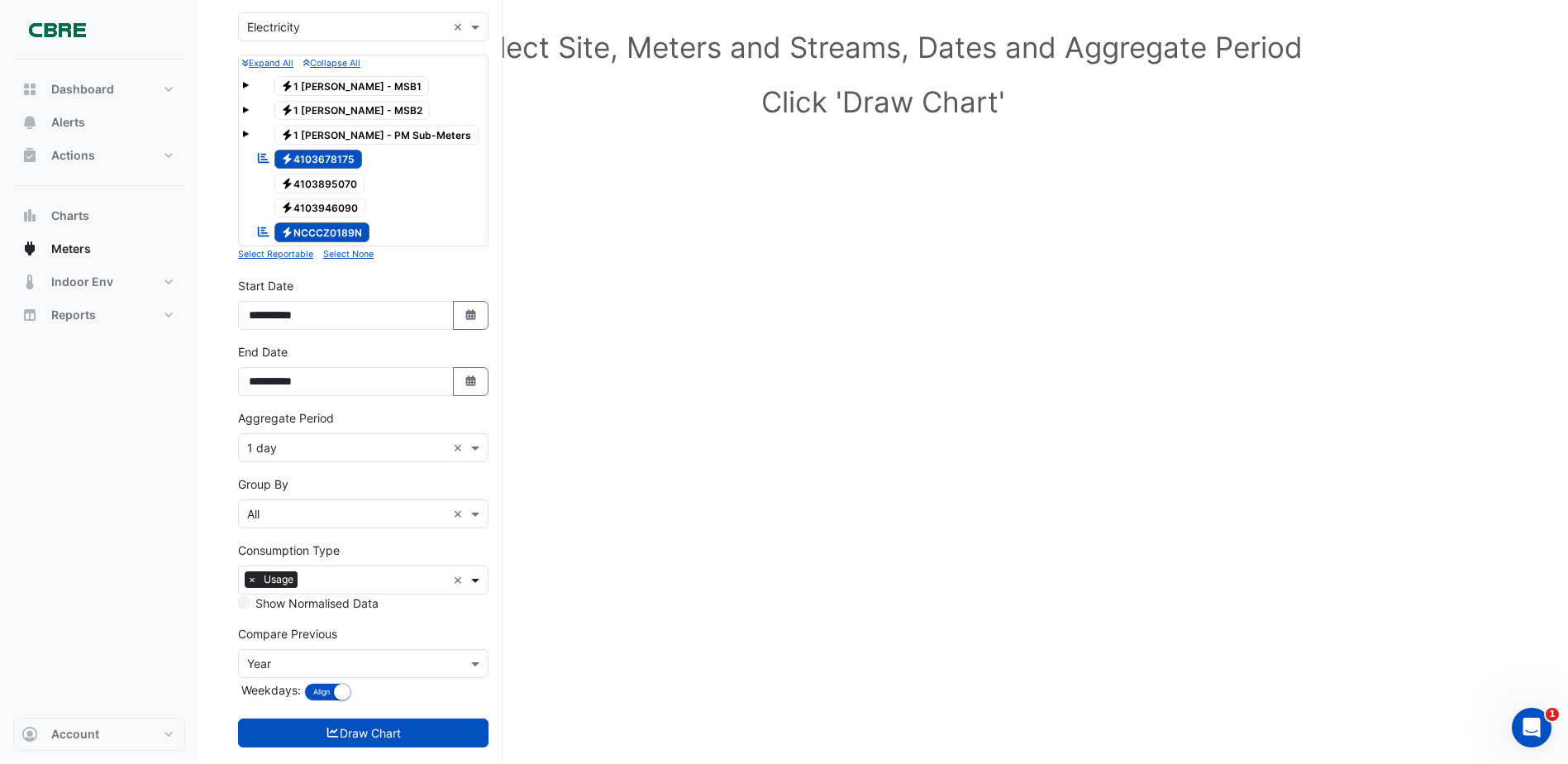
click at [470, 580] on span at bounding box center [477, 580] width 21 height 18
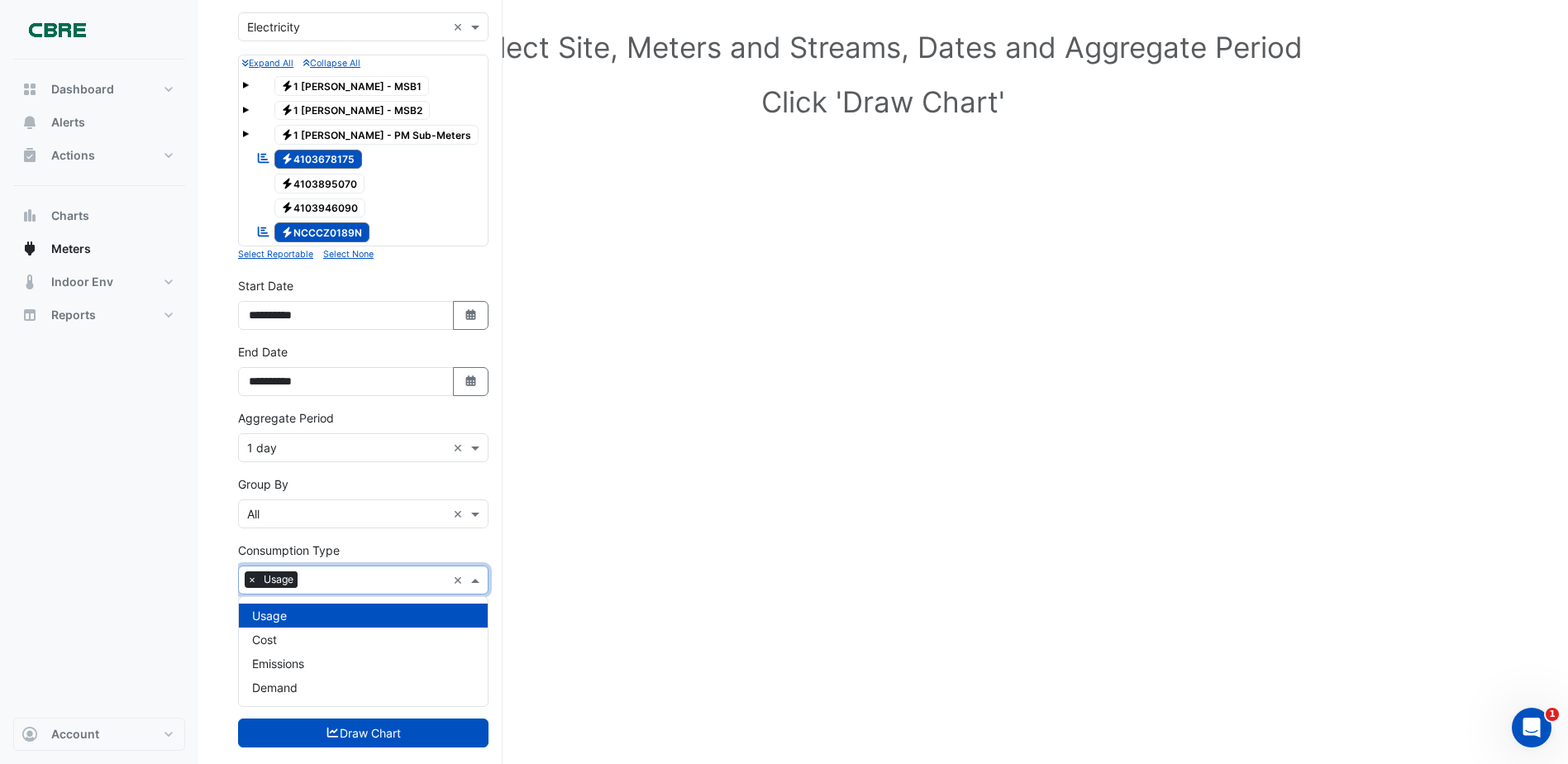
click at [301, 610] on div "Usage" at bounding box center [363, 616] width 249 height 24
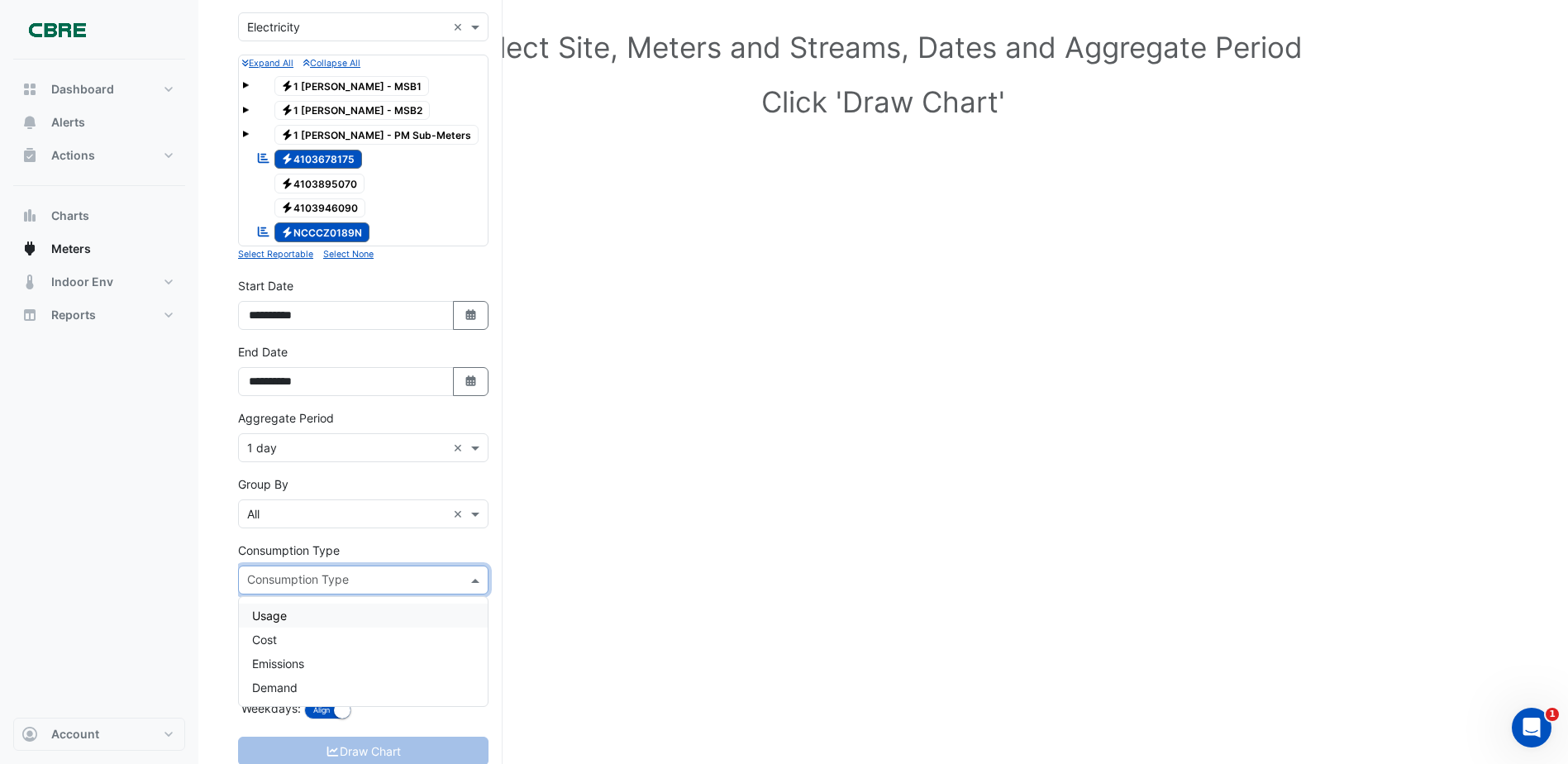
click at [795, 536] on div "Select Site, Meters and Streams, Dates and Aggregate Period Click 'Draw Chart'" at bounding box center [883, 394] width 1290 height 835
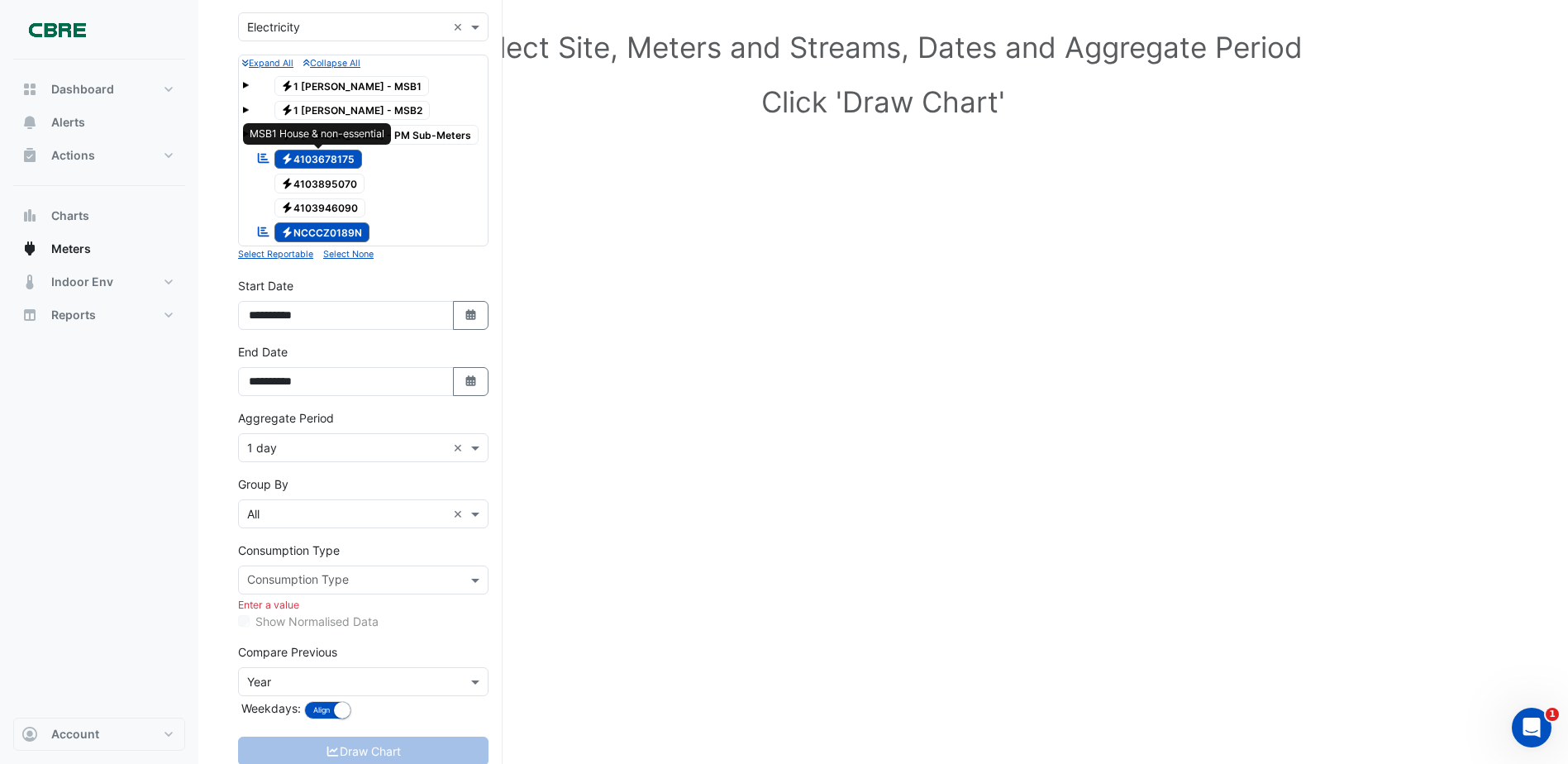
click at [324, 154] on span "Electricity 4103678175" at bounding box center [318, 159] width 88 height 20
drag, startPoint x: 609, startPoint y: 633, endPoint x: 584, endPoint y: 615, distance: 30.8
click at [609, 632] on div "Select Site, Meters and Streams, Dates and Aggregate Period Click 'Draw Chart'" at bounding box center [883, 394] width 1290 height 835
click at [622, 470] on div "Select Site, Meters and Streams, Dates and Aggregate Period Click 'Draw Chart'" at bounding box center [883, 394] width 1290 height 835
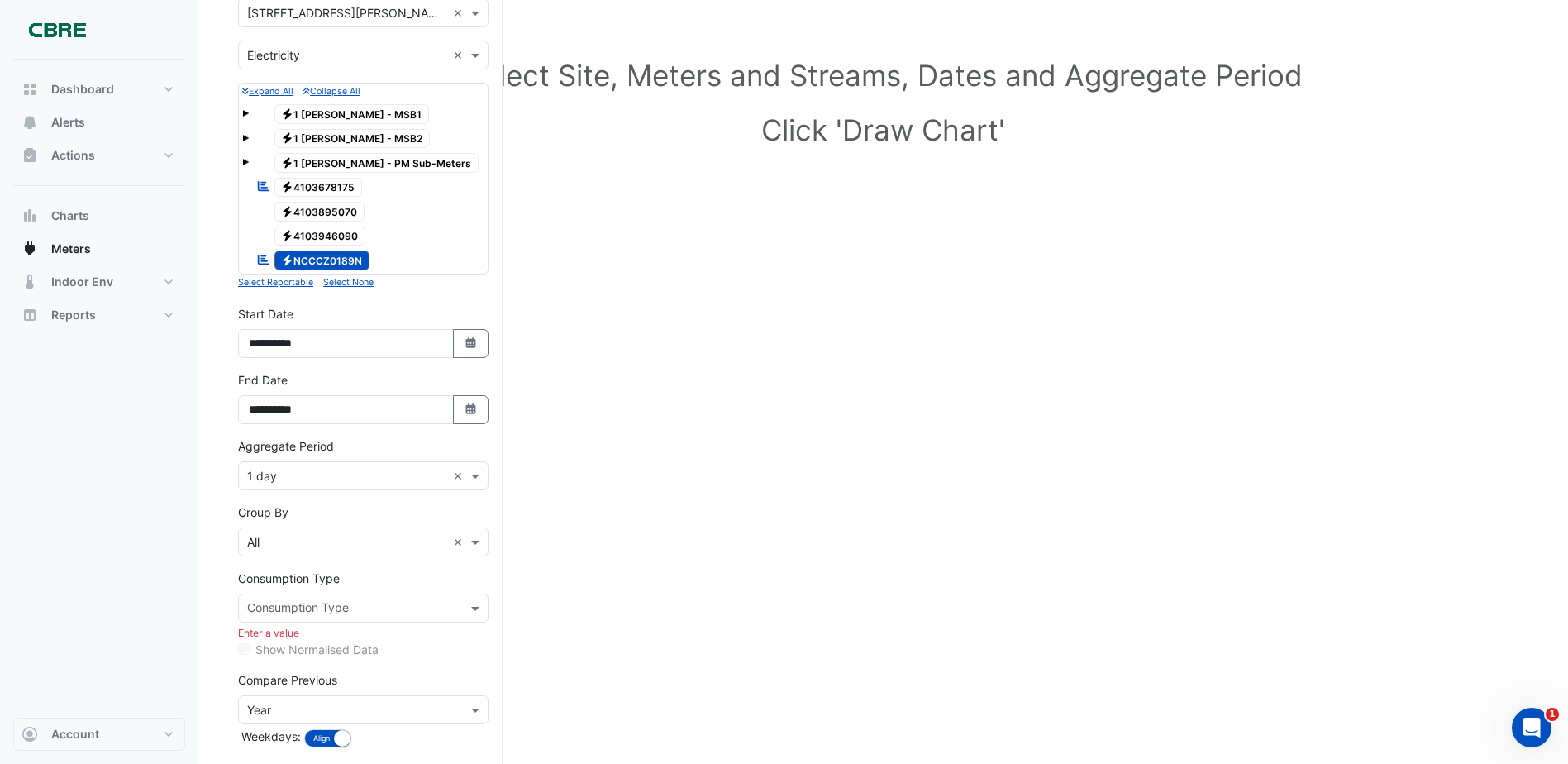
scroll to position [213, 0]
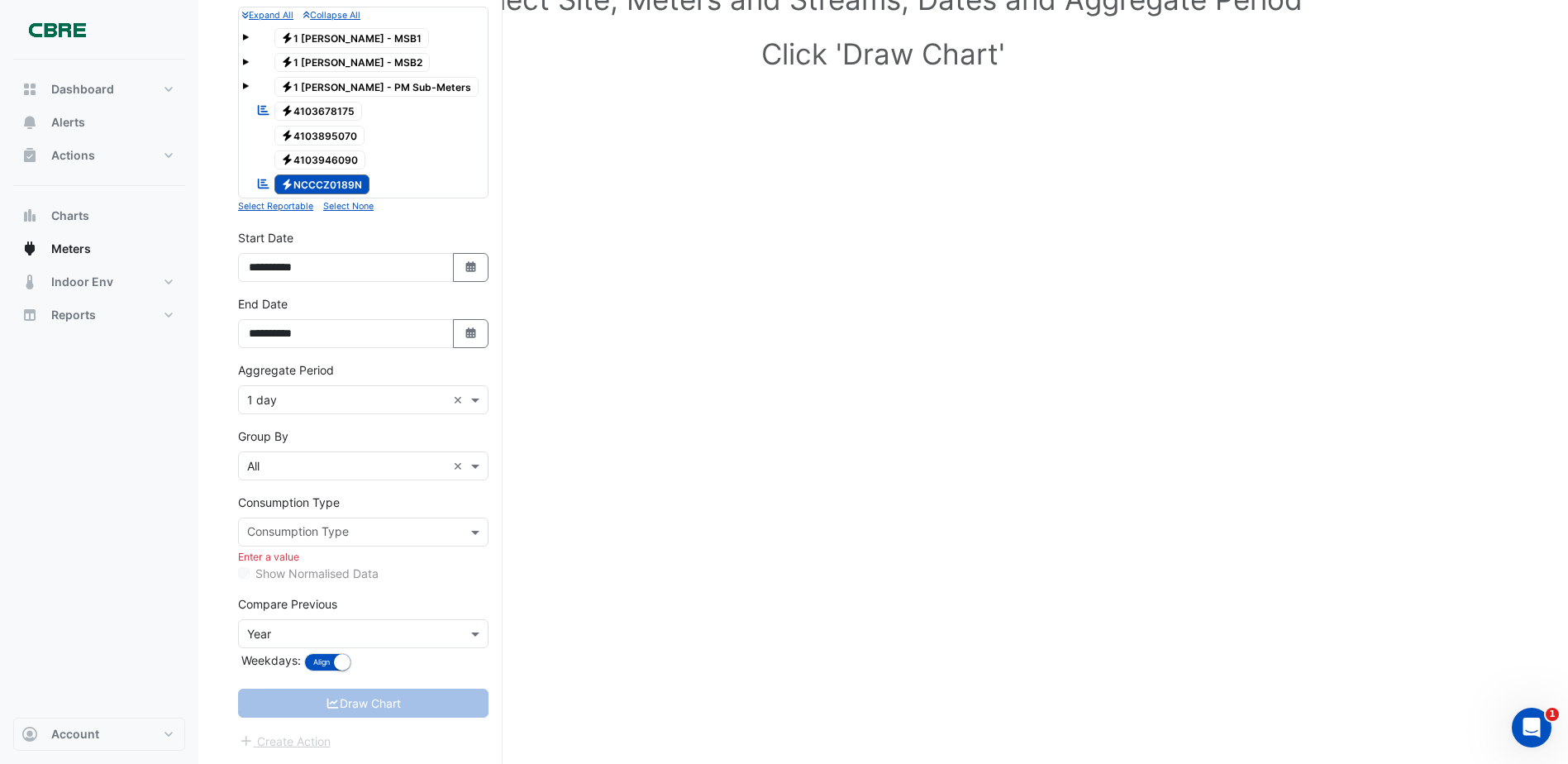
click at [327, 534] on input "text" at bounding box center [354, 534] width 213 height 18
click at [364, 565] on div "Usage" at bounding box center [363, 567] width 249 height 24
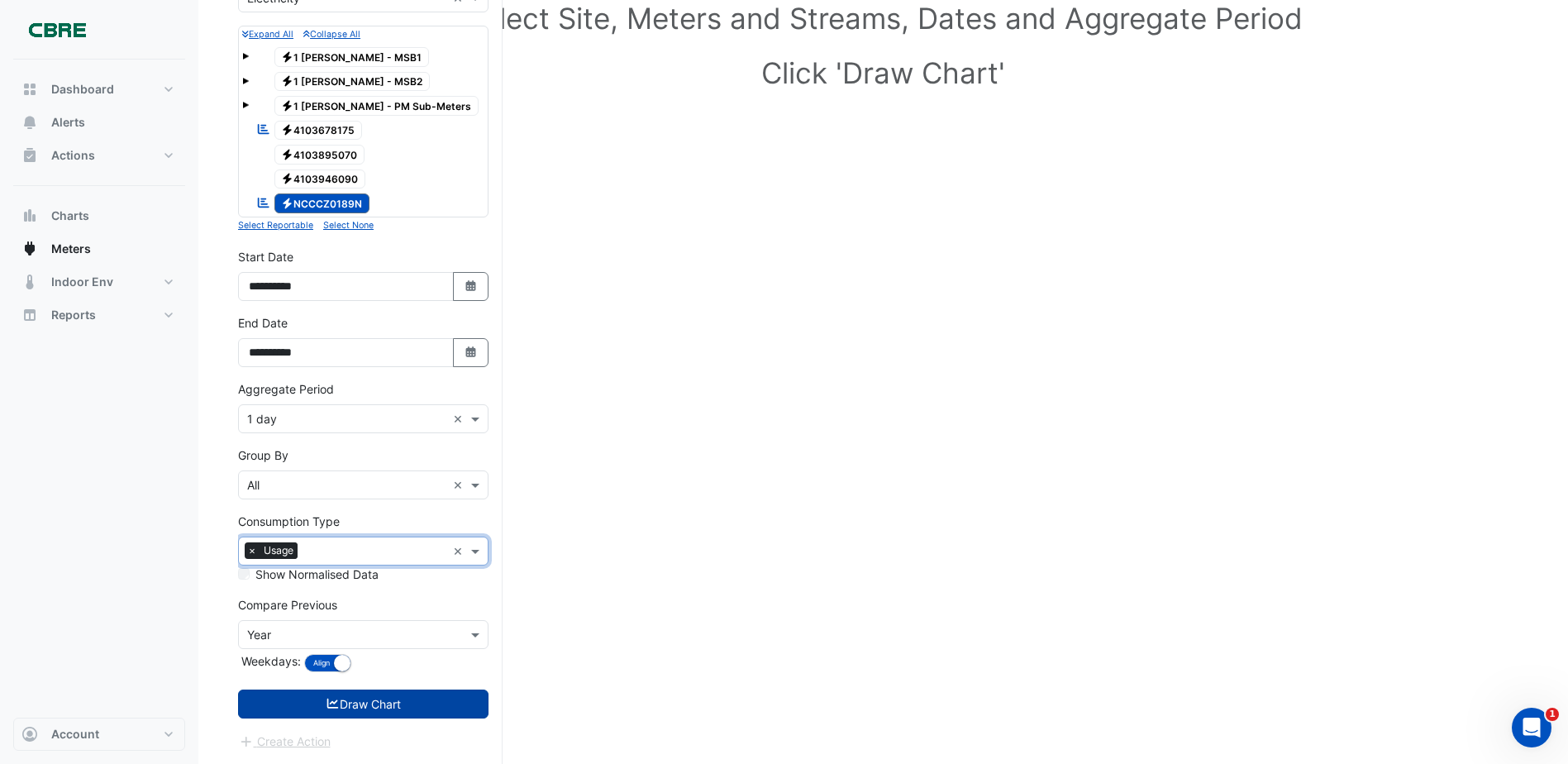
click at [395, 702] on button "Draw Chart" at bounding box center [363, 703] width 251 height 29
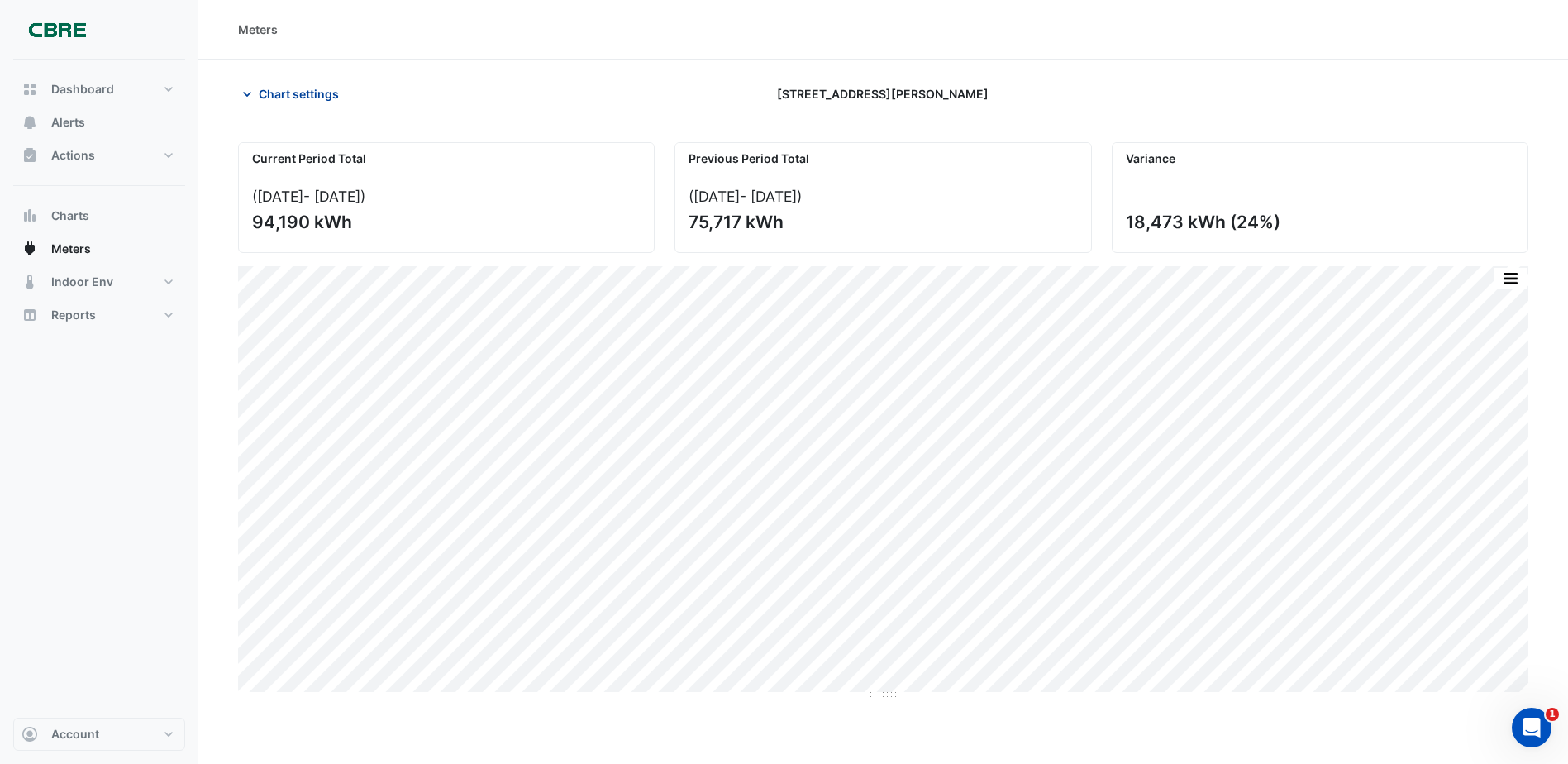
click at [267, 87] on span "Chart settings" at bounding box center [299, 94] width 81 height 18
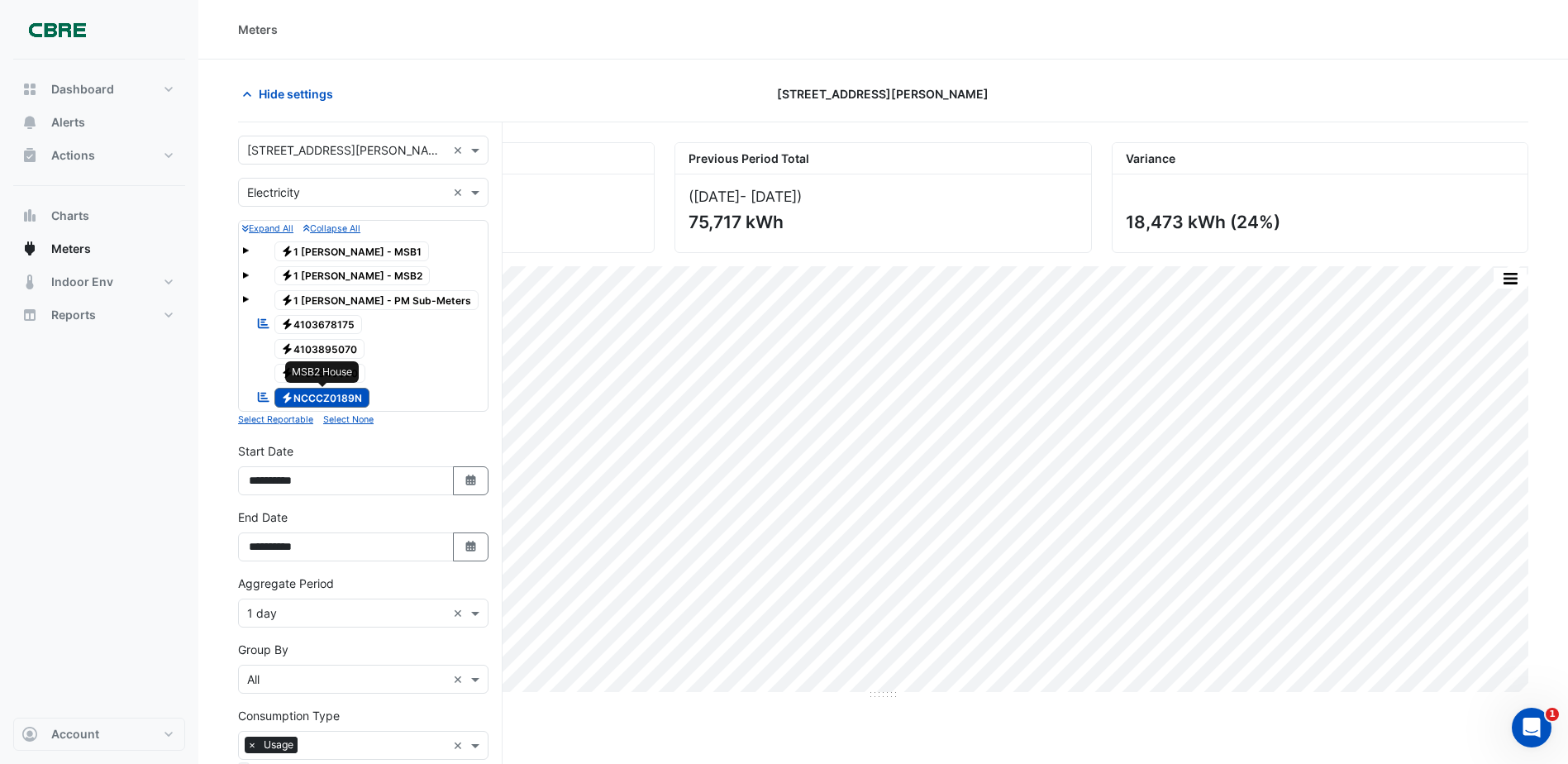
click at [348, 396] on span "Electricity NCCCZ0189N" at bounding box center [322, 397] width 95 height 20
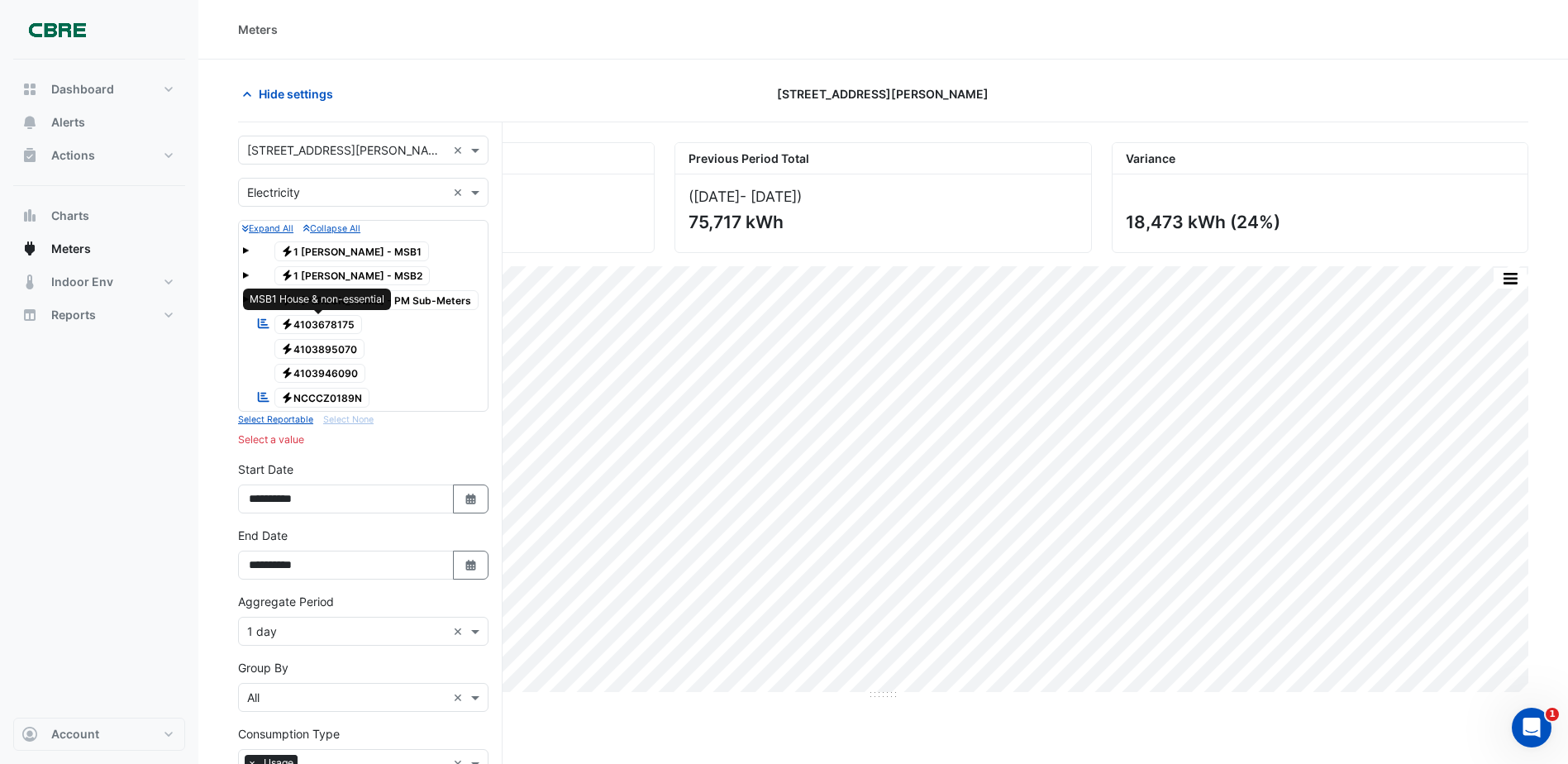
click at [322, 323] on span "Electricity 4103678175" at bounding box center [318, 324] width 88 height 20
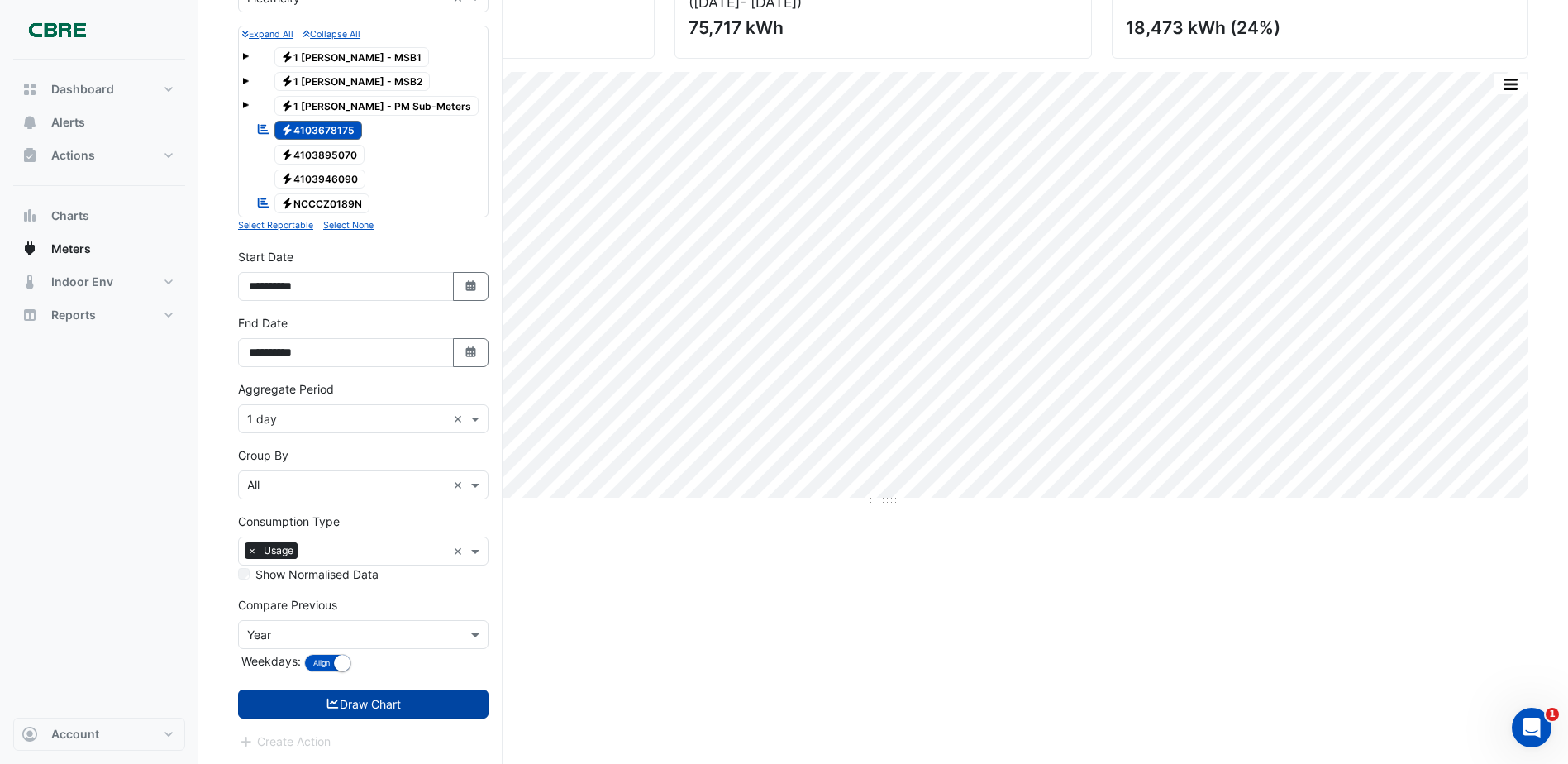
click at [381, 711] on button "Draw Chart" at bounding box center [363, 703] width 251 height 29
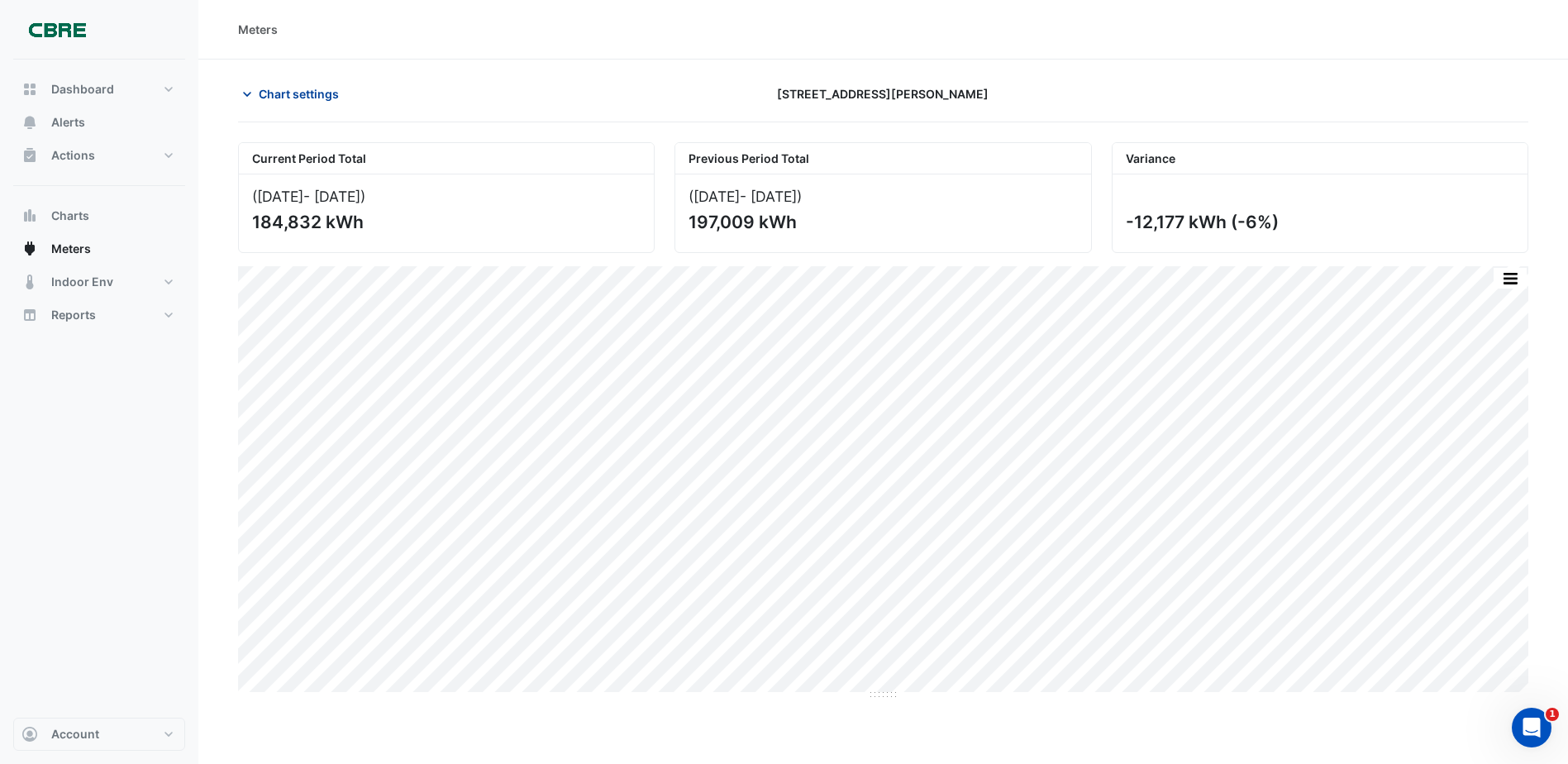
click at [267, 100] on span "Chart settings" at bounding box center [299, 94] width 81 height 18
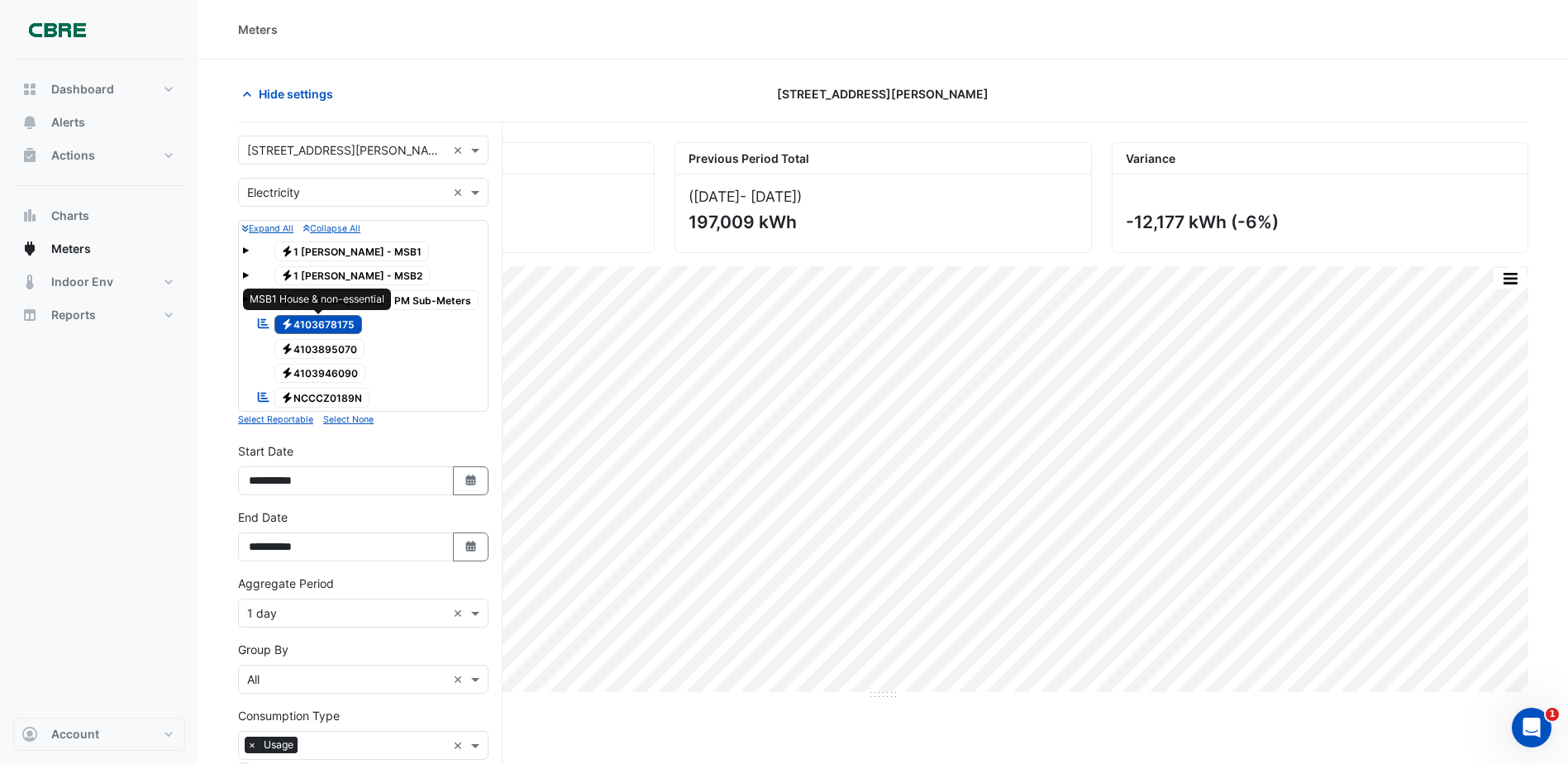
click at [340, 324] on span "Electricity 4103678175" at bounding box center [318, 324] width 88 height 20
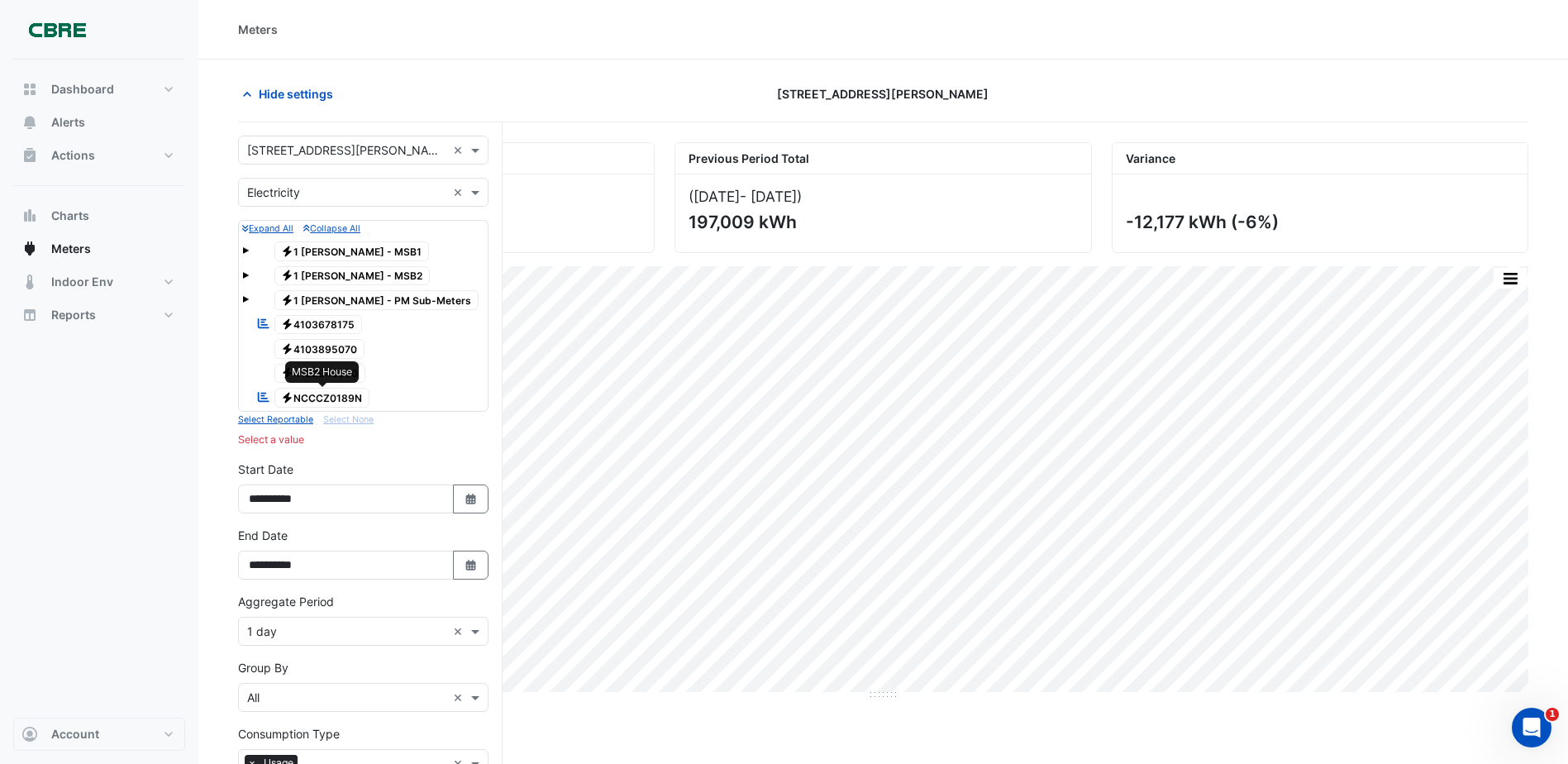
click at [350, 398] on span "Electricity NCCCZ0189N" at bounding box center [322, 397] width 95 height 20
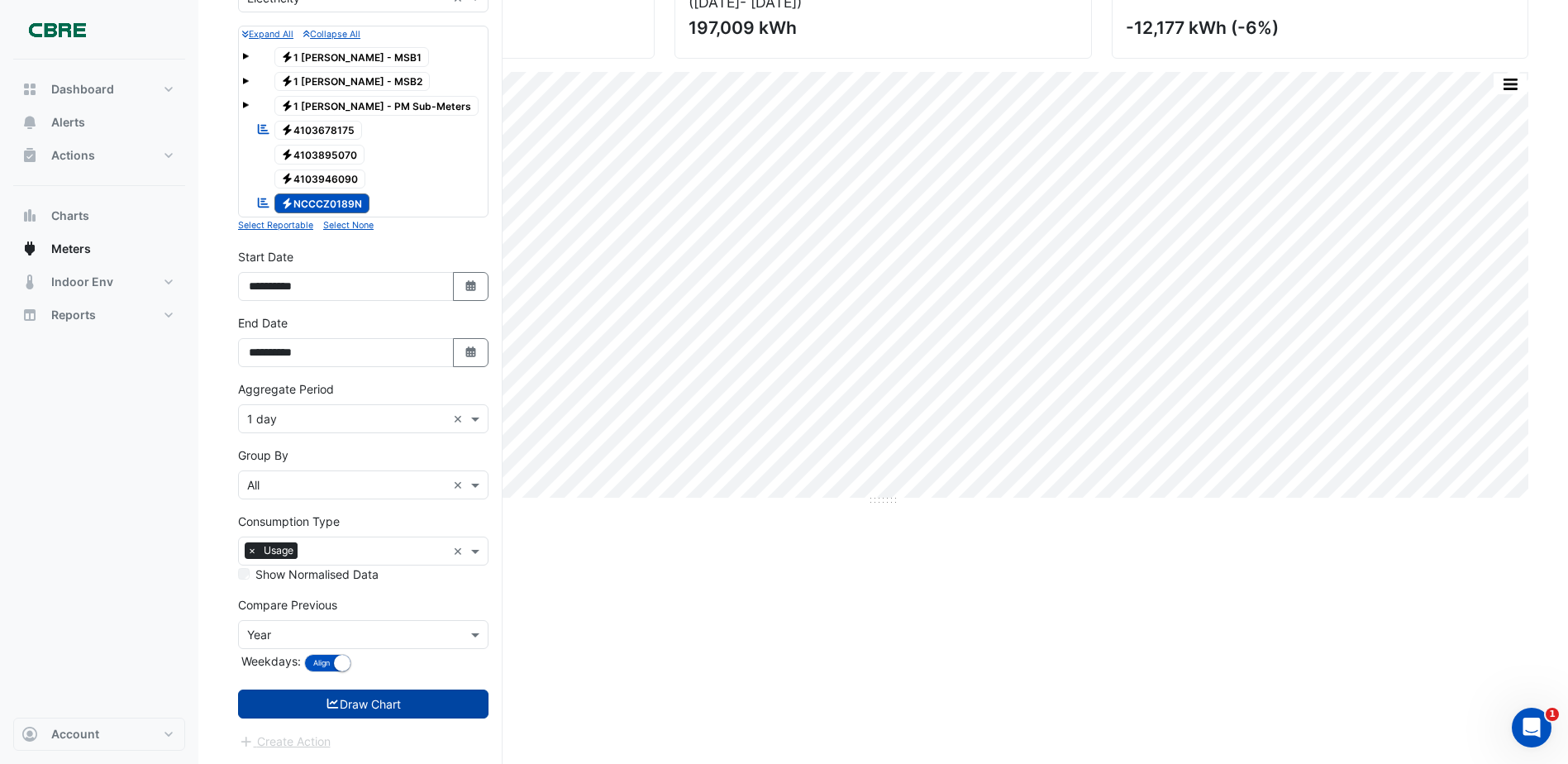
click at [336, 704] on icon "submit" at bounding box center [333, 703] width 15 height 11
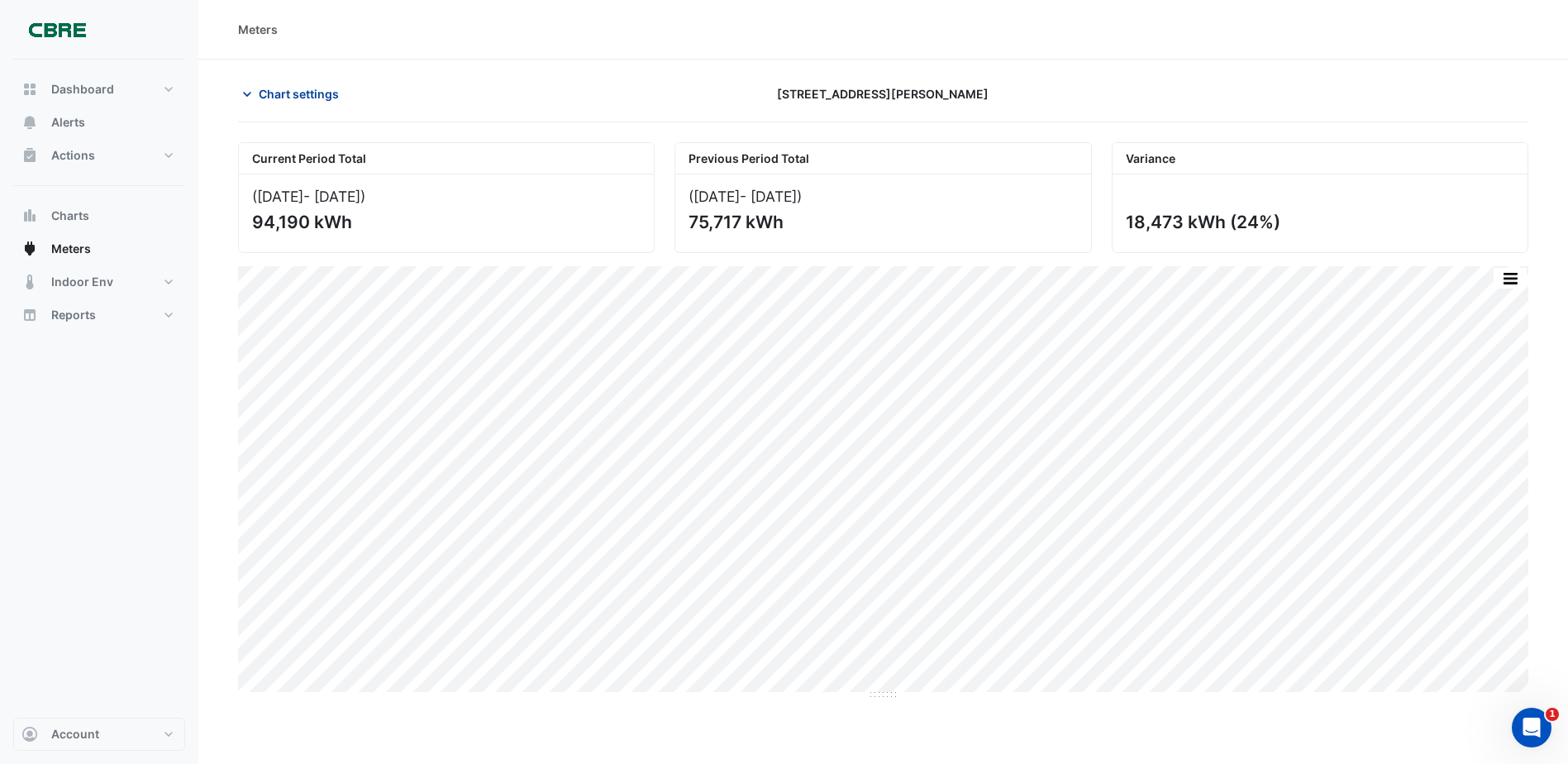
click at [314, 98] on span "Chart settings" at bounding box center [299, 94] width 81 height 18
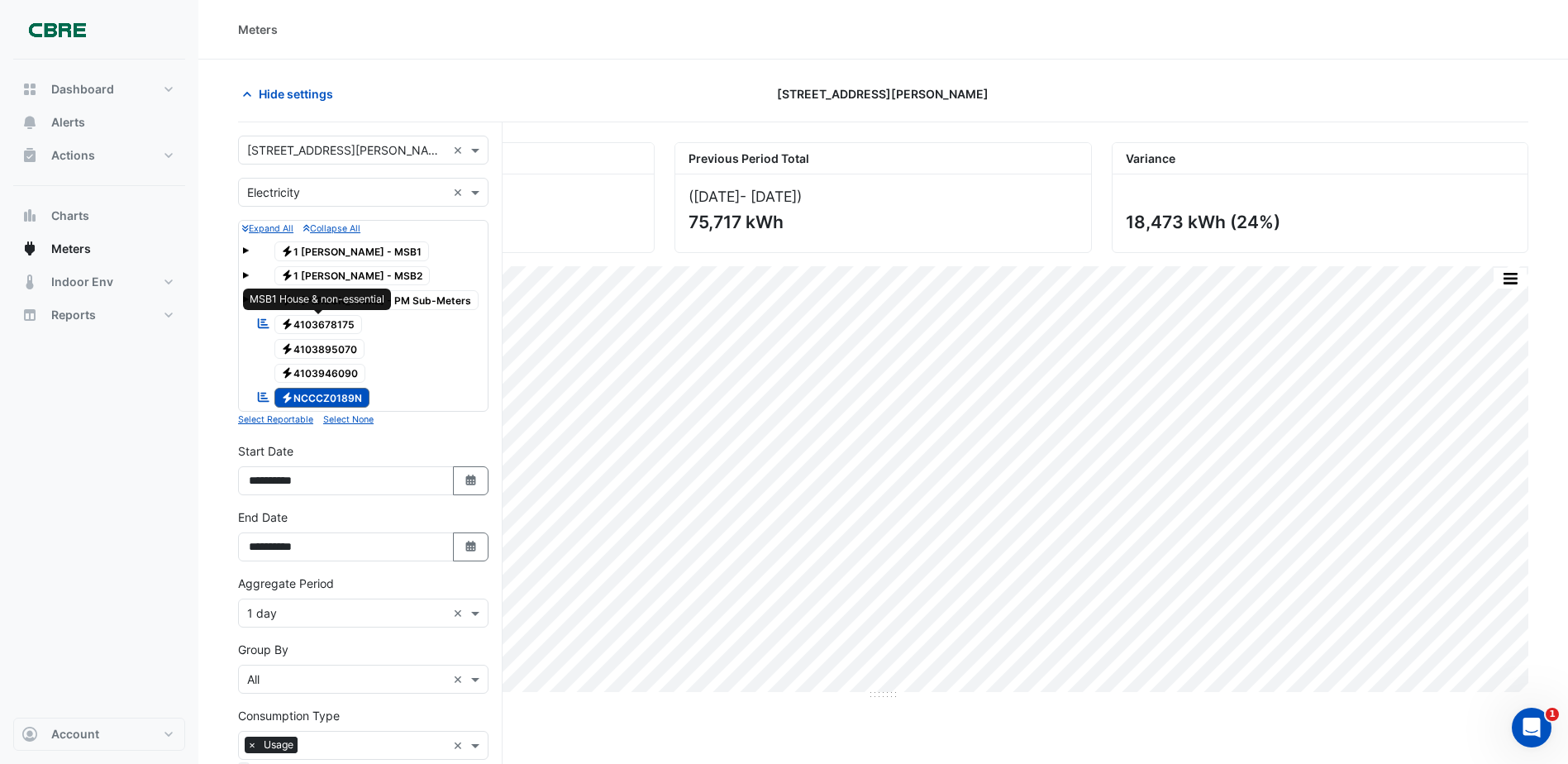
click at [344, 329] on span "Electricity 4103678175" at bounding box center [318, 324] width 88 height 20
drag, startPoint x: 346, startPoint y: 400, endPoint x: 354, endPoint y: 404, distance: 8.9
click at [346, 400] on span "Electricity NCCCZ0189N" at bounding box center [322, 397] width 95 height 20
click at [470, 489] on button "Select Date" at bounding box center [471, 480] width 37 height 29
select select "*"
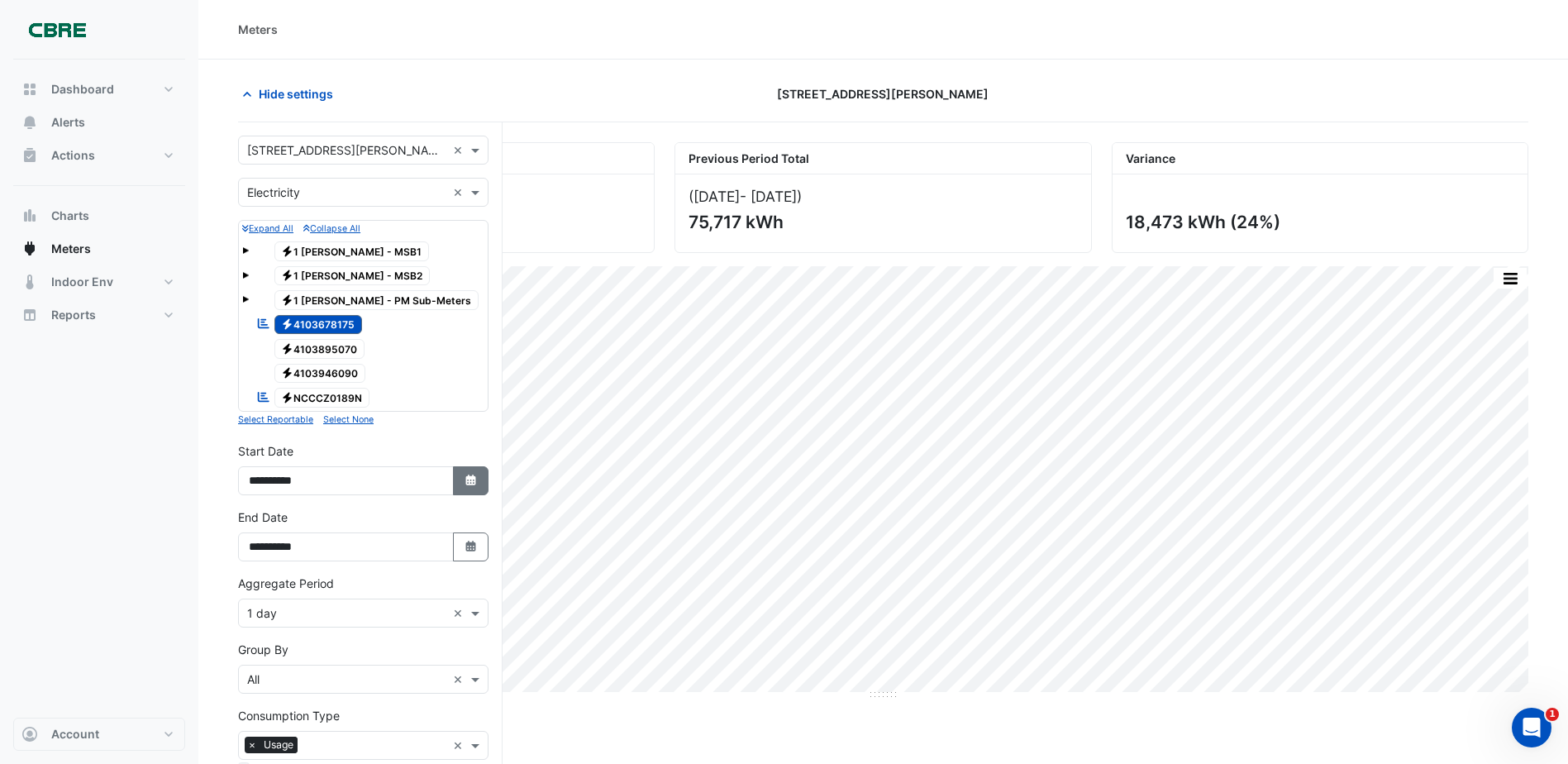
select select "****"
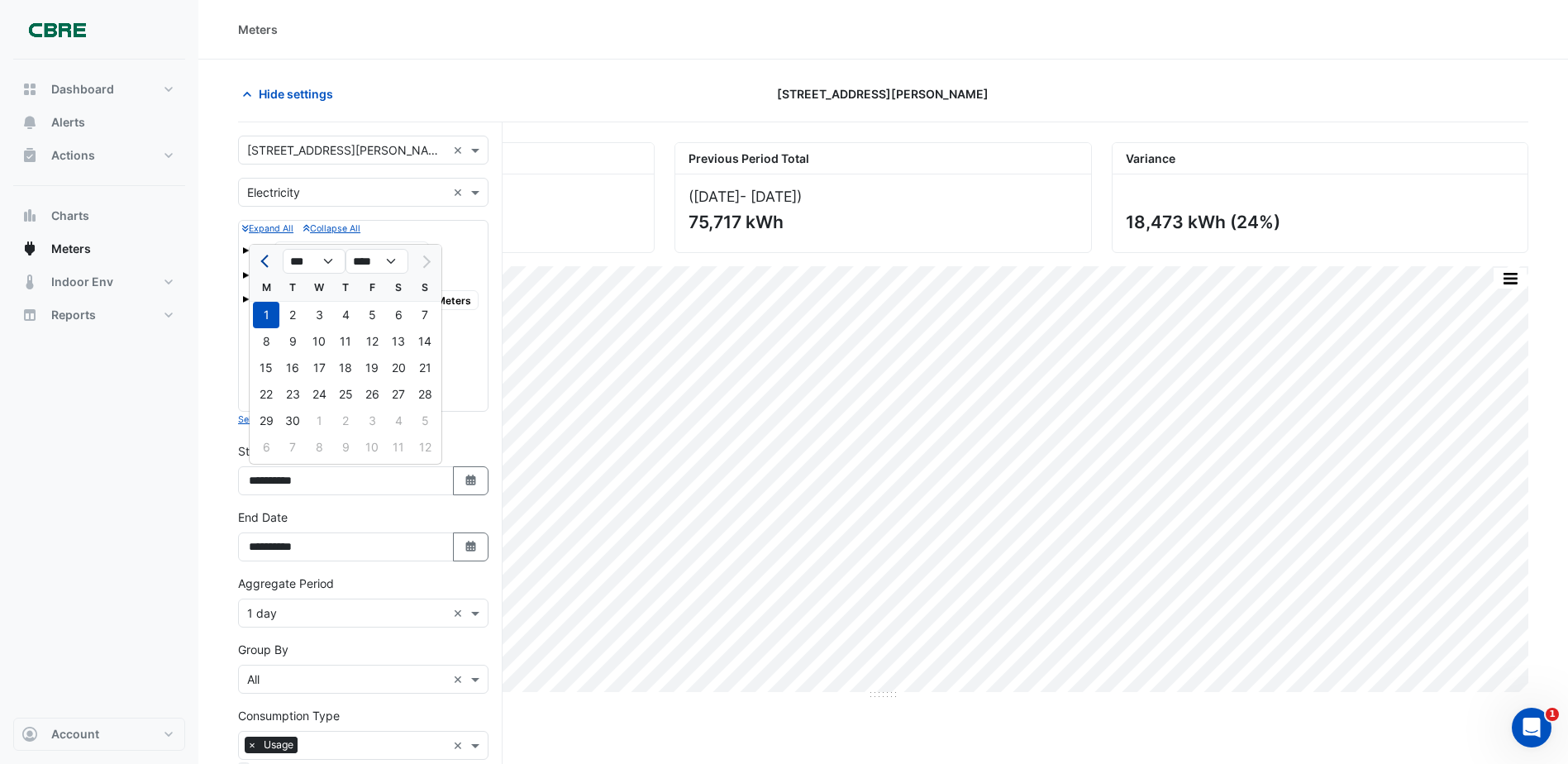
click at [264, 257] on button "Previous month" at bounding box center [266, 261] width 20 height 26
select select "*"
click at [374, 315] on div "1" at bounding box center [372, 315] width 26 height 26
type input "**********"
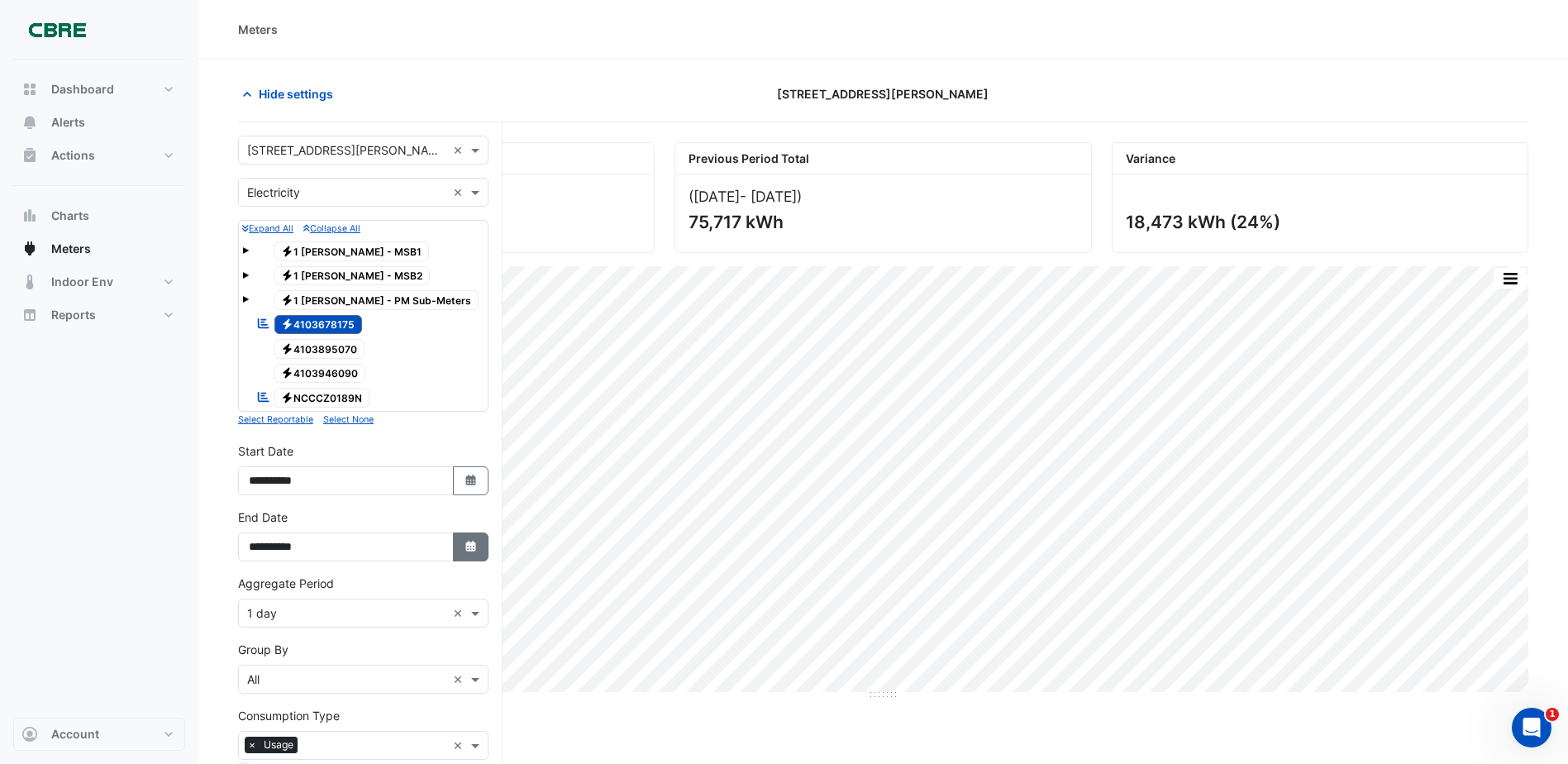
click at [469, 538] on button "Select Date" at bounding box center [471, 547] width 37 height 29
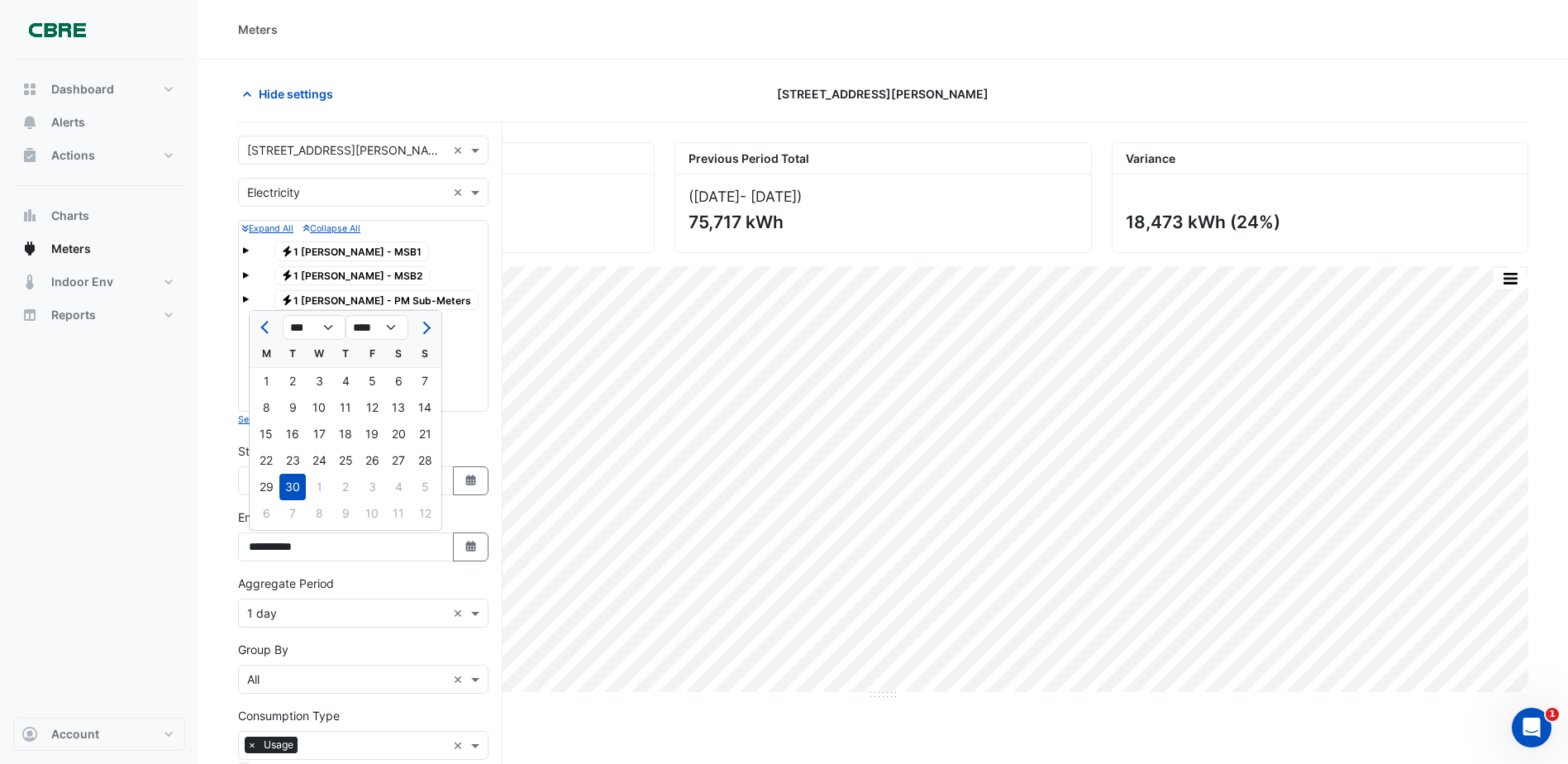
click at [266, 323] on span "Previous month" at bounding box center [266, 328] width 12 height 12
select select "*"
click at [420, 484] on div "31" at bounding box center [425, 487] width 26 height 26
type input "**********"
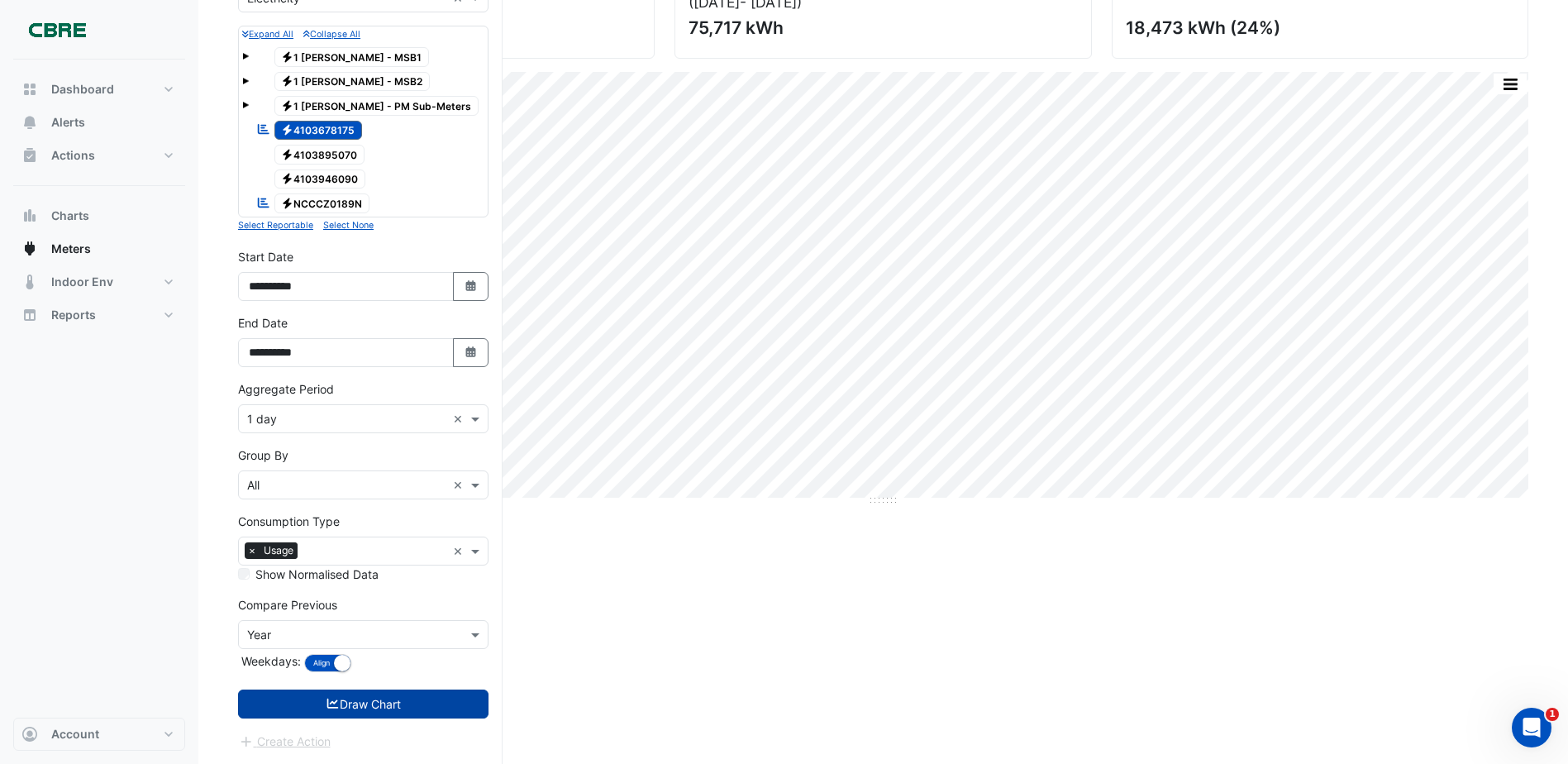
click at [335, 704] on icon "submit" at bounding box center [333, 703] width 15 height 11
